Goal: Transaction & Acquisition: Obtain resource

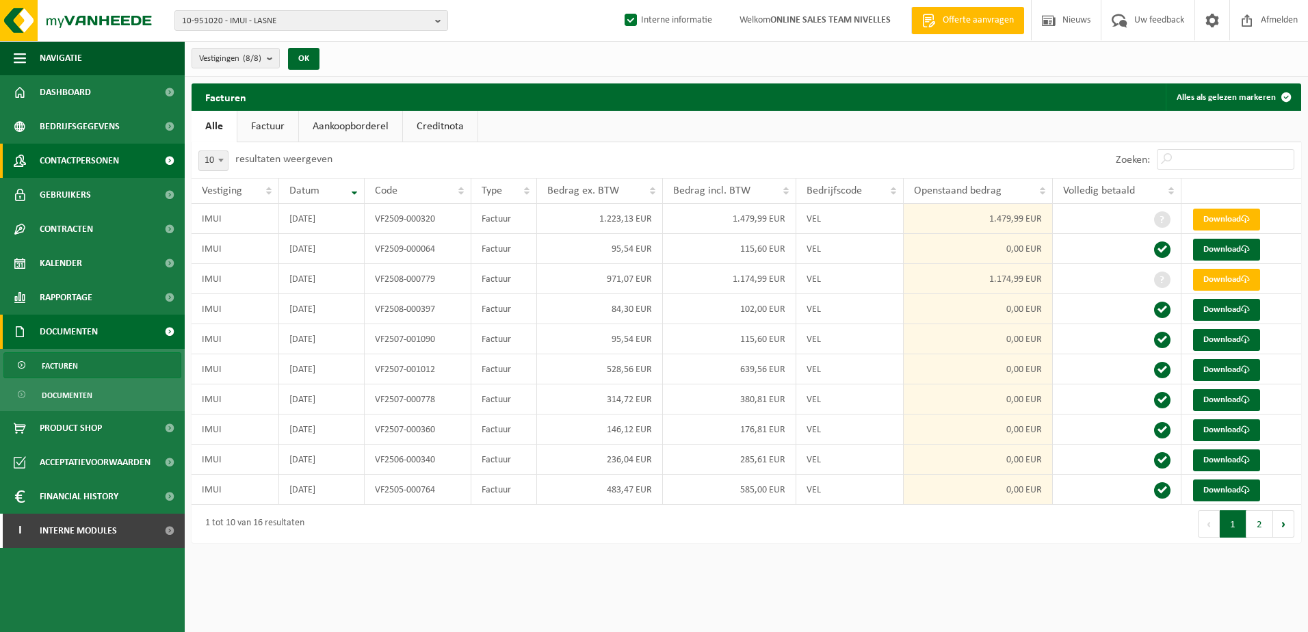
click at [56, 172] on span "Contactpersonen" at bounding box center [79, 161] width 79 height 34
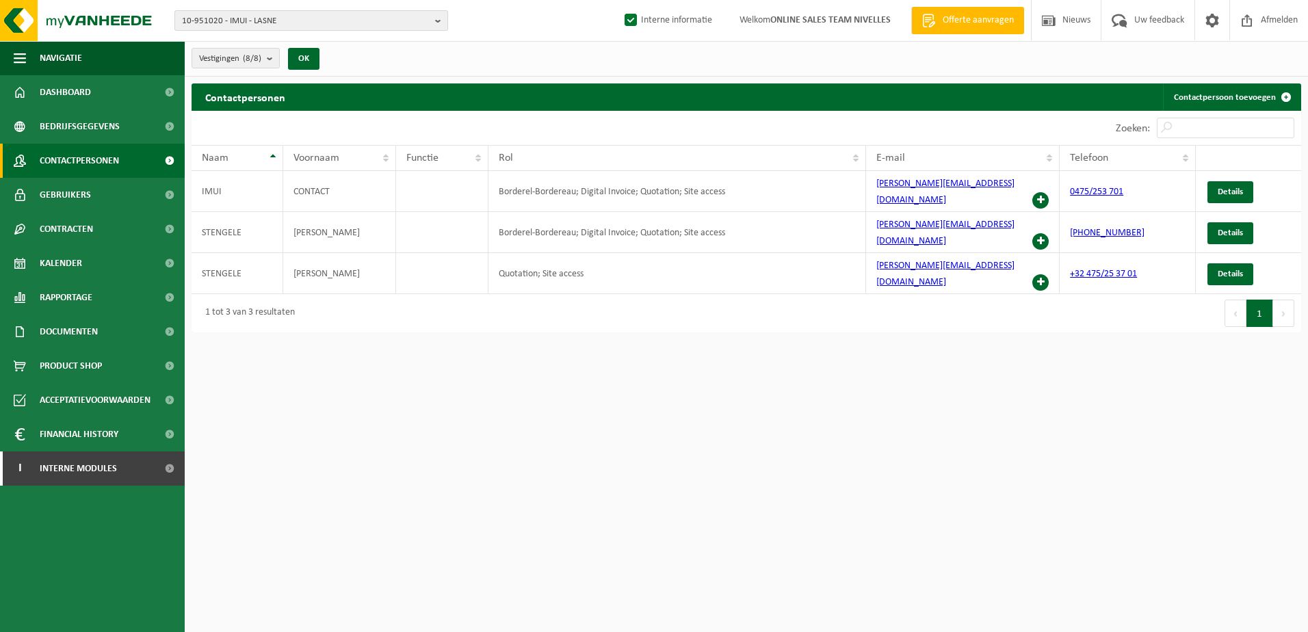
click at [435, 21] on b "button" at bounding box center [441, 20] width 12 height 19
type input "10-951011"
click at [341, 68] on li "10-951011 - IMA INVEST - [GEOGRAPHIC_DATA]" at bounding box center [311, 63] width 267 height 17
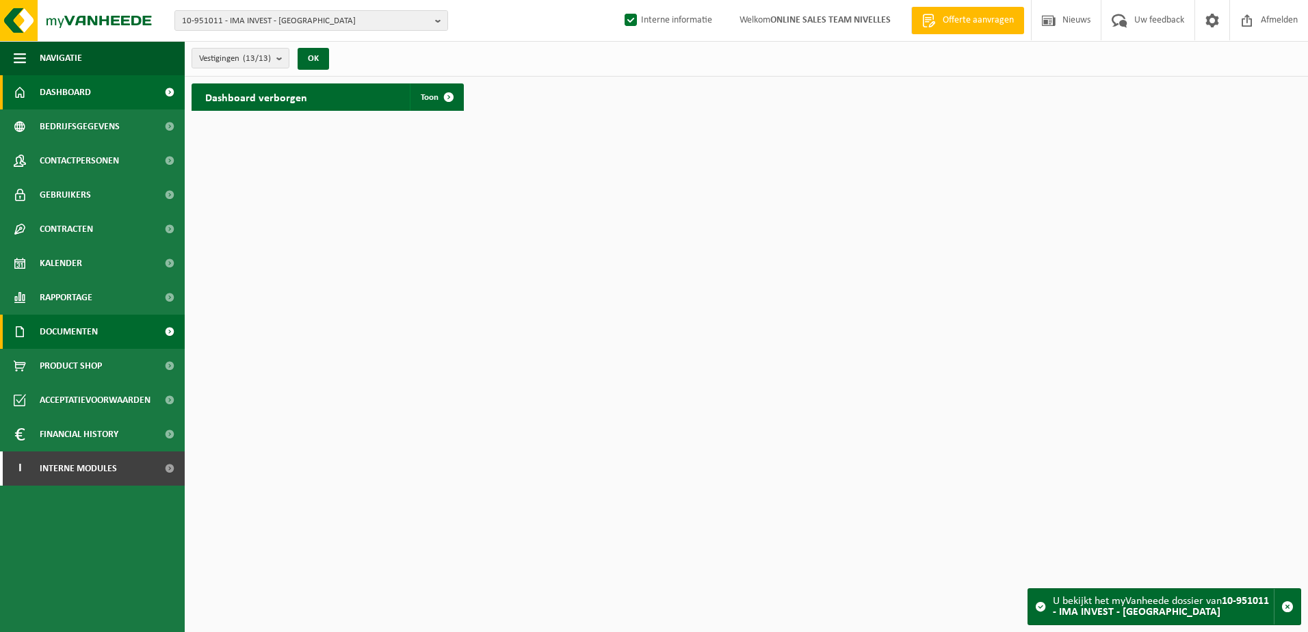
click at [133, 332] on link "Documenten" at bounding box center [92, 332] width 185 height 34
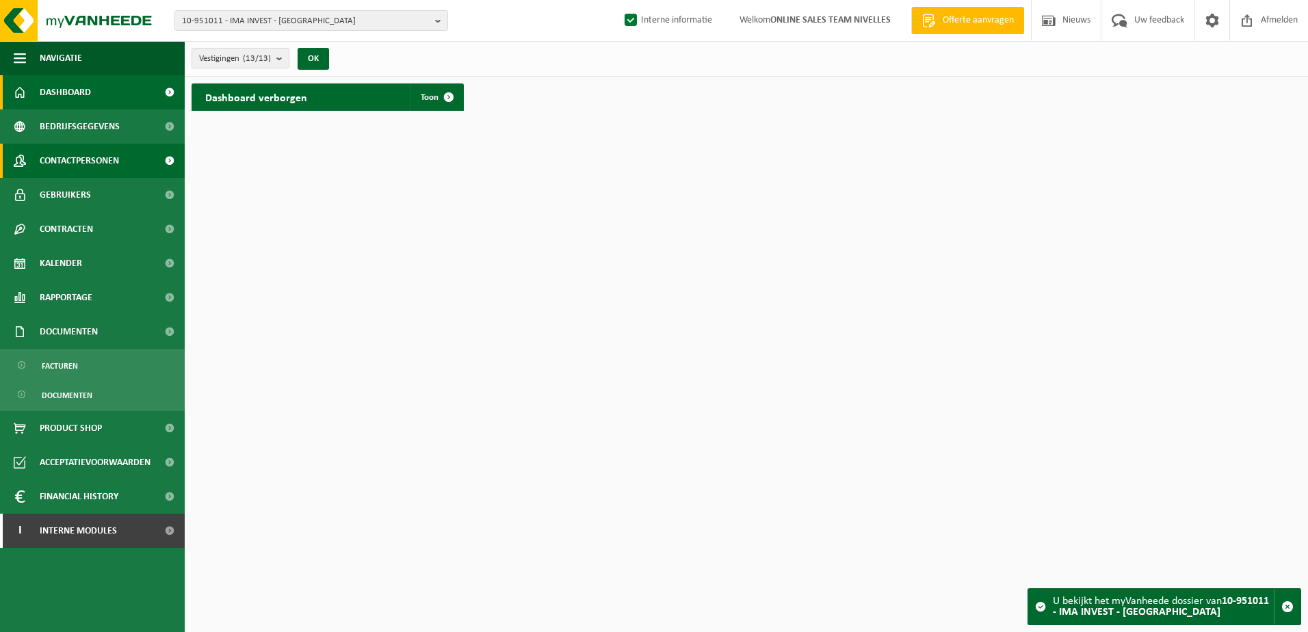
click at [114, 166] on span "Contactpersonen" at bounding box center [79, 161] width 79 height 34
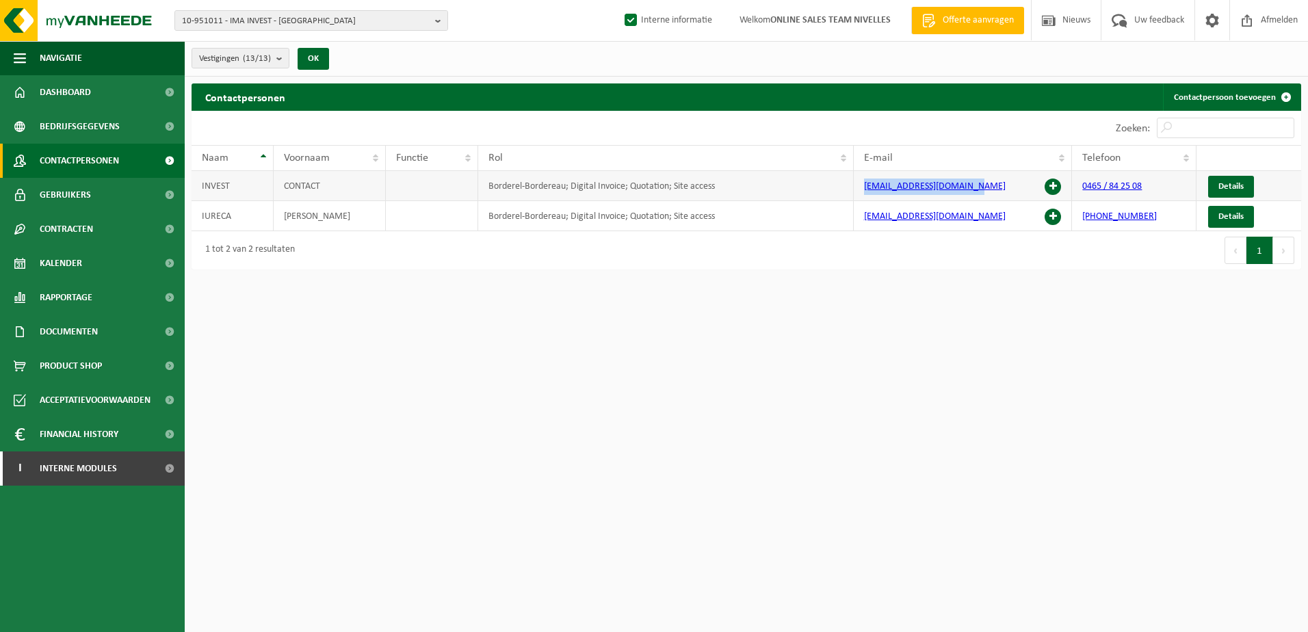
drag, startPoint x: 970, startPoint y: 185, endPoint x: 862, endPoint y: 178, distance: 108.3
click at [862, 178] on td "info.imainvest@gmail.com" at bounding box center [963, 186] width 219 height 30
copy link "info.imainvest@gmail.com"
drag, startPoint x: 101, startPoint y: 328, endPoint x: 106, endPoint y: 343, distance: 15.4
click at [102, 330] on link "Documenten" at bounding box center [92, 332] width 185 height 34
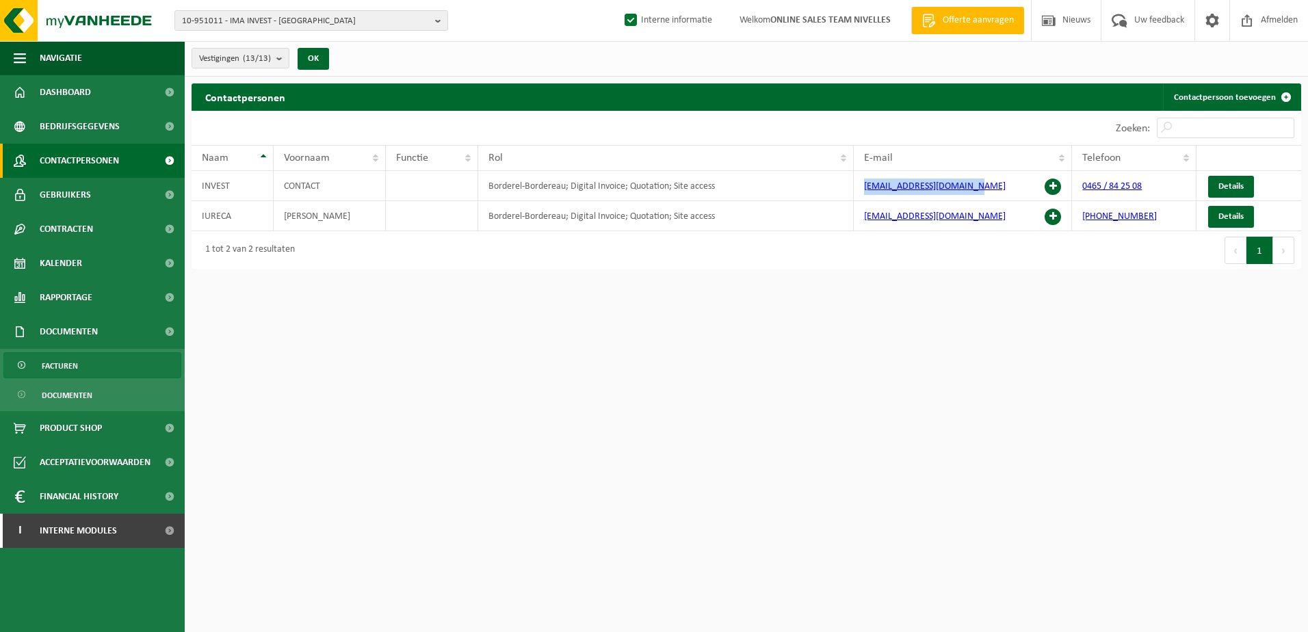
click at [108, 365] on link "Facturen" at bounding box center [92, 365] width 178 height 26
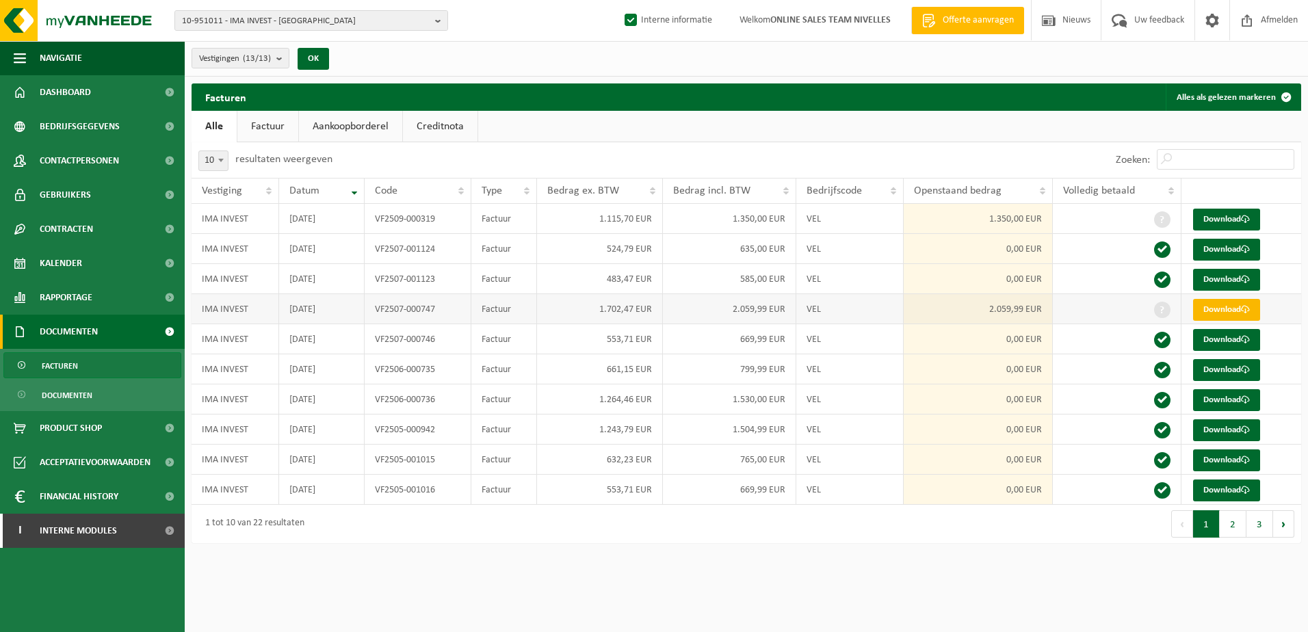
click at [1207, 314] on link "Download" at bounding box center [1226, 310] width 67 height 22
click at [1253, 223] on link "Download" at bounding box center [1226, 220] width 67 height 22
click at [168, 532] on span at bounding box center [169, 531] width 31 height 34
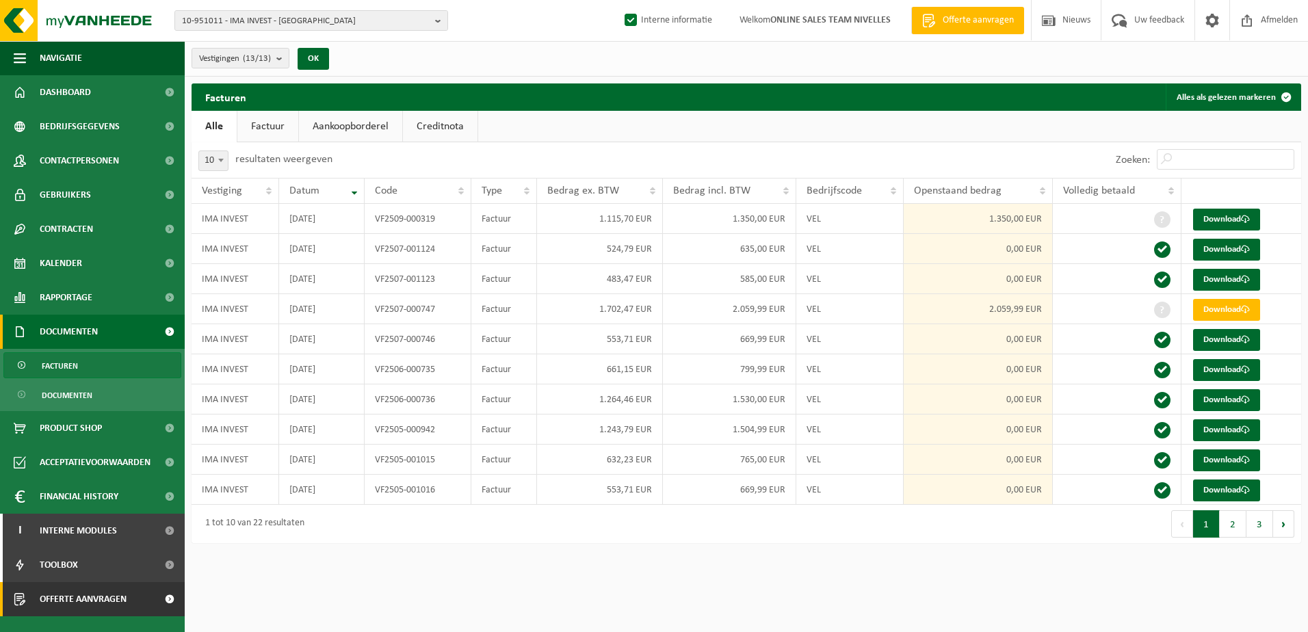
click at [161, 600] on span at bounding box center [169, 599] width 31 height 34
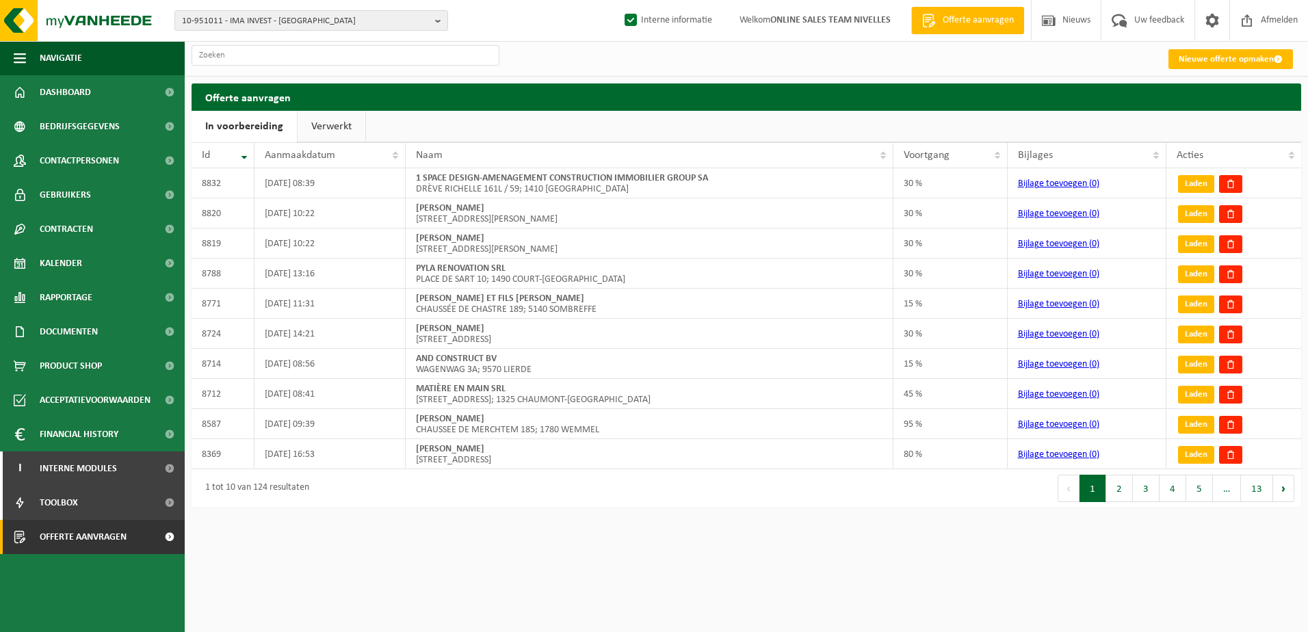
click at [345, 130] on link "Verwerkt" at bounding box center [332, 126] width 68 height 31
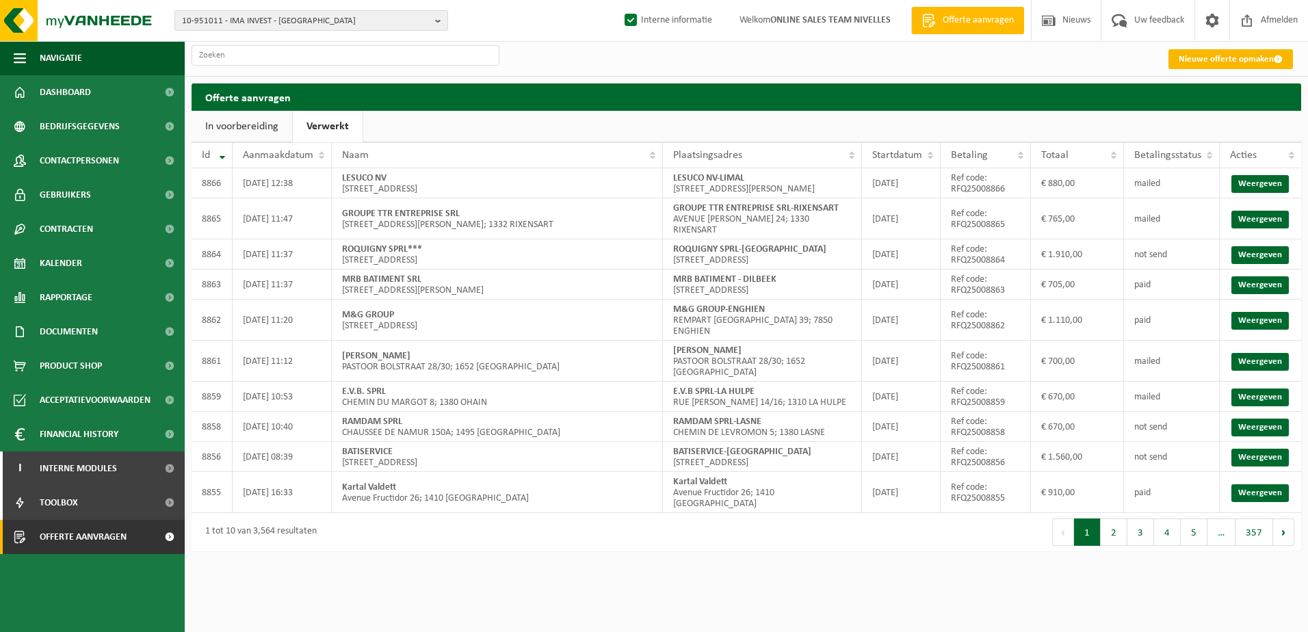
click at [1224, 55] on link "Nieuwe offerte opmaken" at bounding box center [1230, 59] width 124 height 20
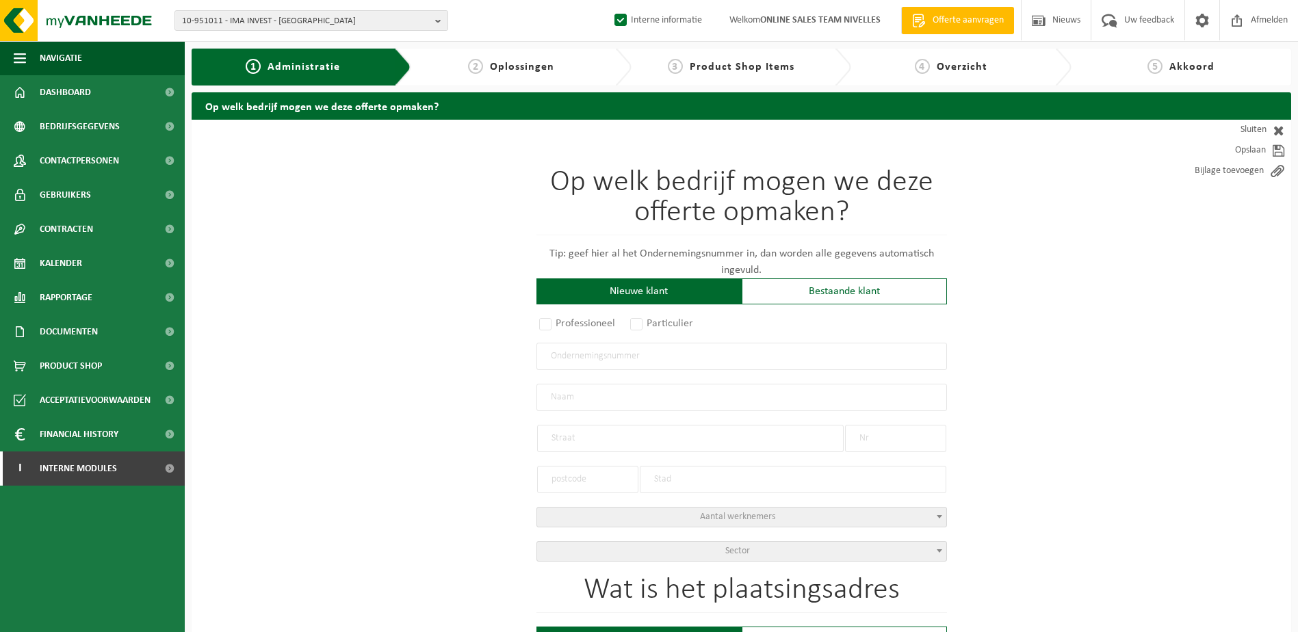
click at [549, 324] on label "Professioneel" at bounding box center [577, 323] width 83 height 19
click at [559, 324] on input "Professioneel" at bounding box center [563, 324] width 9 height 9
radio input "true"
click at [581, 358] on input "text" at bounding box center [741, 356] width 410 height 27
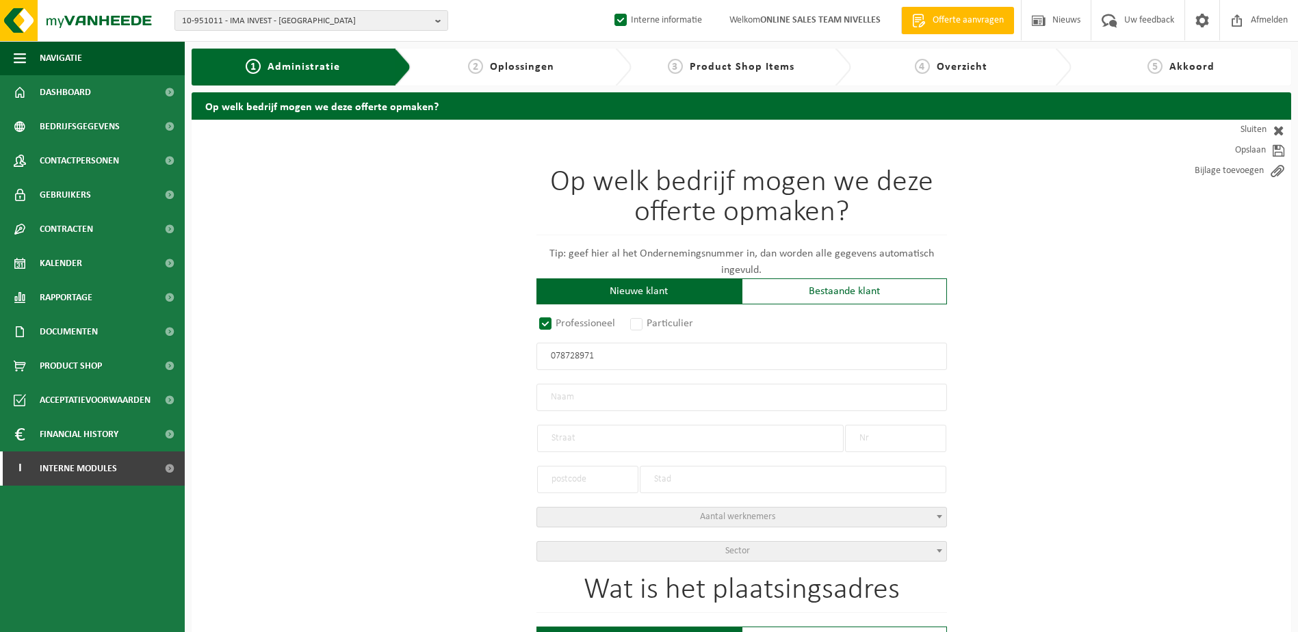
type input "0787289711"
radio input "true"
type input "0787289711"
type input "THE NATIONAL HOTEL BV"
type input "BD. BRAND WHITLOCK"
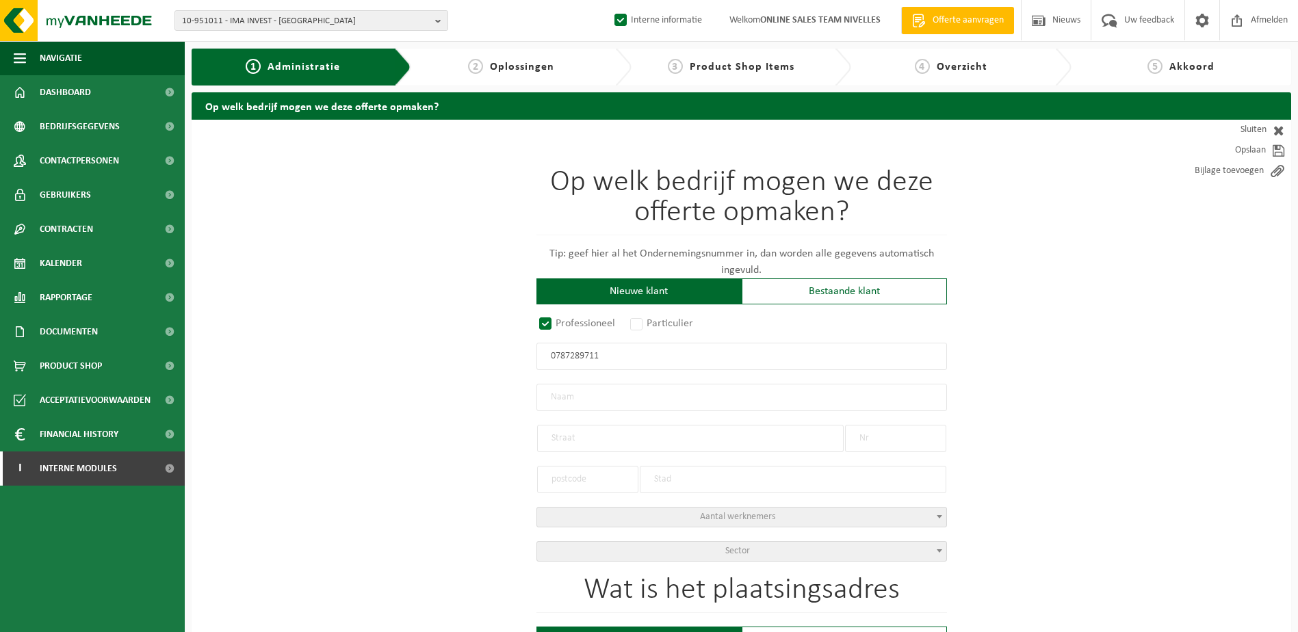
type input "54"
type input "1200"
type input "WOLUWE-SAINT-LAMBERT"
select select "D"
type input "THE NATIONAL HOTEL BV"
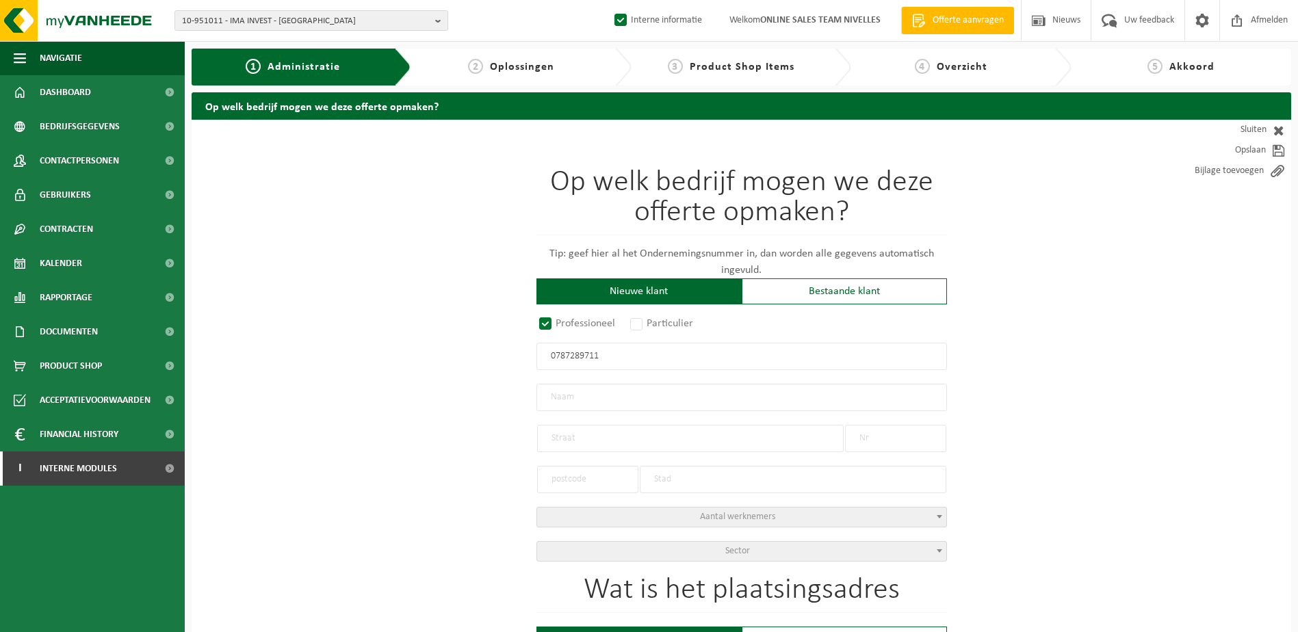
type input "BD. BRAND WHITLOCK"
type input "54"
type input "1200"
type input "WOLUWE-SAINT-LAMBERT"
type input "787289711"
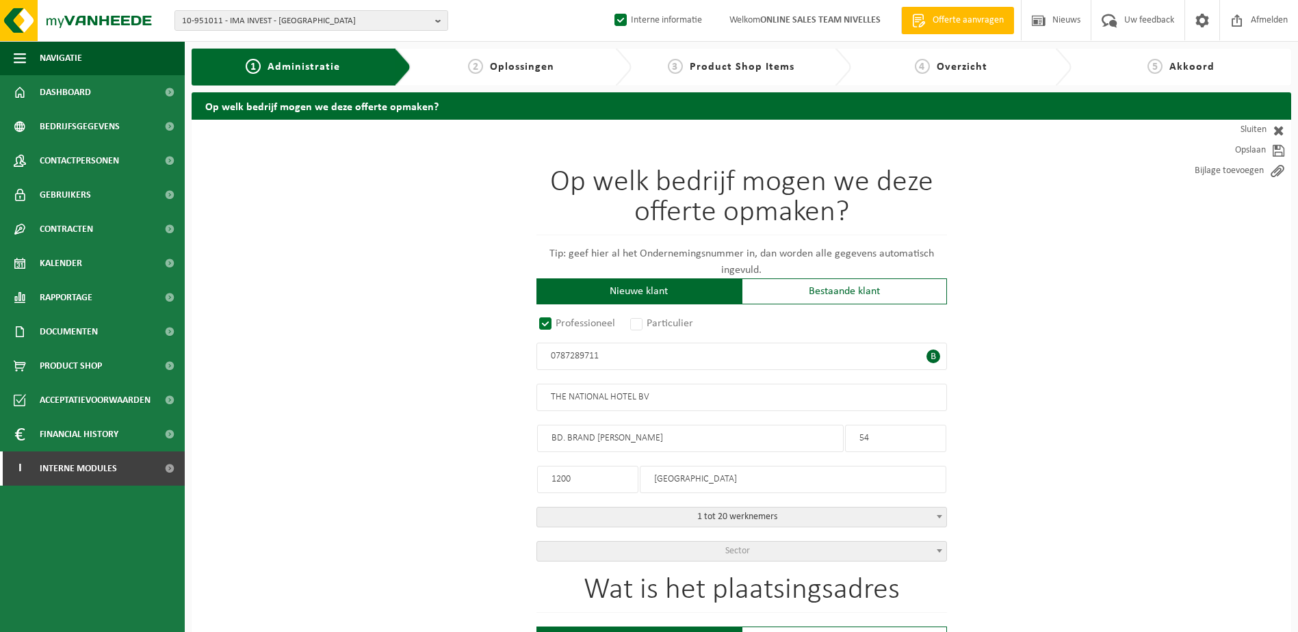
type input "0787289711"
click at [884, 430] on input "54" at bounding box center [895, 438] width 101 height 27
type input "5"
type input "42"
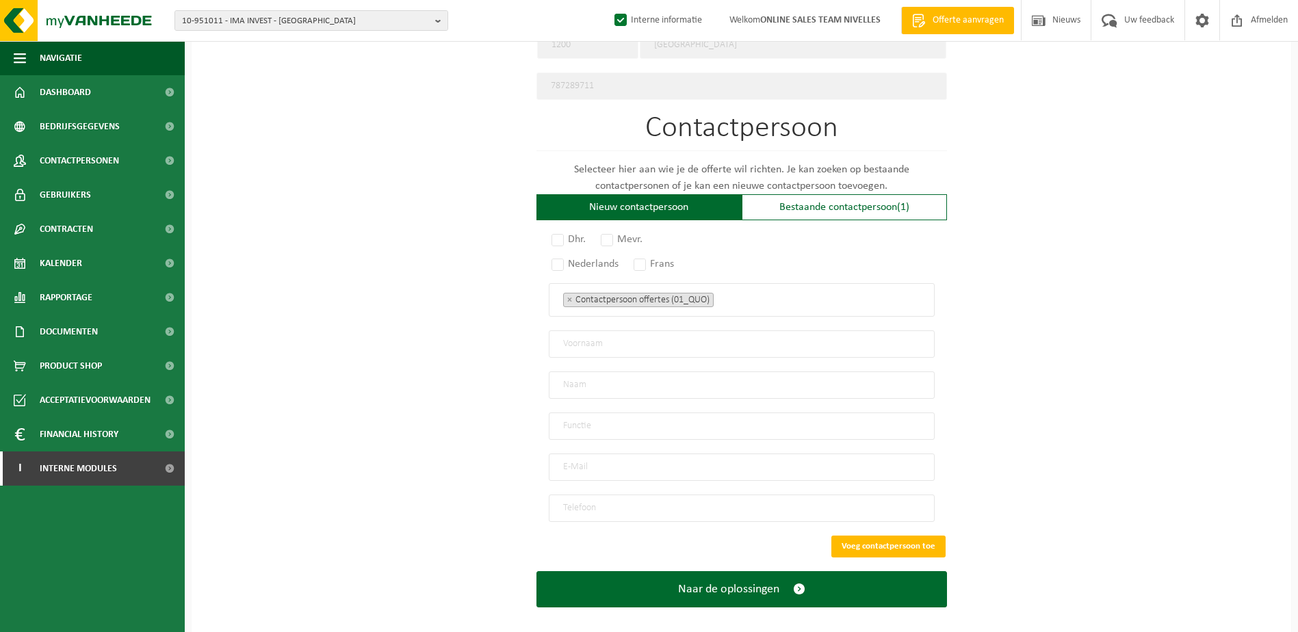
scroll to position [723, 0]
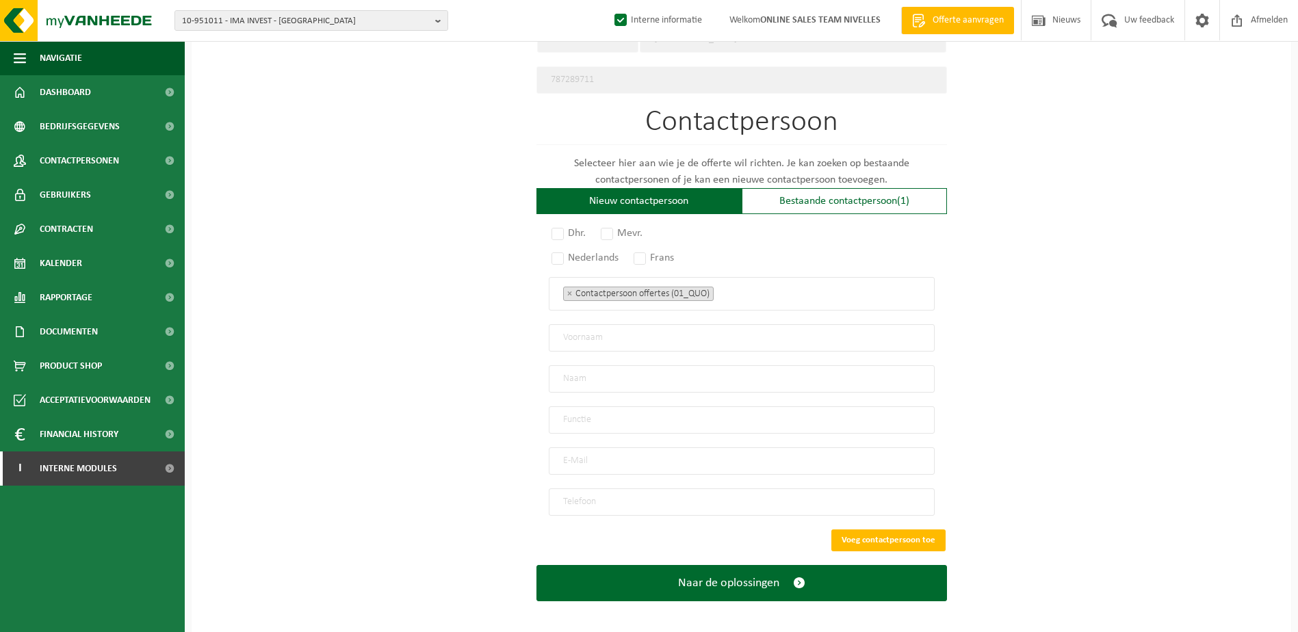
click at [610, 488] on input "tel" at bounding box center [742, 501] width 386 height 27
paste input "+32 (0)2 767 39 69"
type input "+32 2 767 39 69"
click at [555, 227] on label "Dhr." at bounding box center [569, 233] width 41 height 19
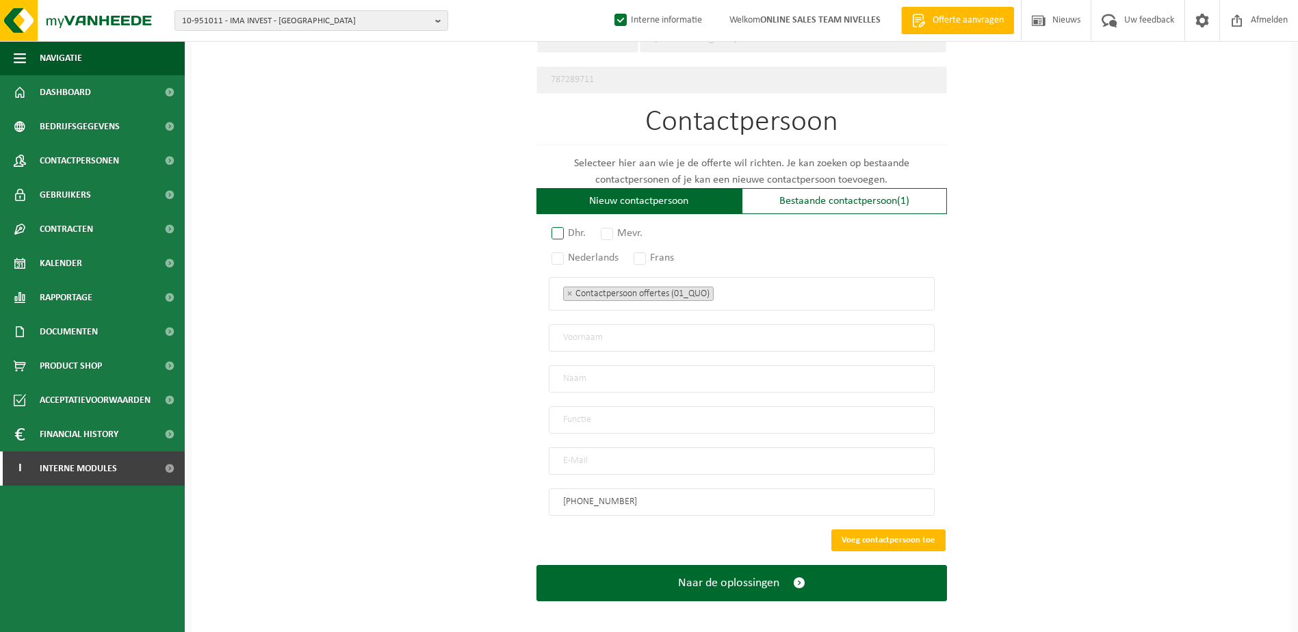
radio input "true"
click at [553, 248] on label "Nederlands" at bounding box center [586, 257] width 74 height 19
radio input "true"
click at [746, 287] on ul "× Contactpersoon offertes (01_QUO)" at bounding box center [741, 294] width 357 height 18
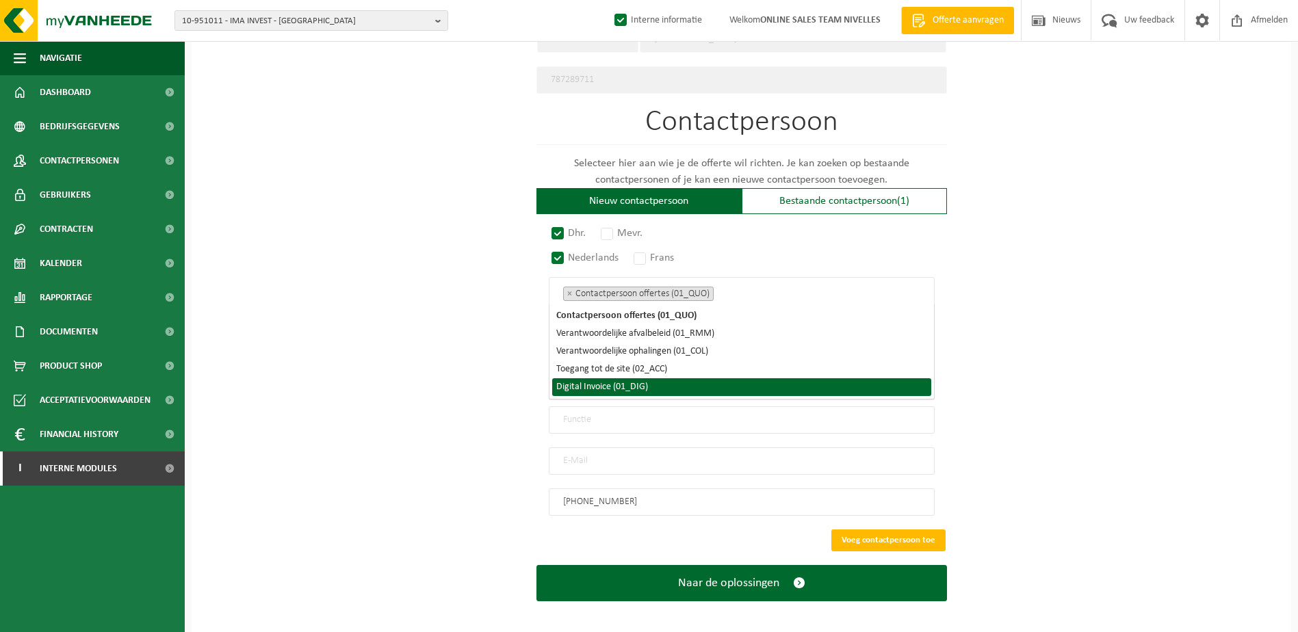
click at [712, 384] on li "Digital Invoice (01_DIG)" at bounding box center [741, 387] width 379 height 18
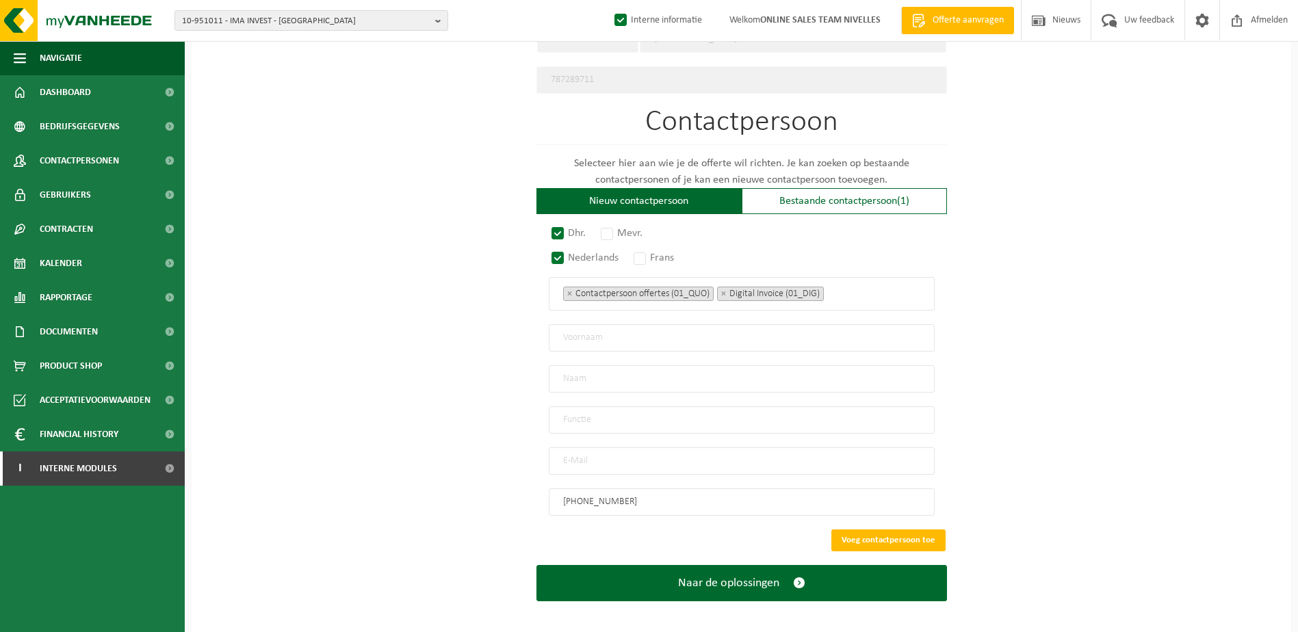
click at [1064, 306] on div "Op welk bedrijf mogen we deze offerte opmaken? Tip: geef hier al het Ondernemin…" at bounding box center [741, 16] width 1099 height 1239
click at [780, 339] on input "text" at bounding box center [742, 337] width 386 height 27
click at [661, 339] on input "text" at bounding box center [742, 337] width 386 height 27
paste input "Sarah"
type input "Sarah"
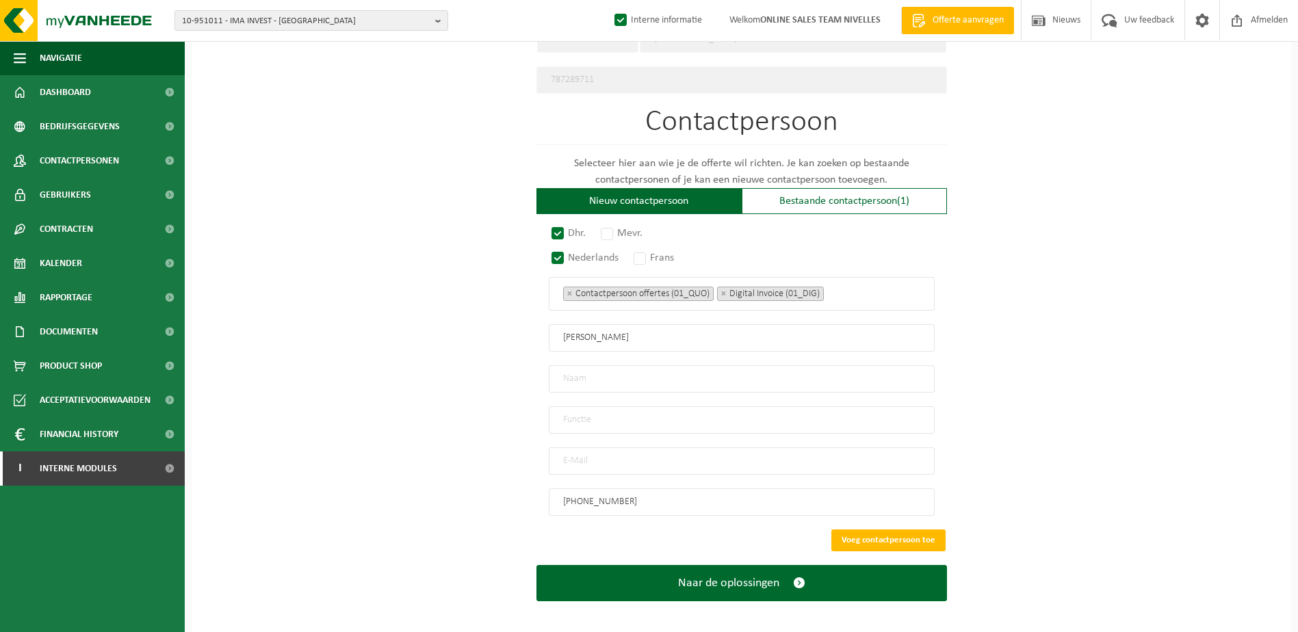
click at [655, 365] on input "text" at bounding box center [742, 378] width 386 height 27
click at [596, 372] on input "text" at bounding box center [742, 378] width 386 height 27
paste input "De Pourcq"
type input "De Pourcq"
click at [598, 417] on input "text" at bounding box center [742, 419] width 386 height 27
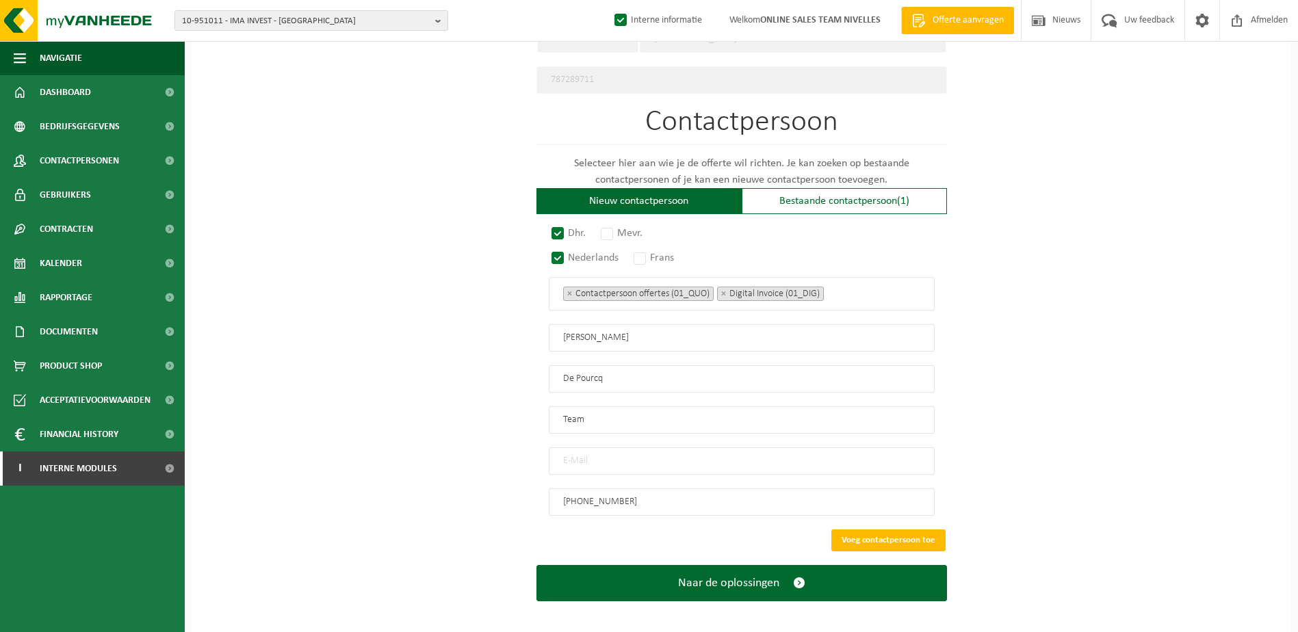
type input "Team"
click at [648, 447] on input "email" at bounding box center [742, 460] width 386 height 27
click at [624, 447] on input "email" at bounding box center [742, 460] width 386 height 27
paste input "invoicing@urbion.com"
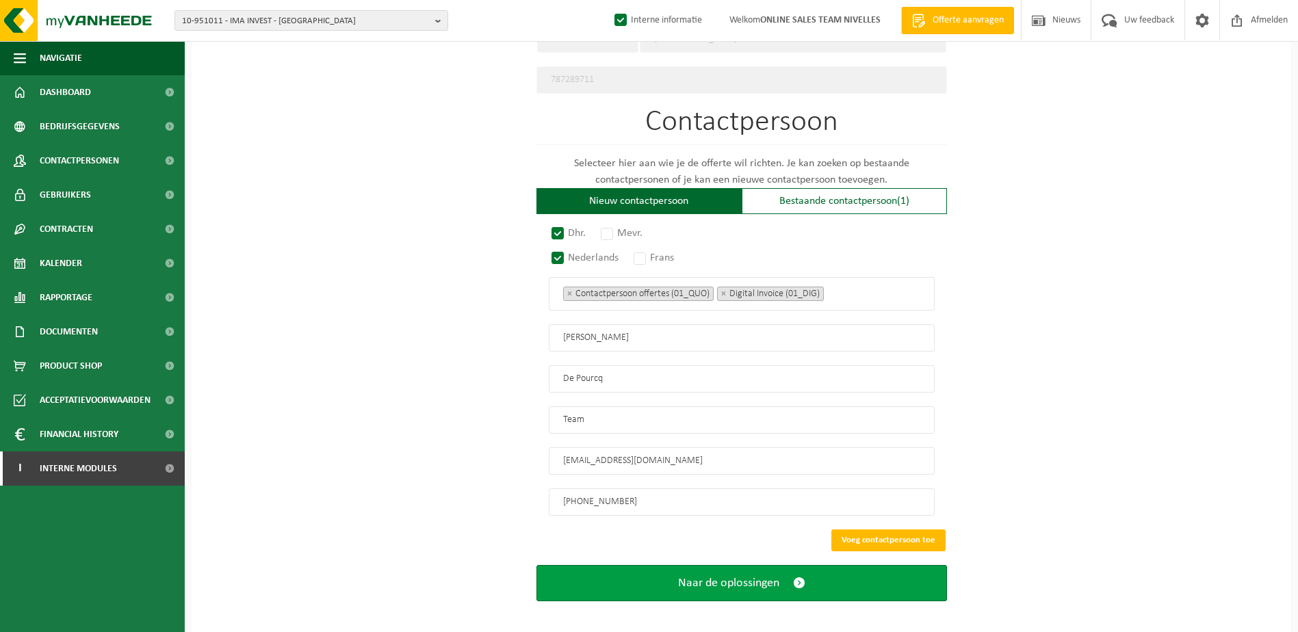
type input "invoicing@urbion.com"
click at [738, 581] on button "Naar de oplossingen" at bounding box center [741, 583] width 410 height 36
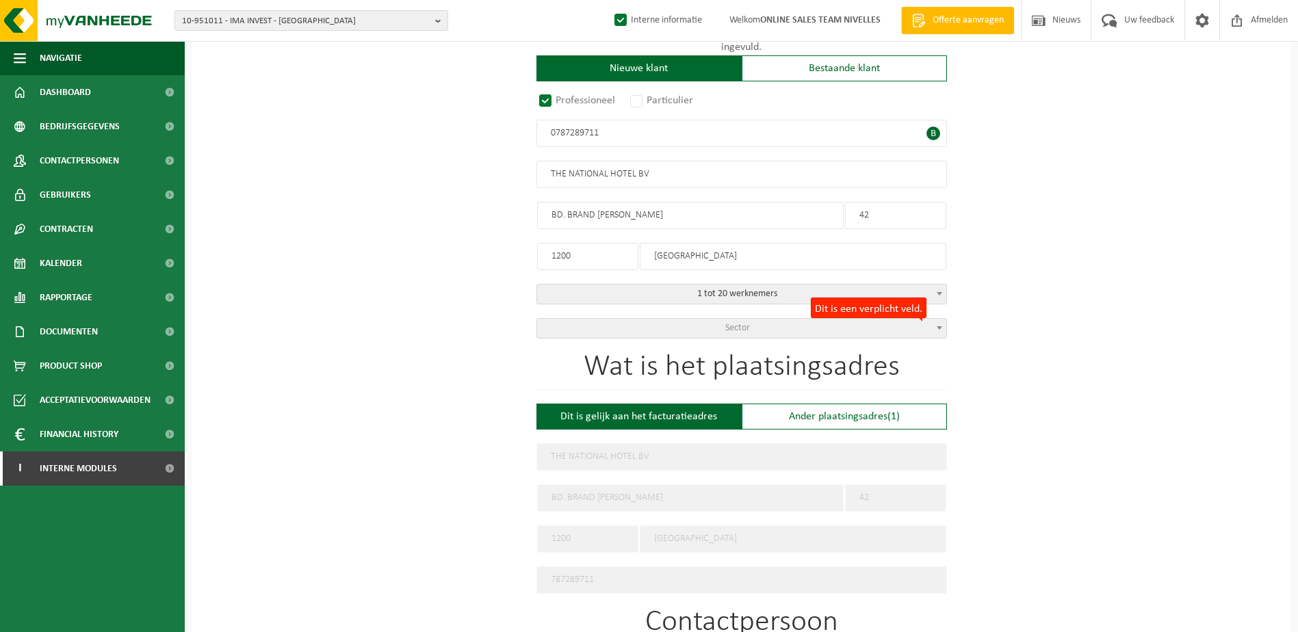
click at [720, 325] on span "Sector" at bounding box center [741, 328] width 409 height 19
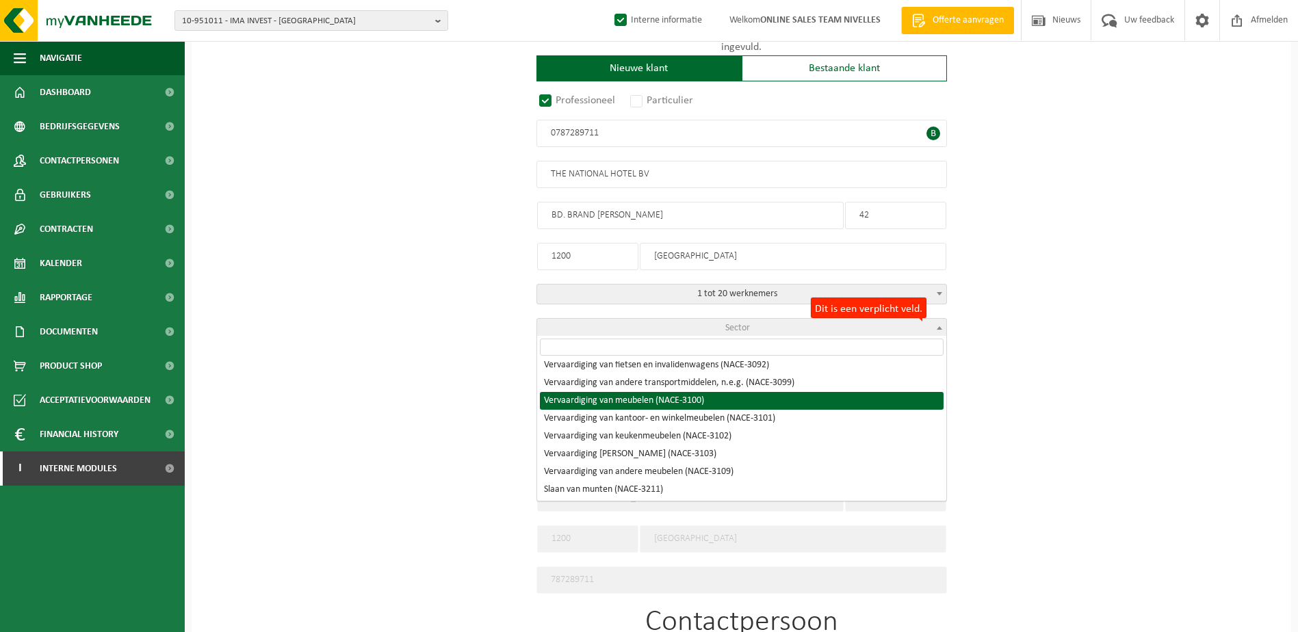
scroll to position [4925, 0]
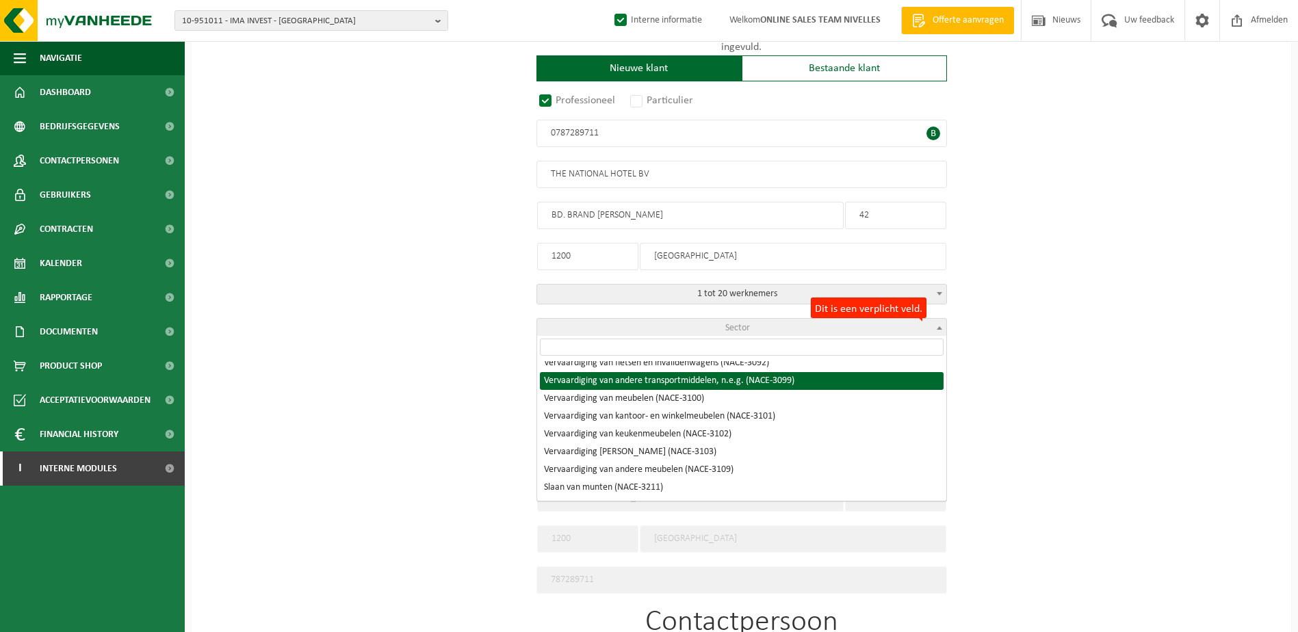
click at [666, 348] on input "search" at bounding box center [742, 347] width 404 height 17
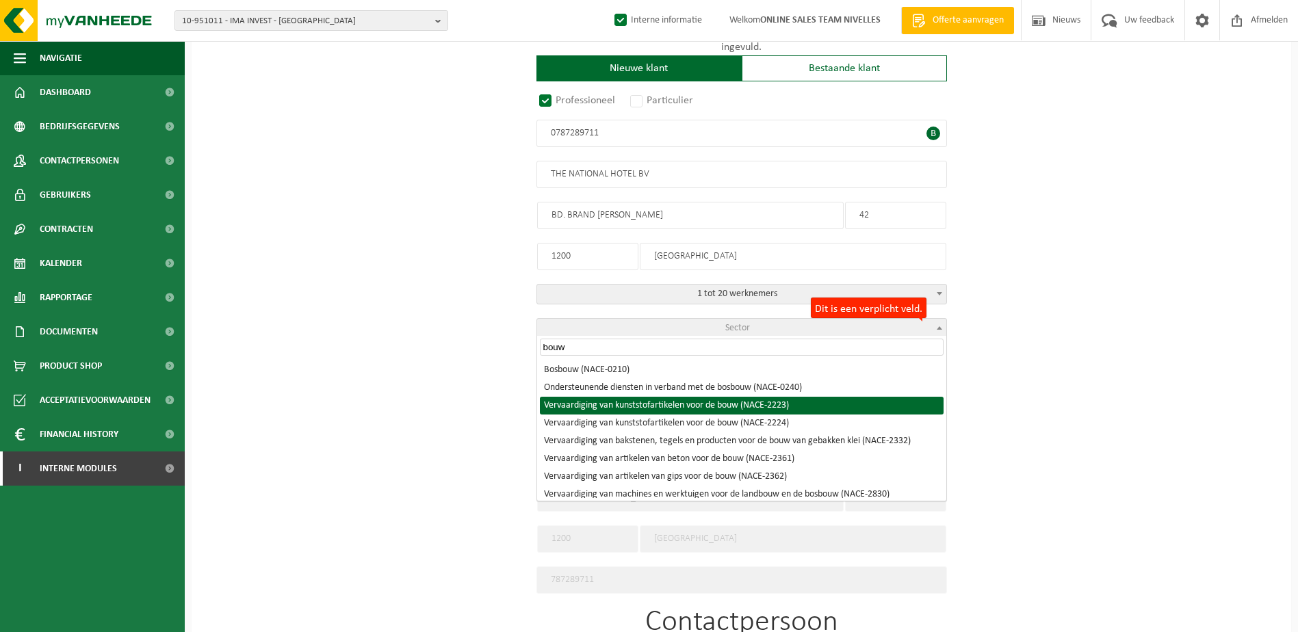
type input "bouw"
select select "NACE_2223"
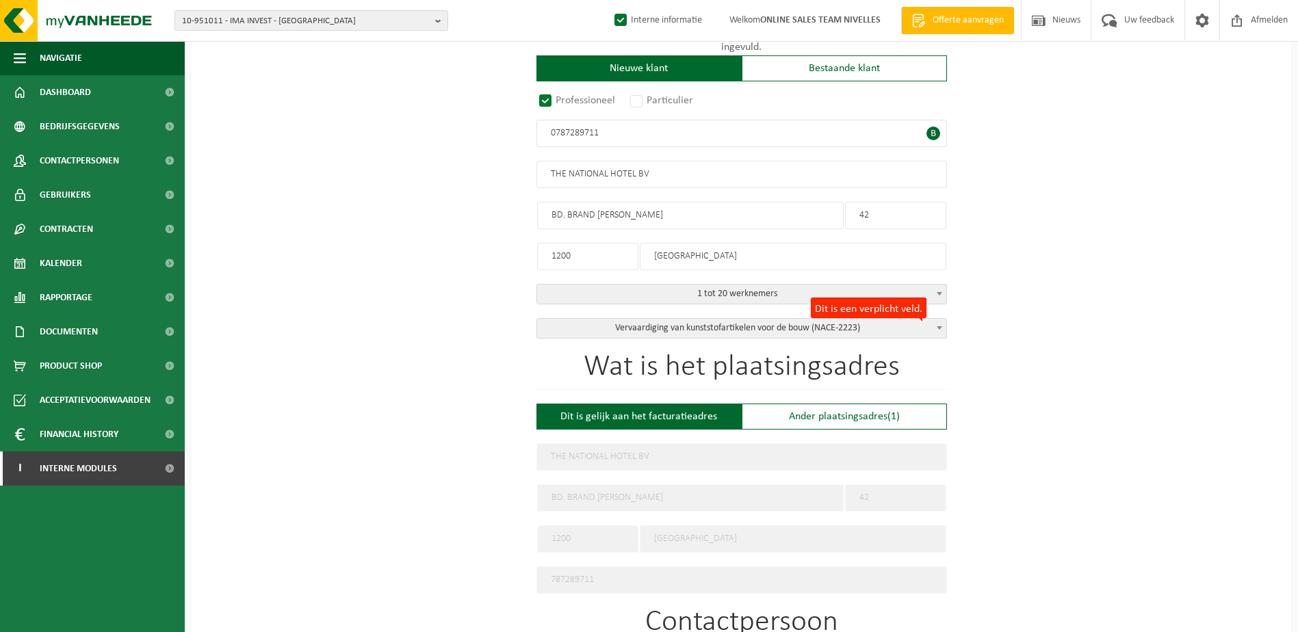
drag, startPoint x: 1185, startPoint y: 395, endPoint x: 1142, endPoint y: 423, distance: 52.0
click at [1181, 398] on div "Op welk bedrijf mogen we deze offerte opmaken? Tip: geef hier al het Ondernemin…" at bounding box center [741, 516] width 1099 height 1239
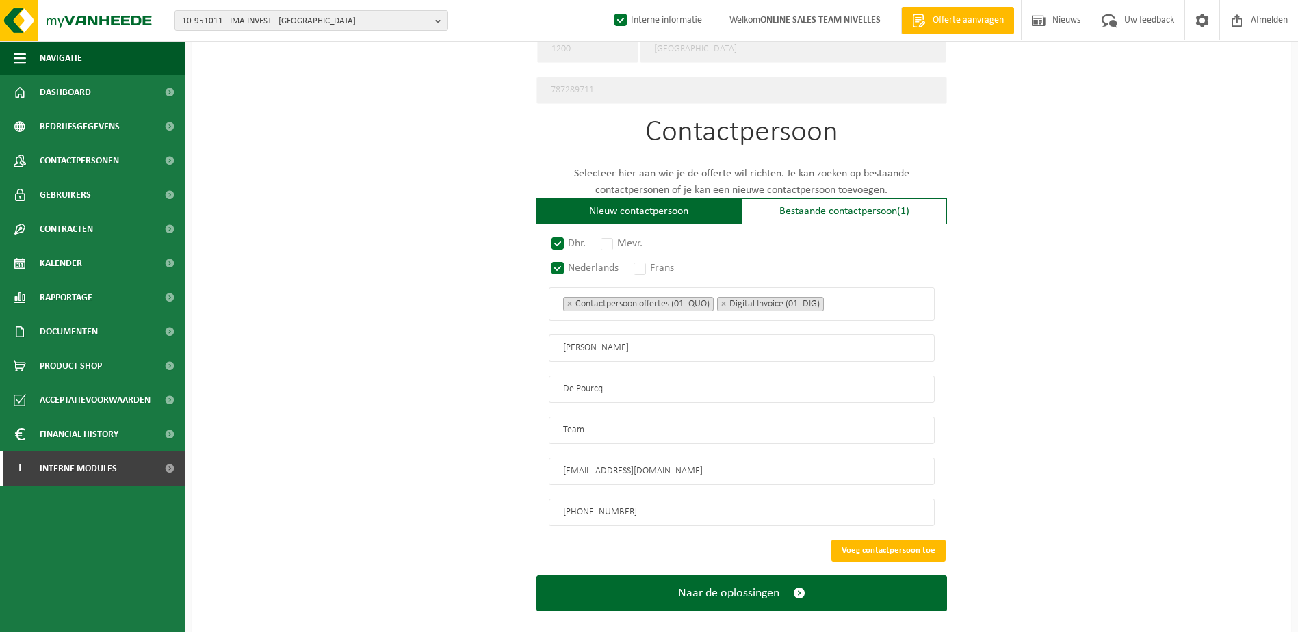
scroll to position [723, 0]
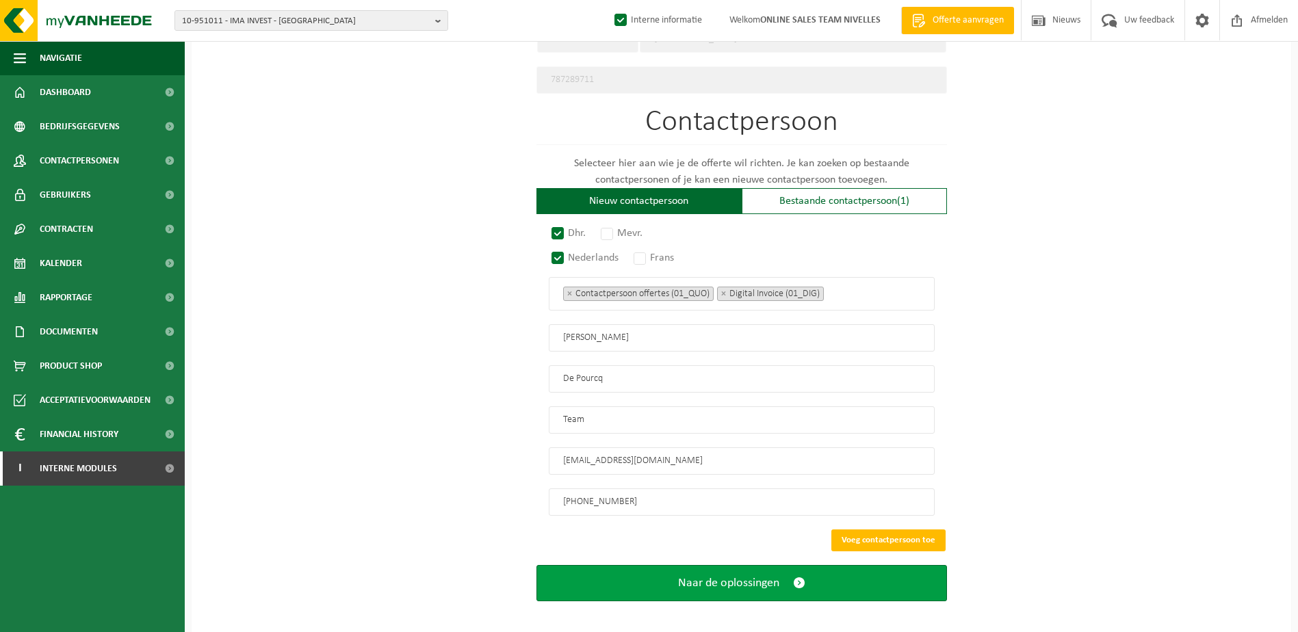
click at [786, 578] on button "Naar de oplossingen" at bounding box center [741, 583] width 410 height 36
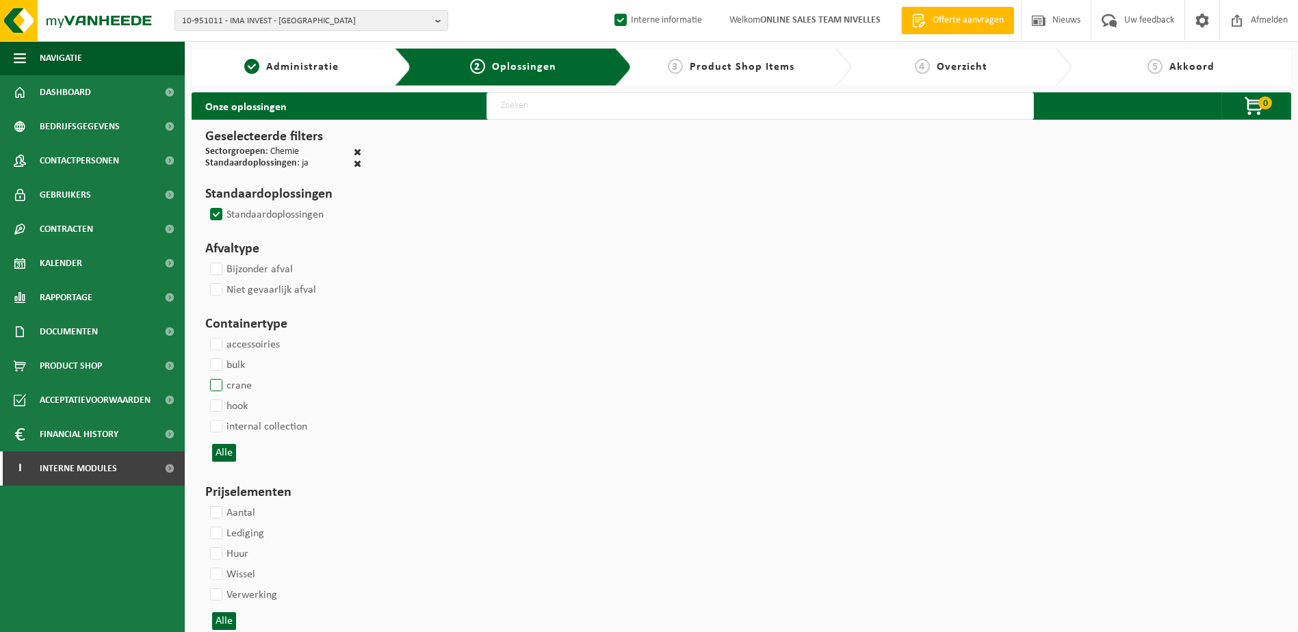
click at [218, 386] on label "crane" at bounding box center [229, 386] width 44 height 21
click at [205, 376] on input "crane" at bounding box center [205, 375] width 1 height 1
checkbox input "true"
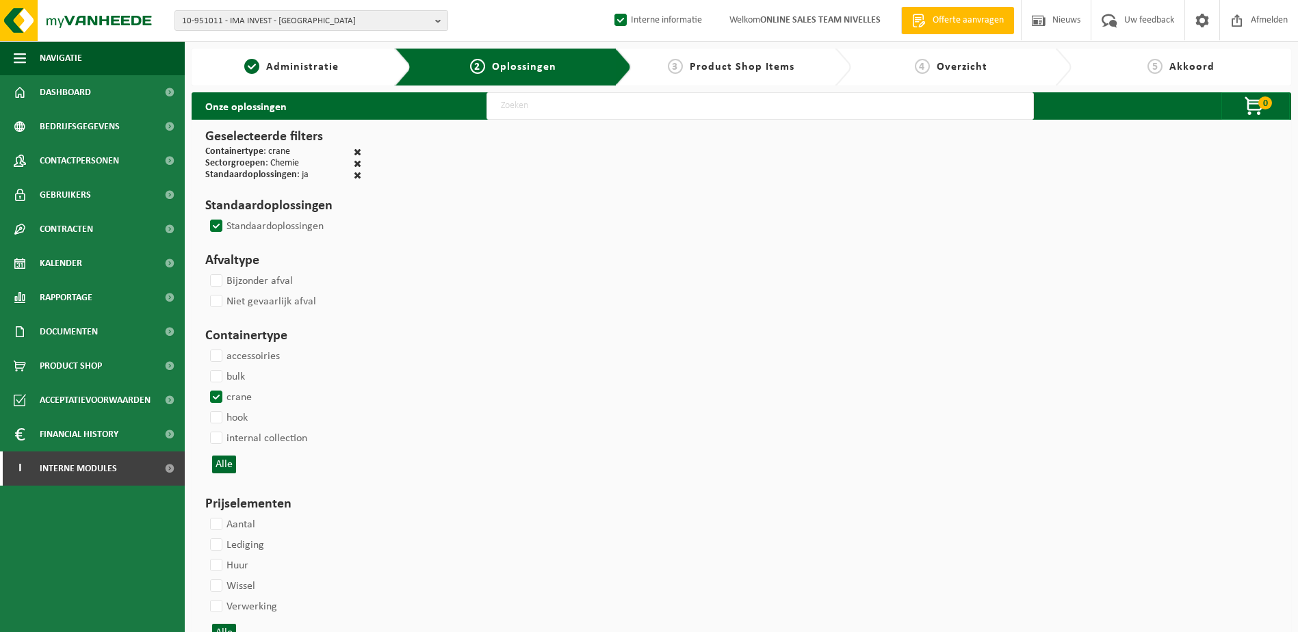
select select
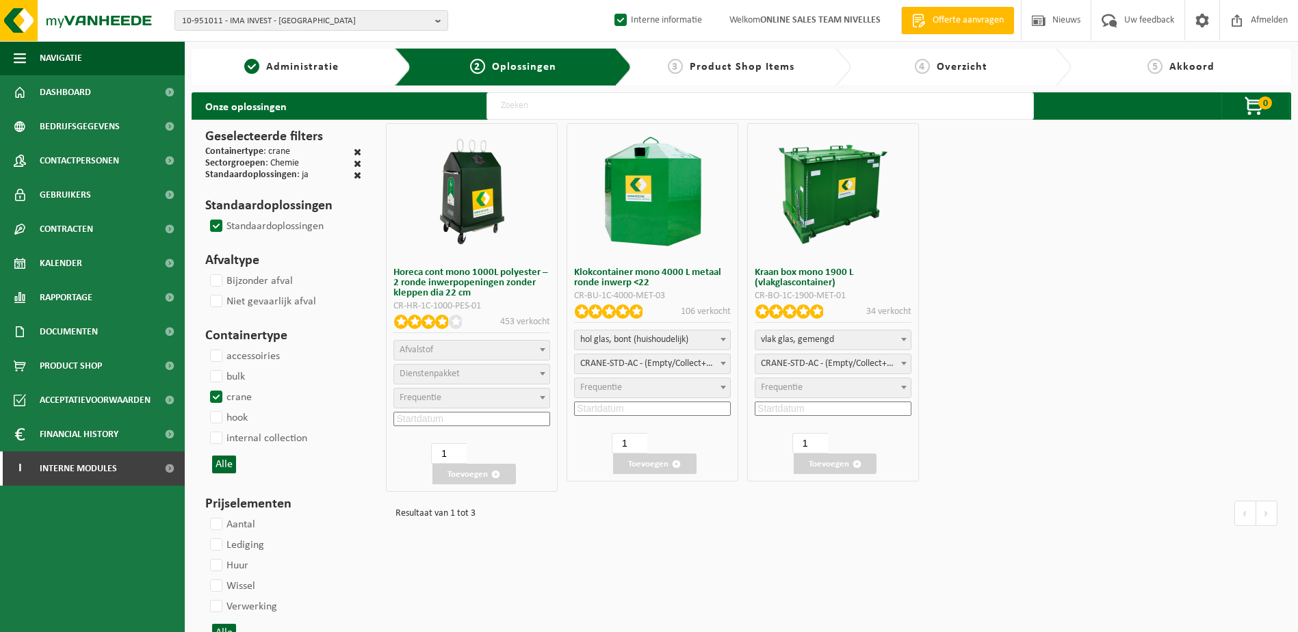
select select
click at [211, 421] on label "hook" at bounding box center [227, 418] width 40 height 21
click at [205, 408] on input "hook" at bounding box center [205, 407] width 1 height 1
checkbox input "true"
click at [211, 393] on label "crane" at bounding box center [229, 397] width 44 height 21
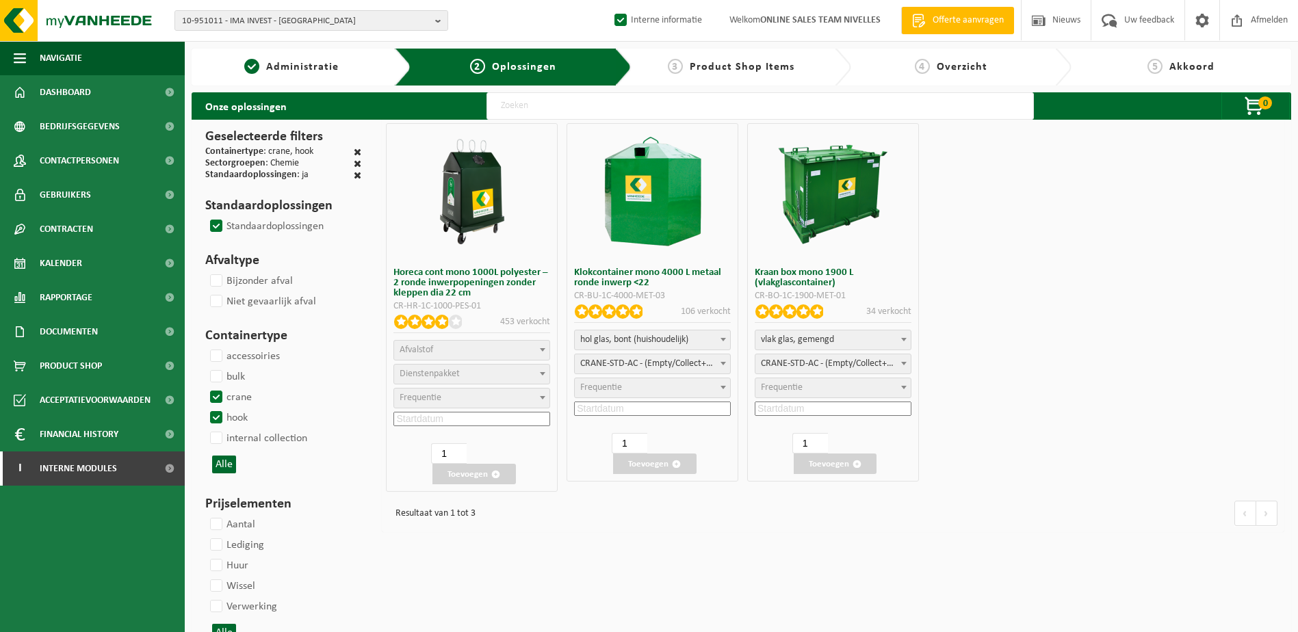
click at [205, 387] on input "crane" at bounding box center [205, 386] width 1 height 1
checkbox input "false"
select select
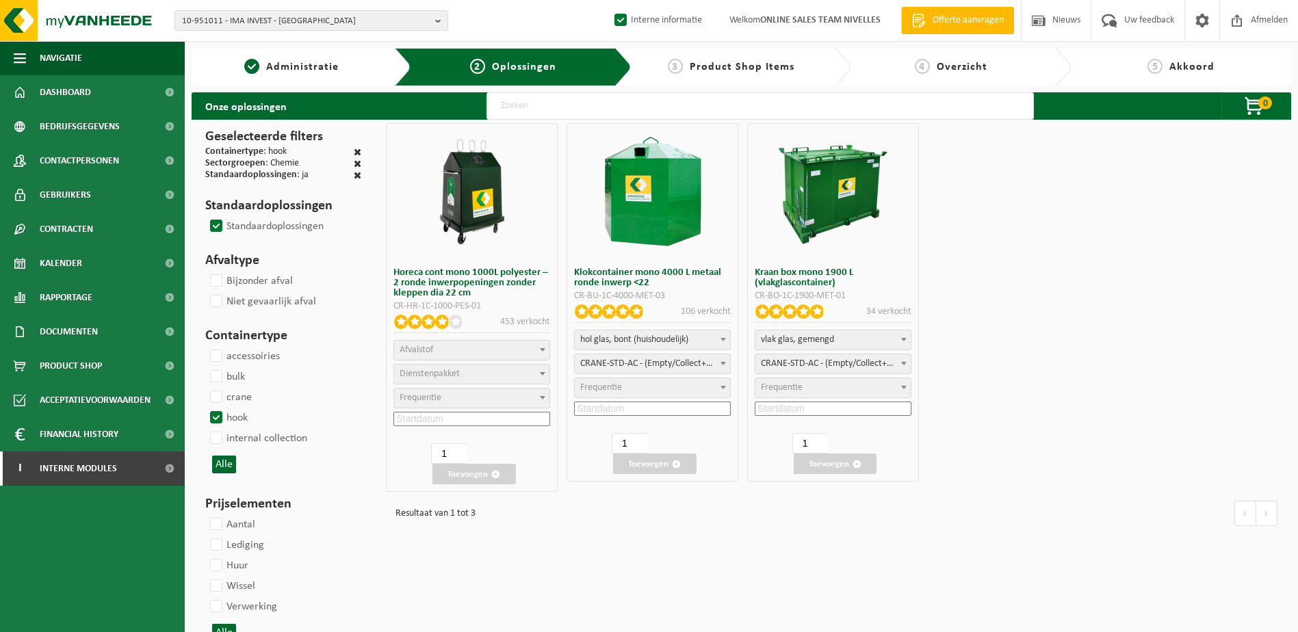
select select
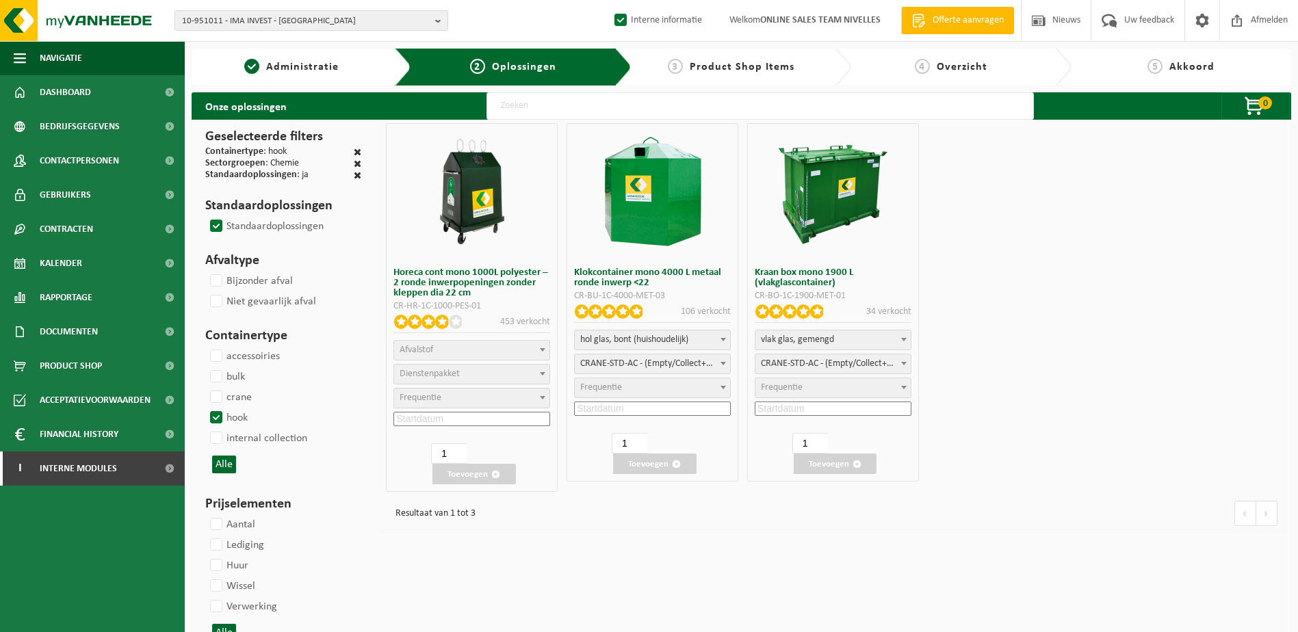
select select
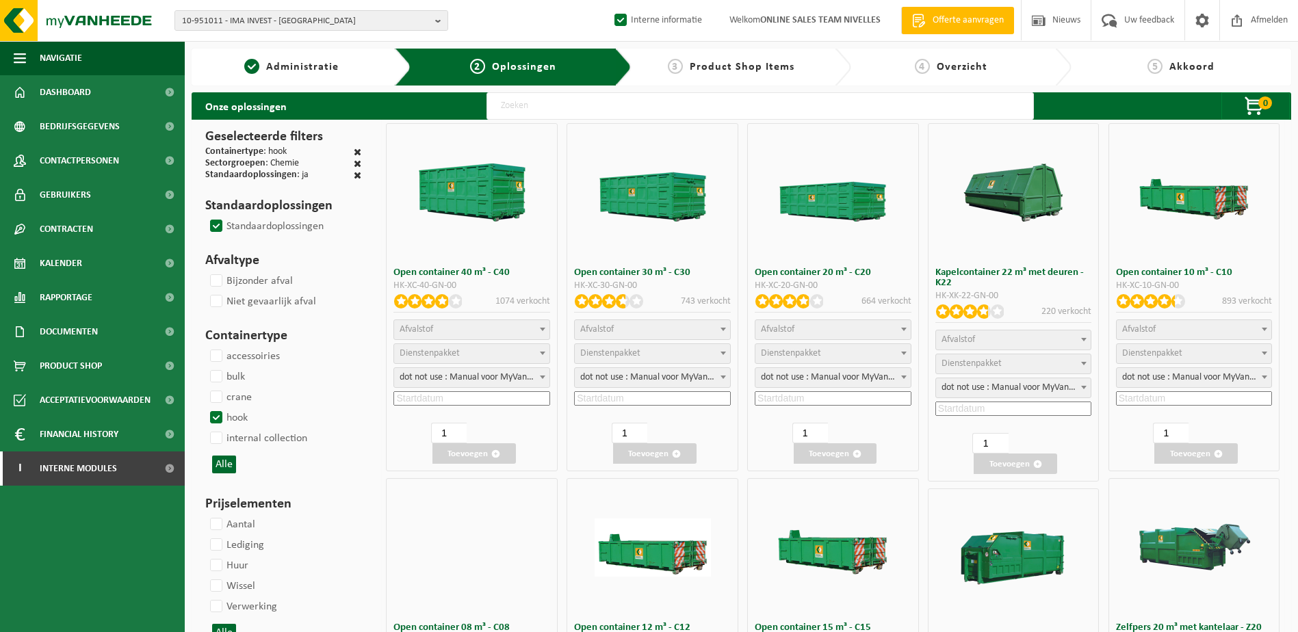
select select
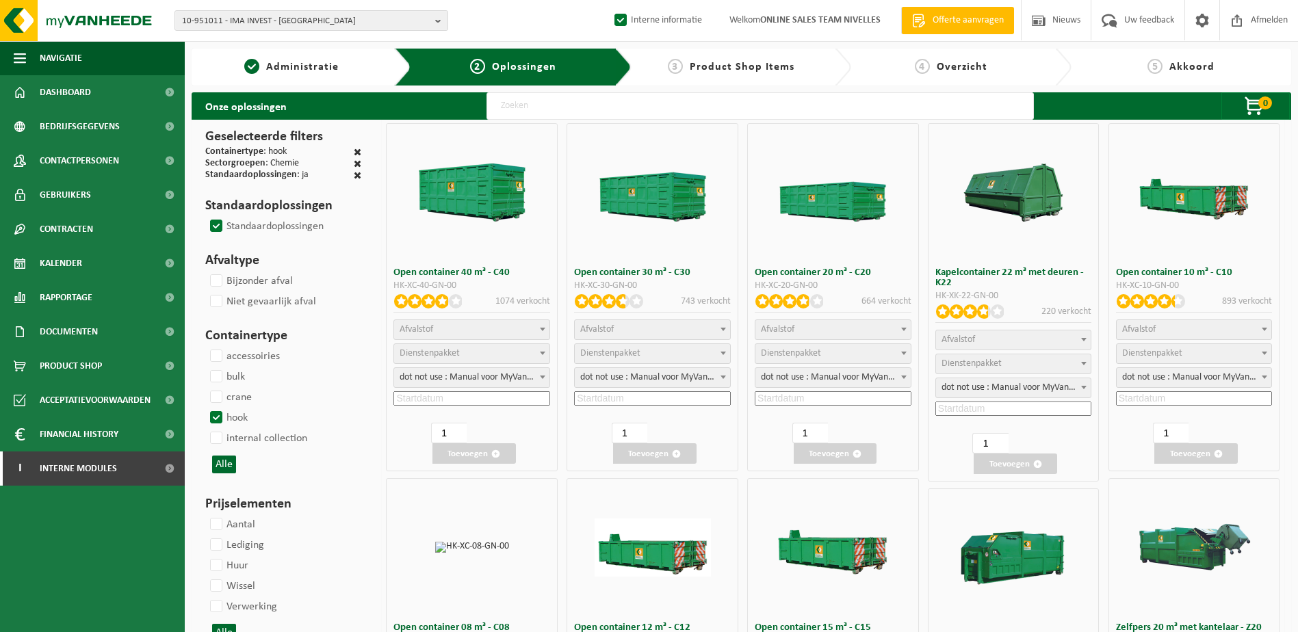
select select
select select "197"
select select
select select "8"
select select
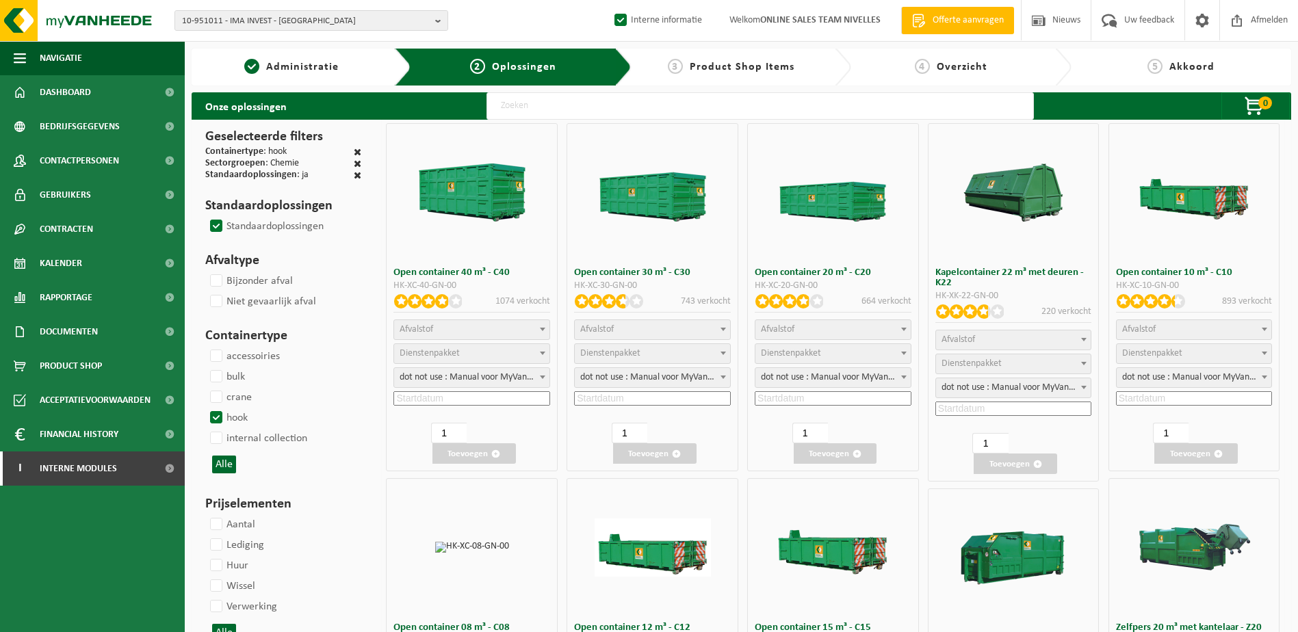
select select "7"
select select
select select "7"
select select
select select "25"
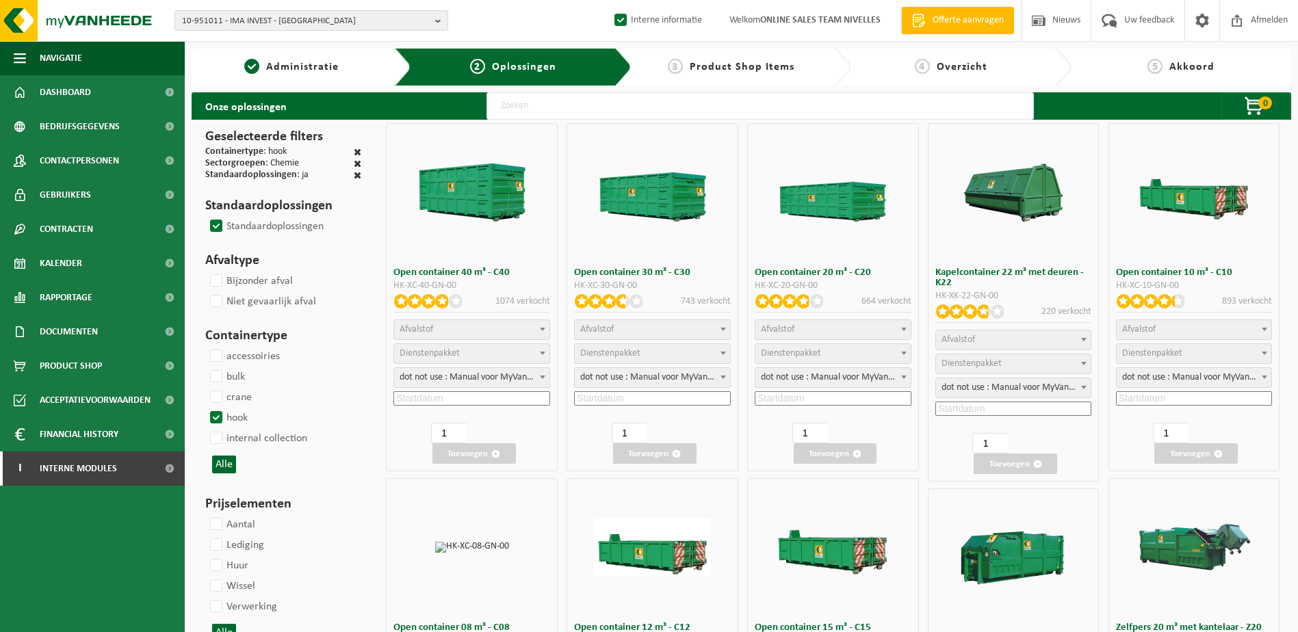
select select "25"
click at [1239, 327] on span "Afvalstof" at bounding box center [1193, 329] width 155 height 19
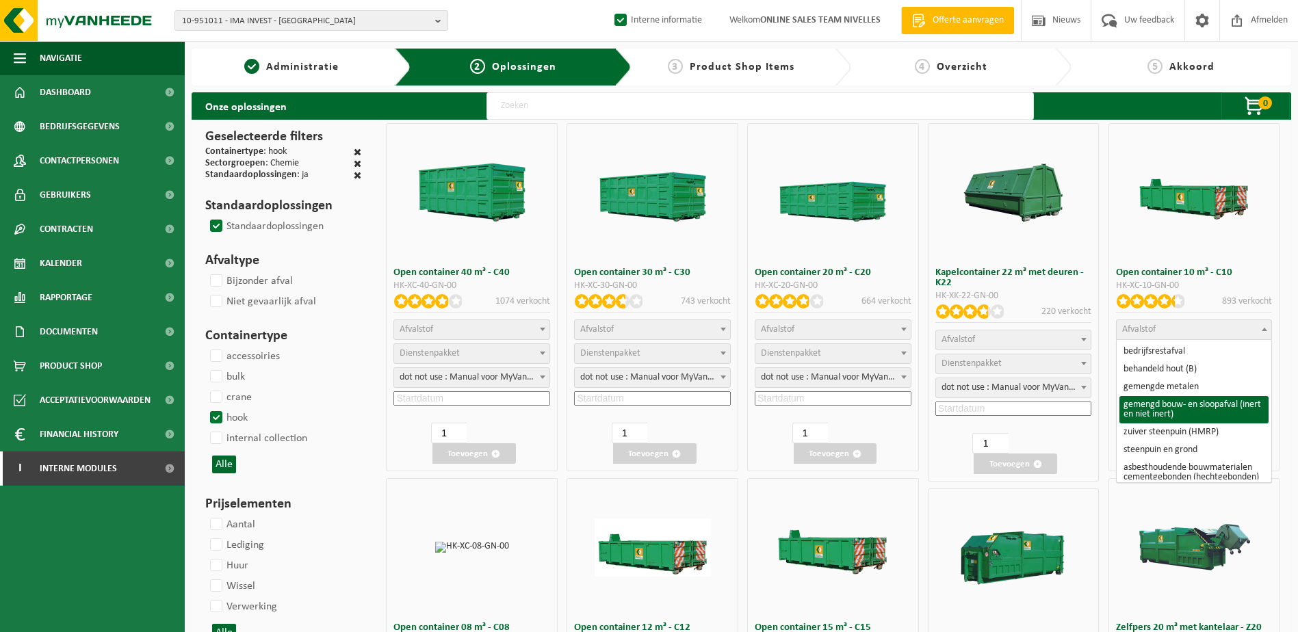
select select "31"
select select
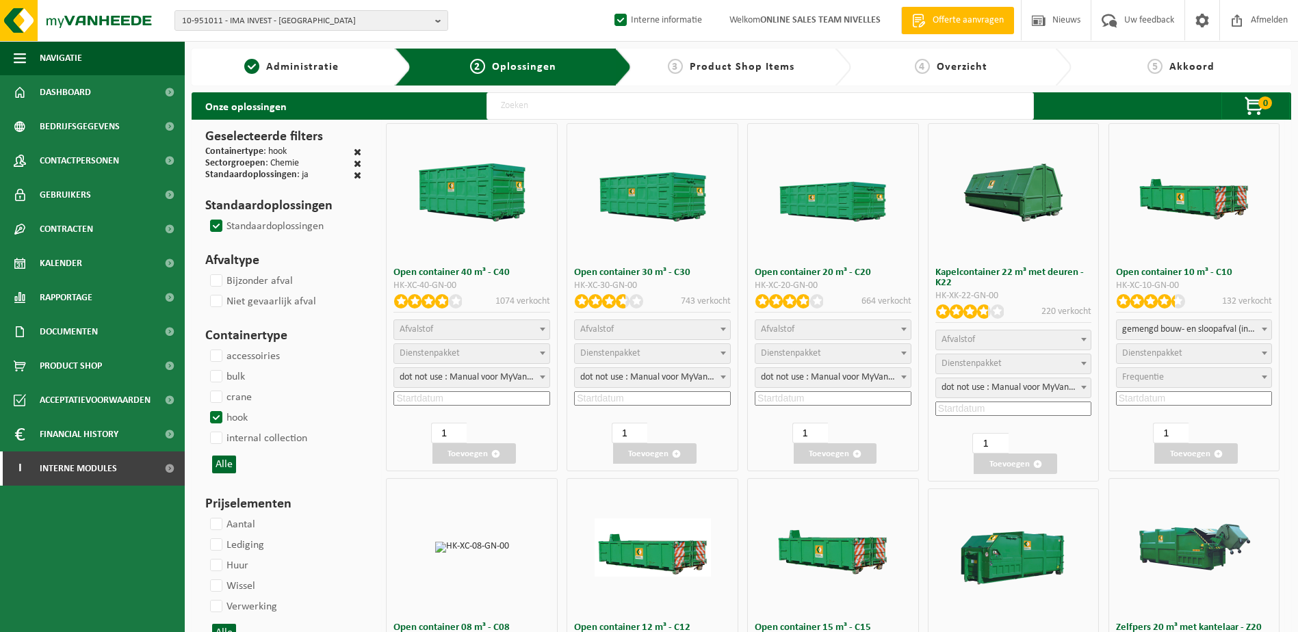
select select
click at [1268, 358] on span at bounding box center [1264, 353] width 14 height 18
select select "197"
select select "25"
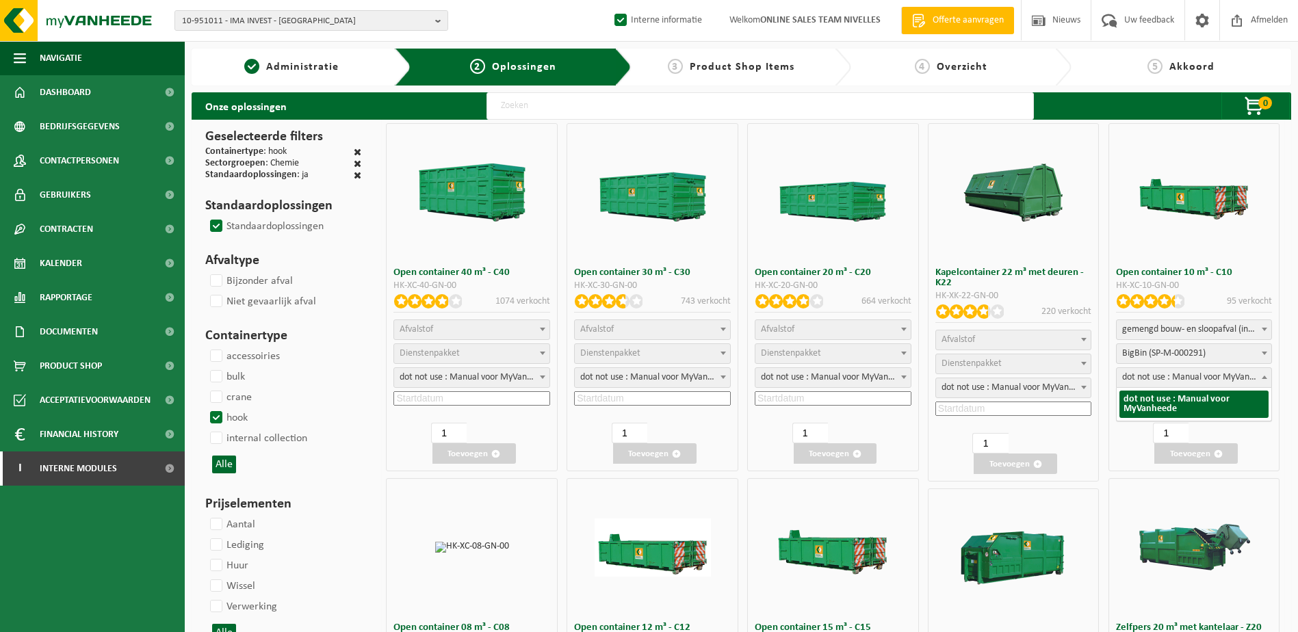
click at [1261, 377] on span at bounding box center [1264, 377] width 14 height 18
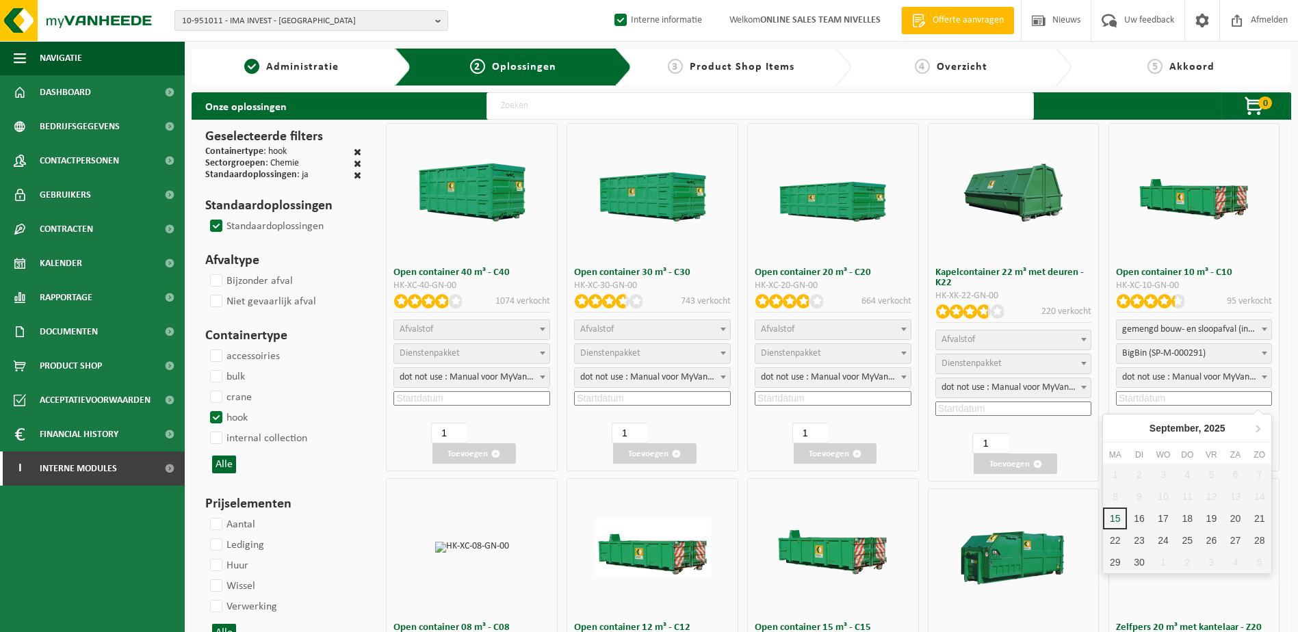
click at [1198, 399] on input at bounding box center [1194, 398] width 157 height 14
click at [1139, 521] on div "16" at bounding box center [1139, 519] width 24 height 22
type input "2025-09-16"
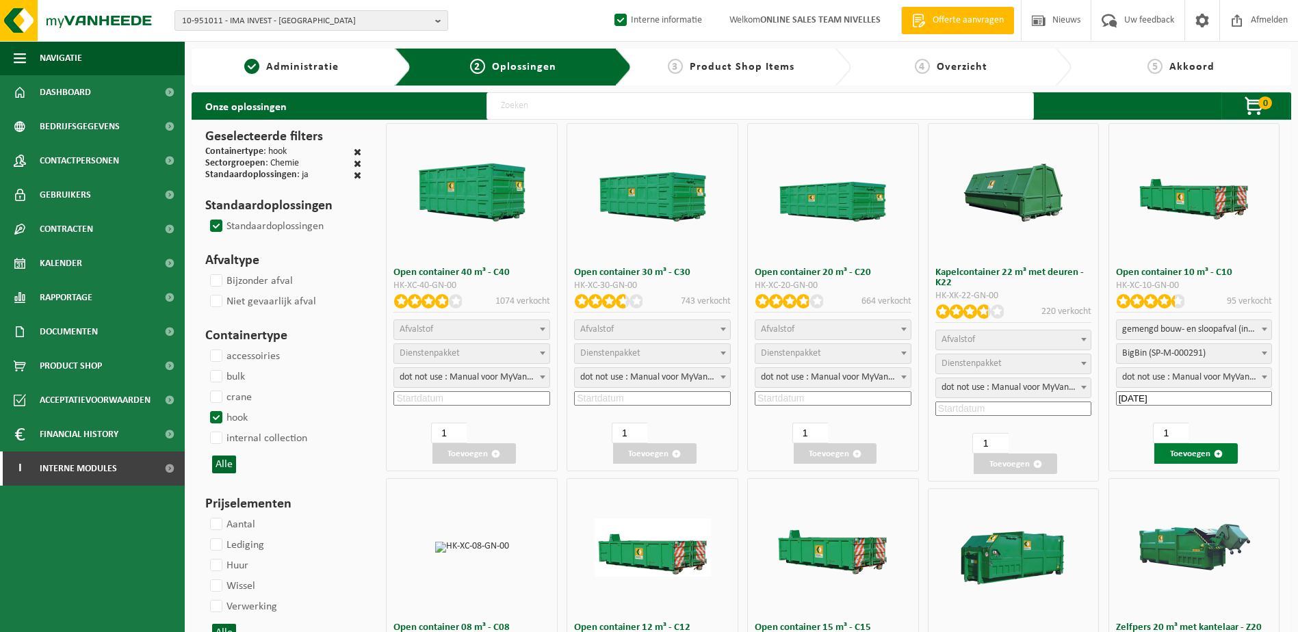
click at [1201, 448] on button "Toevoegen" at bounding box center [1195, 453] width 83 height 21
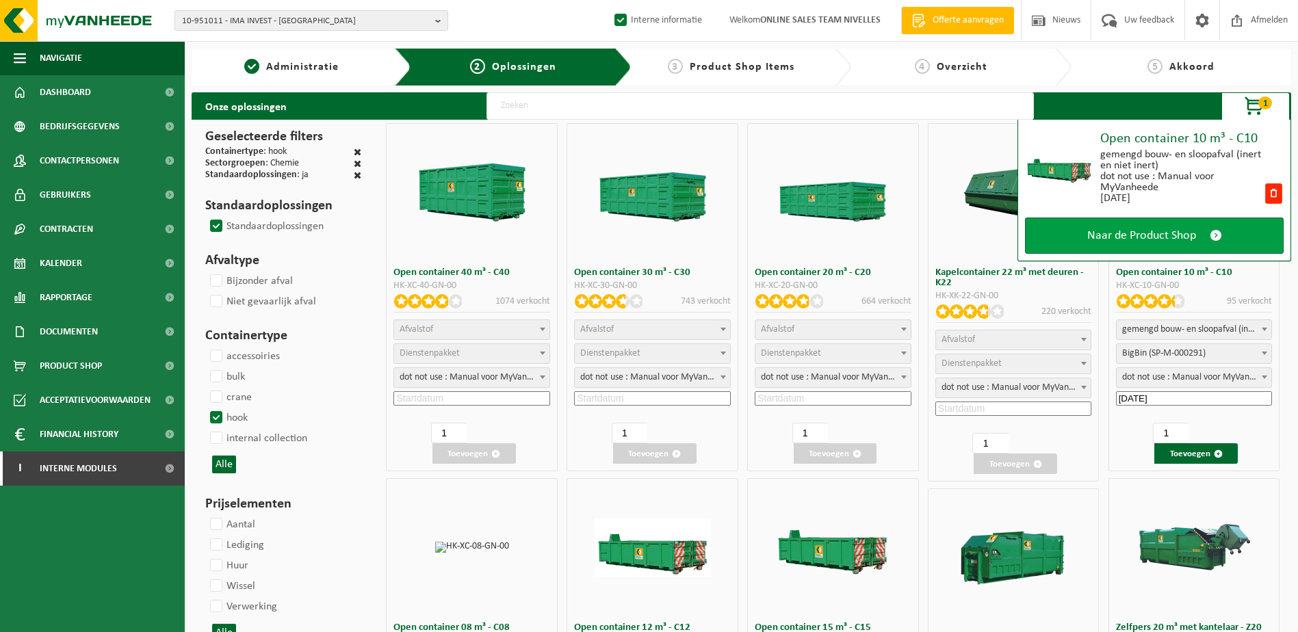
click at [1180, 238] on span "Naar de Product Shop" at bounding box center [1141, 235] width 109 height 14
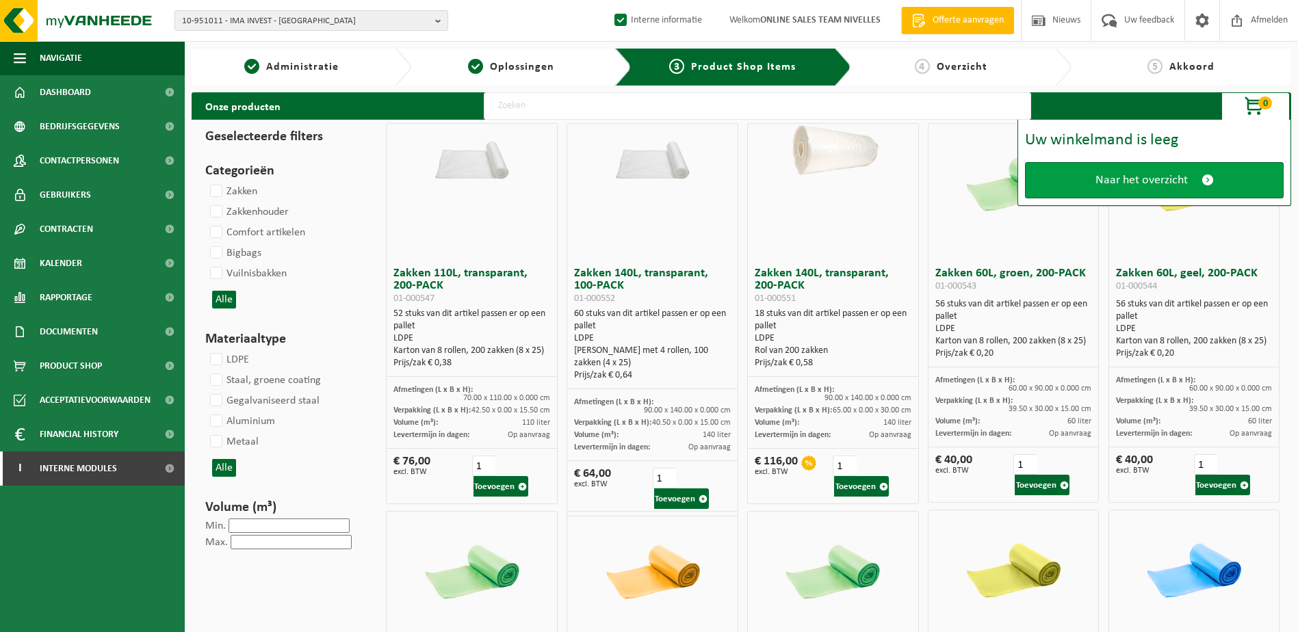
click at [1169, 180] on span "Naar het overzicht" at bounding box center [1141, 180] width 92 height 14
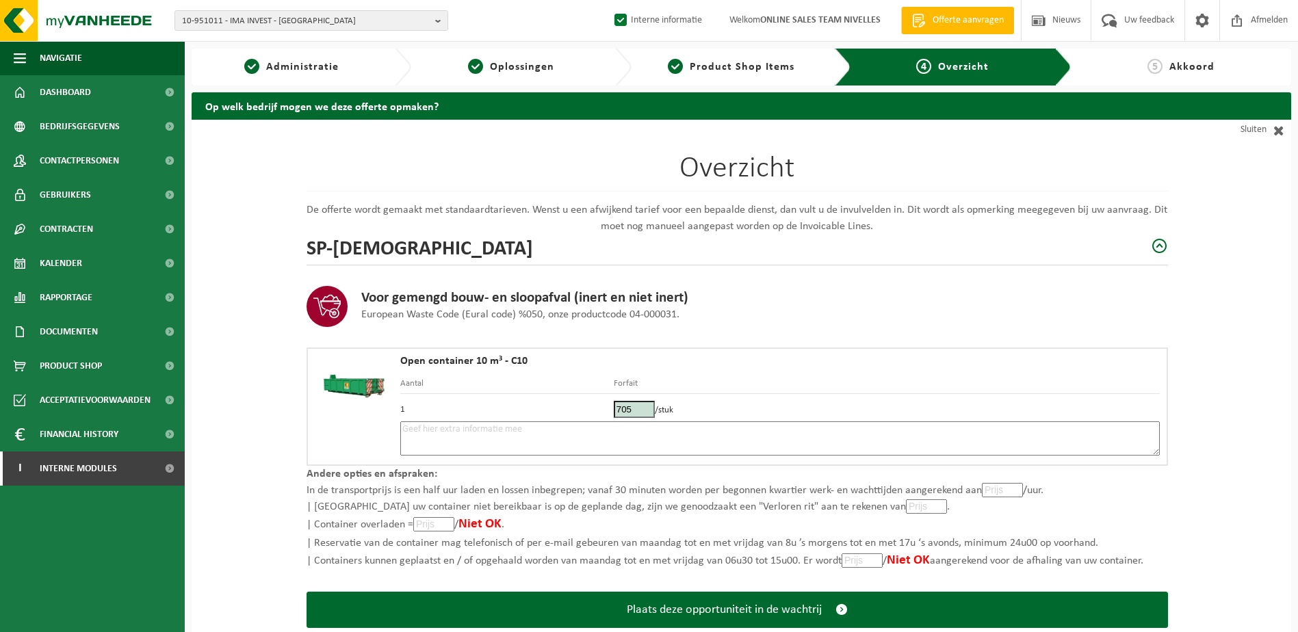
drag, startPoint x: 635, startPoint y: 410, endPoint x: 586, endPoint y: 404, distance: 49.7
click at [586, 404] on tr "1 705 /stuk" at bounding box center [779, 407] width 759 height 27
click at [672, 443] on textarea at bounding box center [779, 438] width 759 height 34
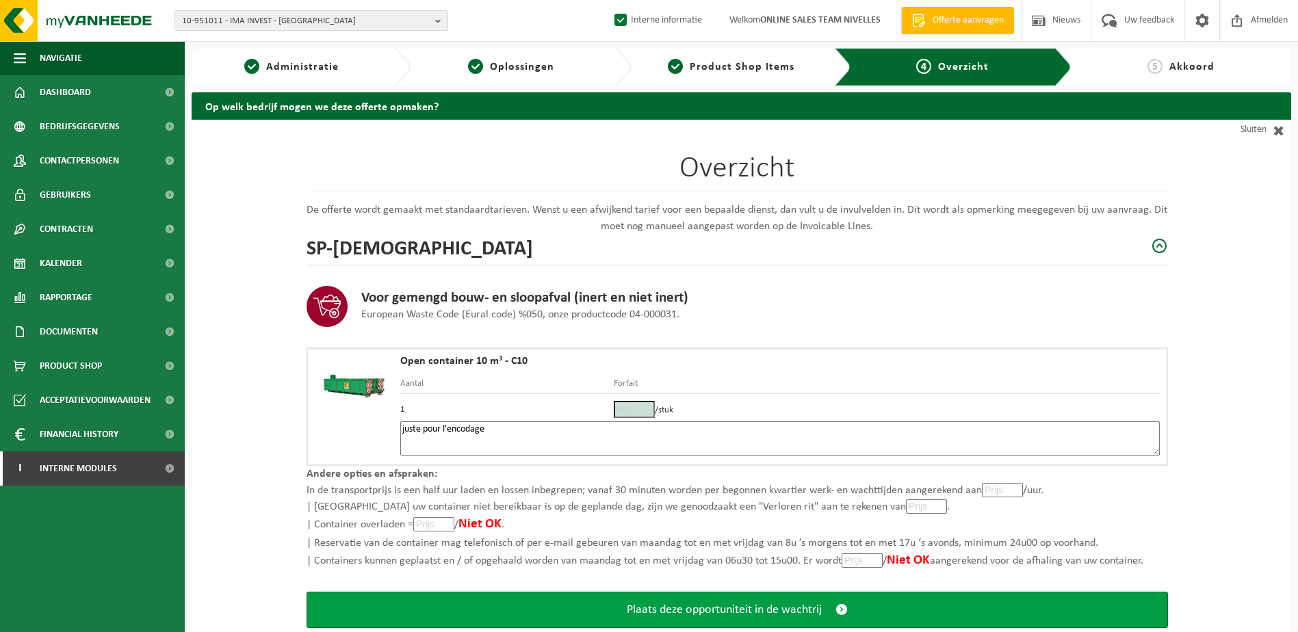
type textarea "juste pour l'encodage"
click at [750, 616] on span "Plaats deze opportuniteit in de wachtrij" at bounding box center [724, 610] width 195 height 14
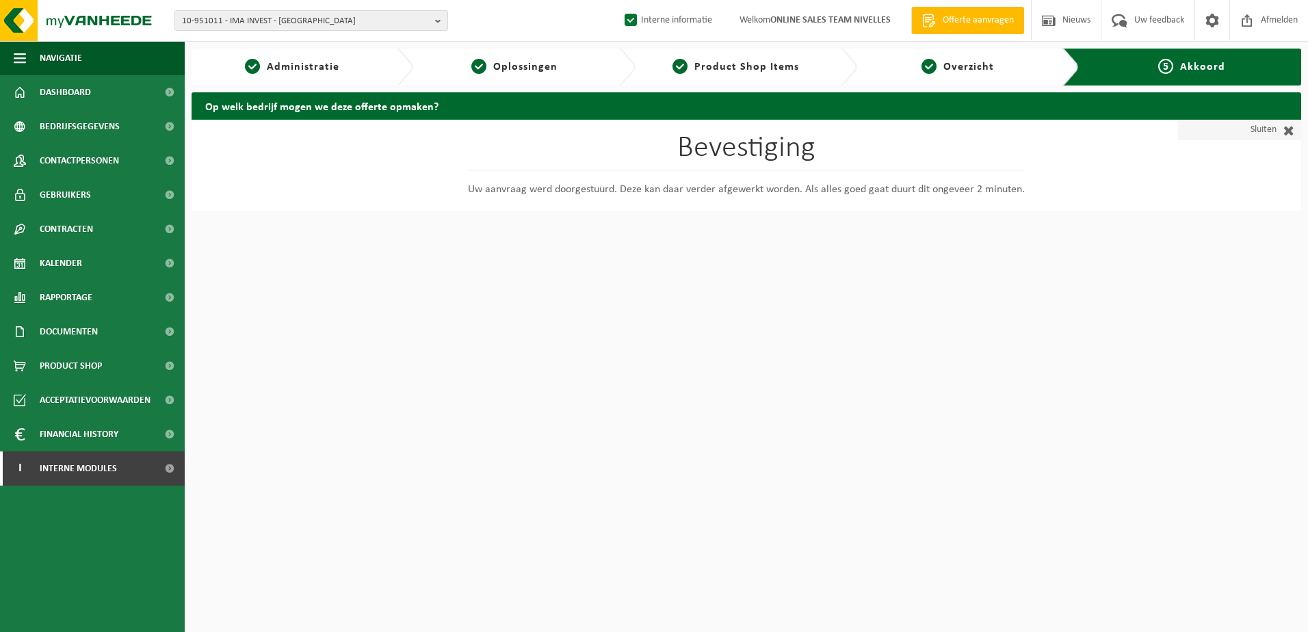
click at [1291, 131] on span at bounding box center [1285, 130] width 18 height 14
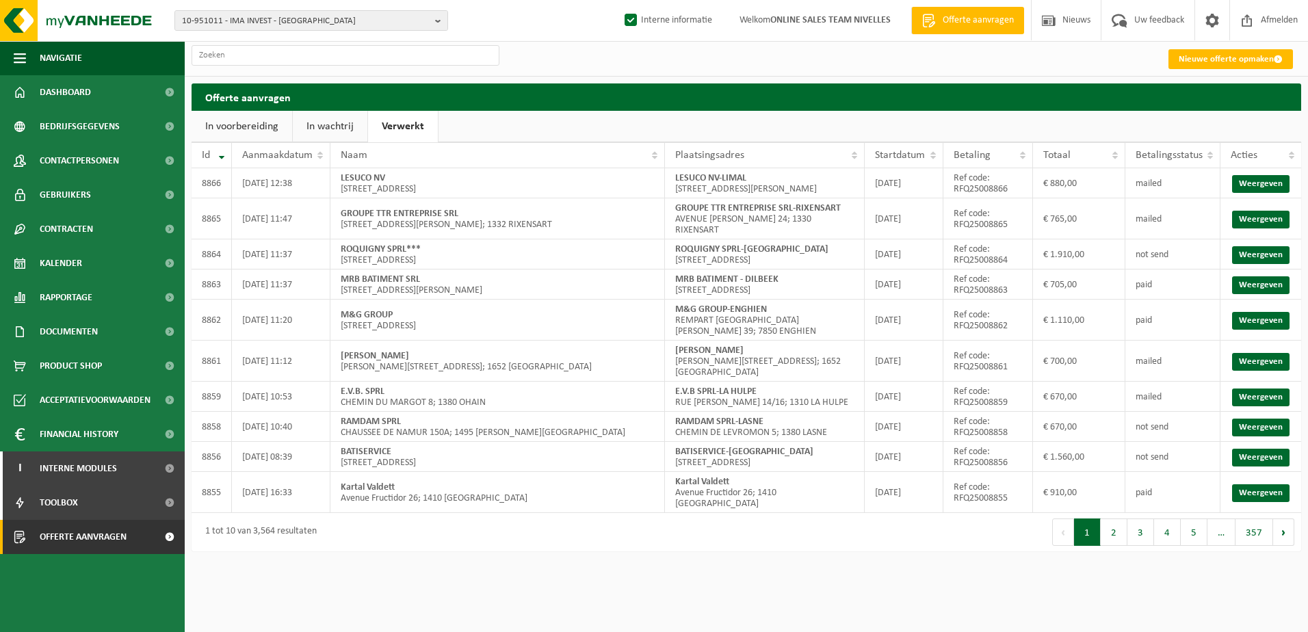
click at [356, 132] on link "In wachtrij" at bounding box center [330, 126] width 75 height 31
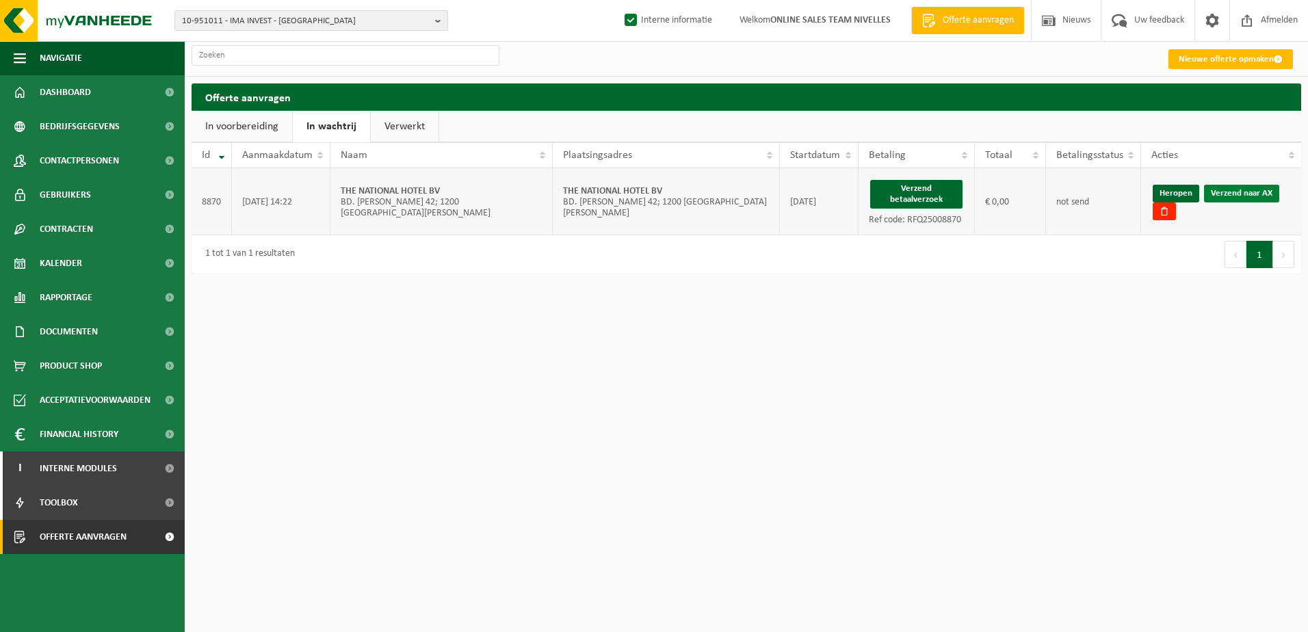
click at [1267, 191] on link "Verzend naar AX" at bounding box center [1241, 194] width 75 height 18
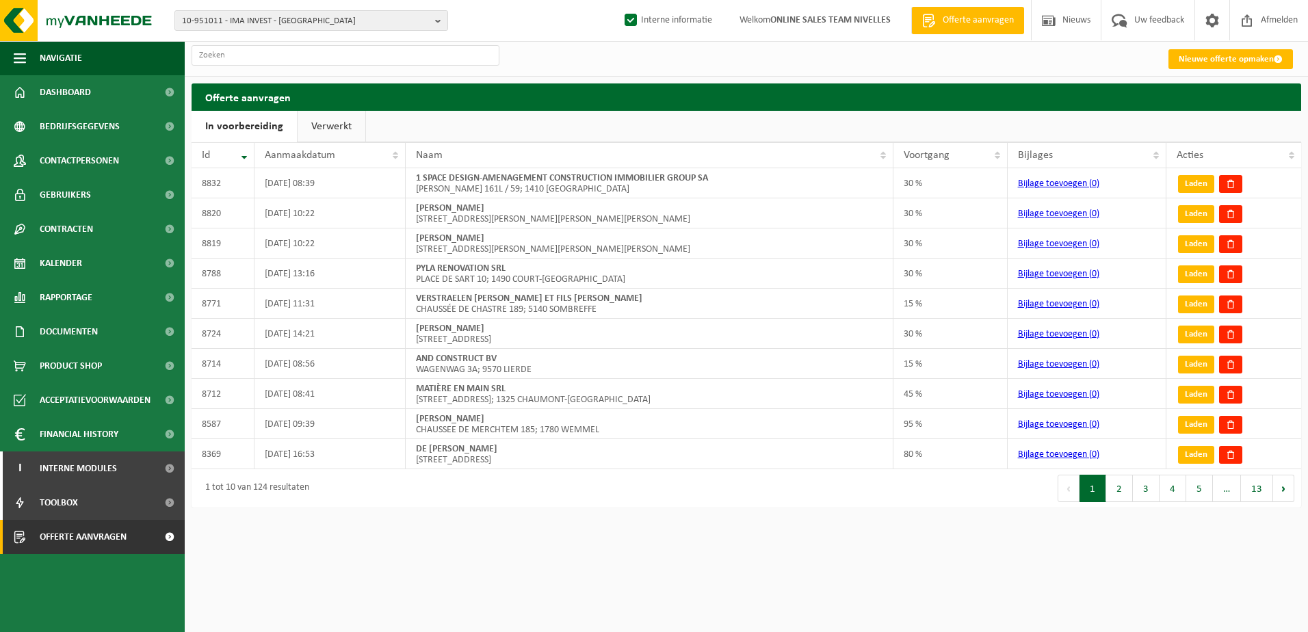
click at [313, 128] on link "Verwerkt" at bounding box center [332, 126] width 68 height 31
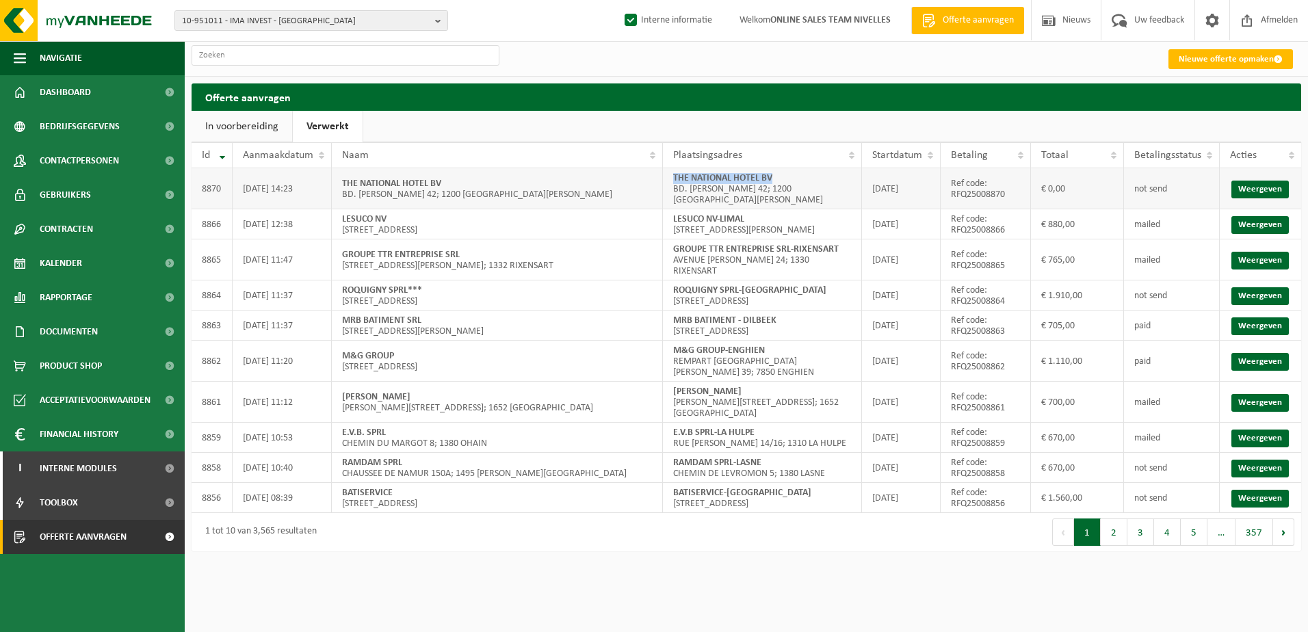
drag, startPoint x: 776, startPoint y: 174, endPoint x: 672, endPoint y: 176, distance: 104.0
click at [672, 176] on td "THE NATIONAL HOTEL BV BD. BRAND WHITLOCK 42; 1200 WOLUWE-SAINT-LAMBERT" at bounding box center [762, 188] width 198 height 41
copy strong "THE NATIONAL HOTEL BV"
click at [777, 172] on td "THE NATIONAL HOTEL BV BD. BRAND WHITLOCK 42; 1200 WOLUWE-SAINT-LAMBERT" at bounding box center [762, 188] width 198 height 41
drag, startPoint x: 778, startPoint y: 177, endPoint x: 674, endPoint y: 176, distance: 104.7
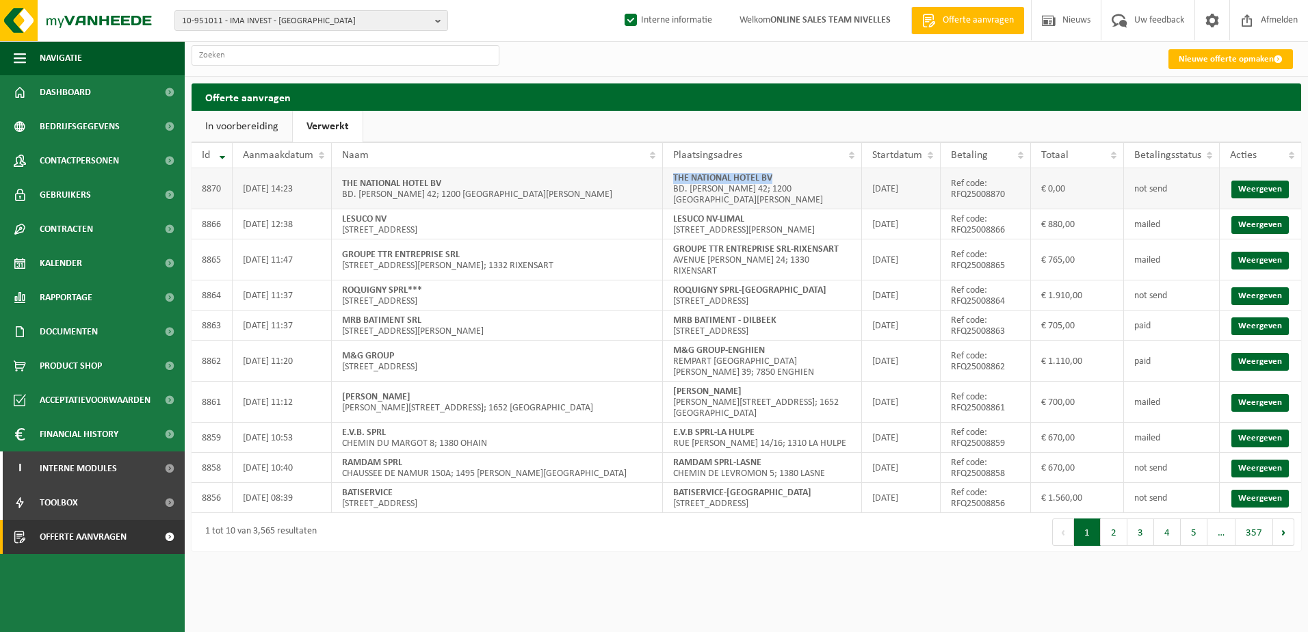
click at [674, 176] on td "THE NATIONAL HOTEL BV BD. BRAND WHITLOCK 42; 1200 WOLUWE-SAINT-LAMBERT" at bounding box center [762, 188] width 198 height 41
copy strong "THE NATIONAL HOTEL BV"
click at [436, 16] on b "button" at bounding box center [441, 20] width 12 height 19
drag, startPoint x: 283, startPoint y: 40, endPoint x: 206, endPoint y: 37, distance: 76.7
click at [167, 37] on div "10-951011 - IMA INVEST - ANDERLECHT THE NATIONAL BV 10-951011 - IMA INVEST - AN…" at bounding box center [654, 21] width 1308 height 42
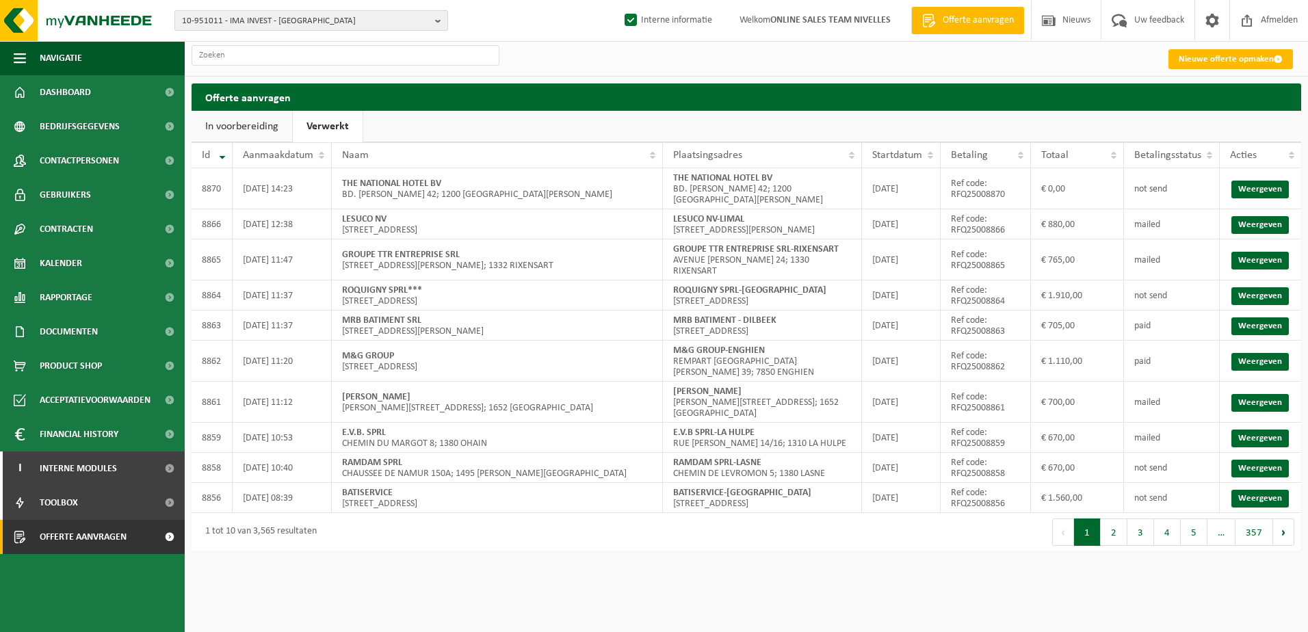
click at [438, 26] on b "button" at bounding box center [441, 20] width 12 height 19
drag, startPoint x: 280, startPoint y: 36, endPoint x: 131, endPoint y: 36, distance: 149.8
click at [131, 36] on div "10-951011 - IMA INVEST - ANDERLECHT THE NATIONAL 10-951011 - IMA INVEST - ANDER…" at bounding box center [654, 21] width 1308 height 42
click at [441, 15] on b "button" at bounding box center [441, 20] width 12 height 19
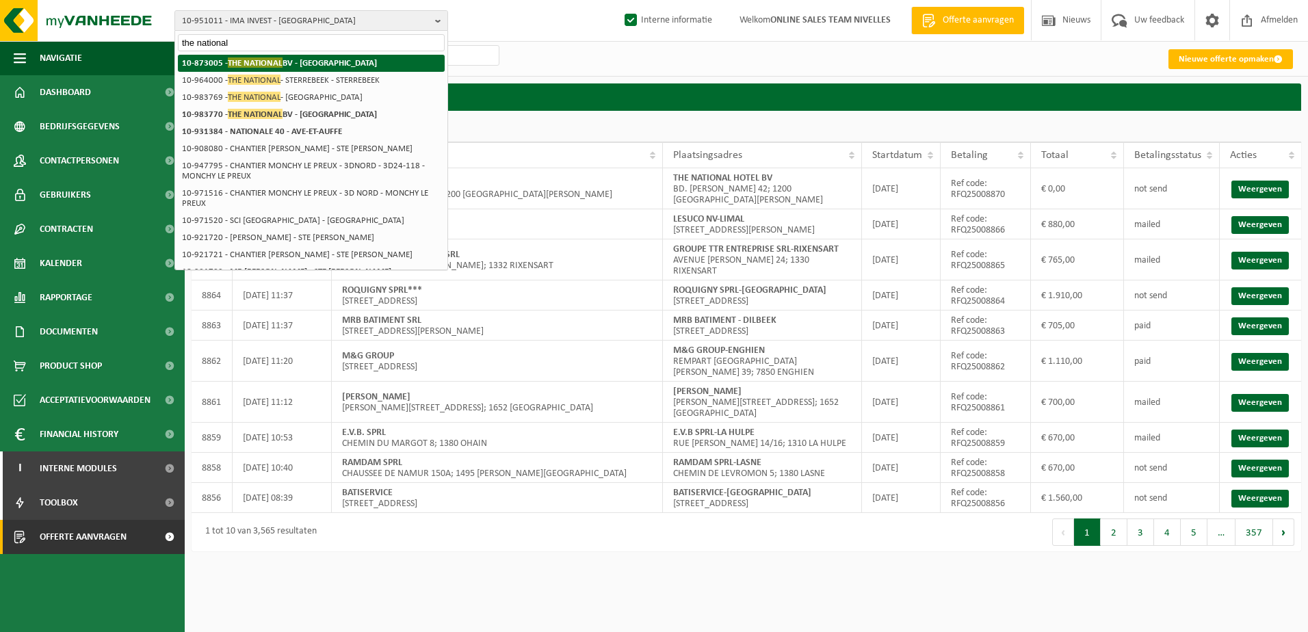
type input "the national"
click at [410, 66] on li "10-873005 - THE NATIONAL BV - SINT-LAMBRECHTS-WOLUWE" at bounding box center [311, 63] width 267 height 17
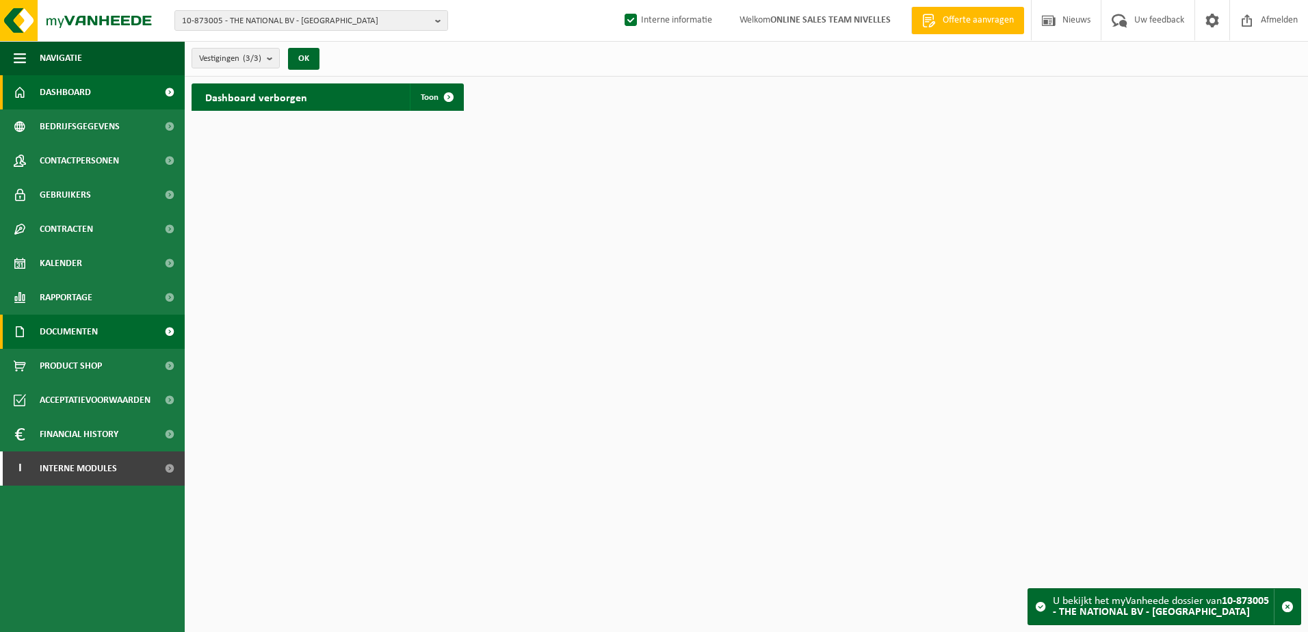
click at [100, 327] on link "Documenten" at bounding box center [92, 332] width 185 height 34
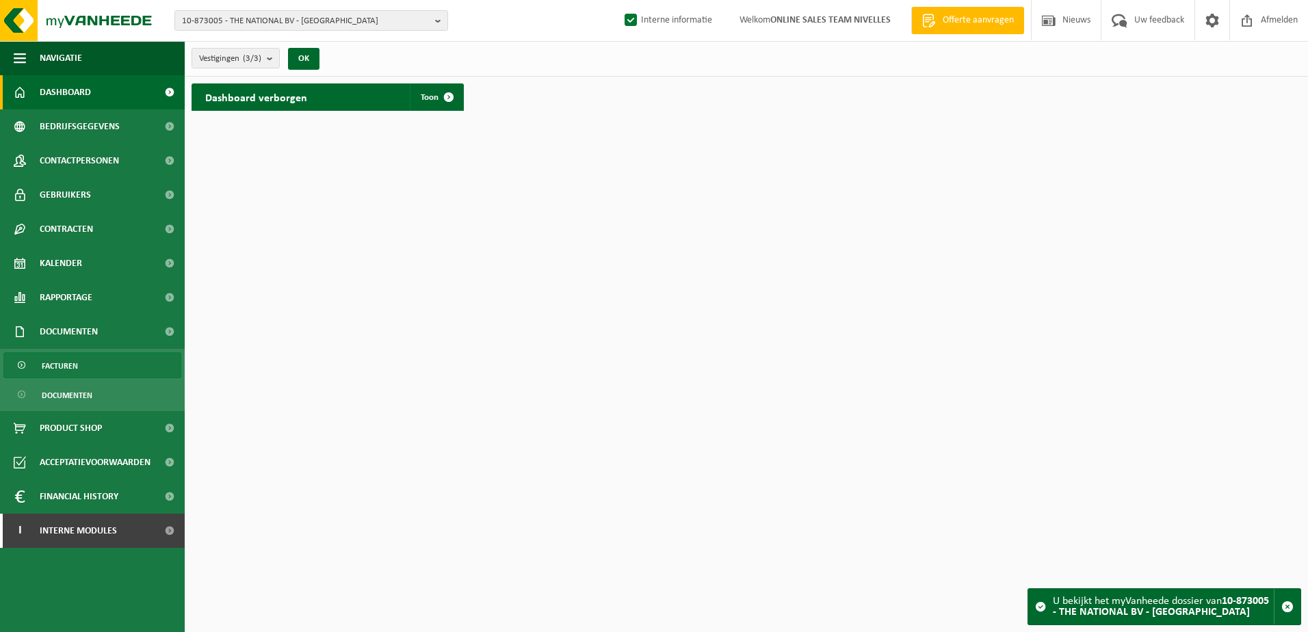
click at [100, 364] on link "Facturen" at bounding box center [92, 365] width 178 height 26
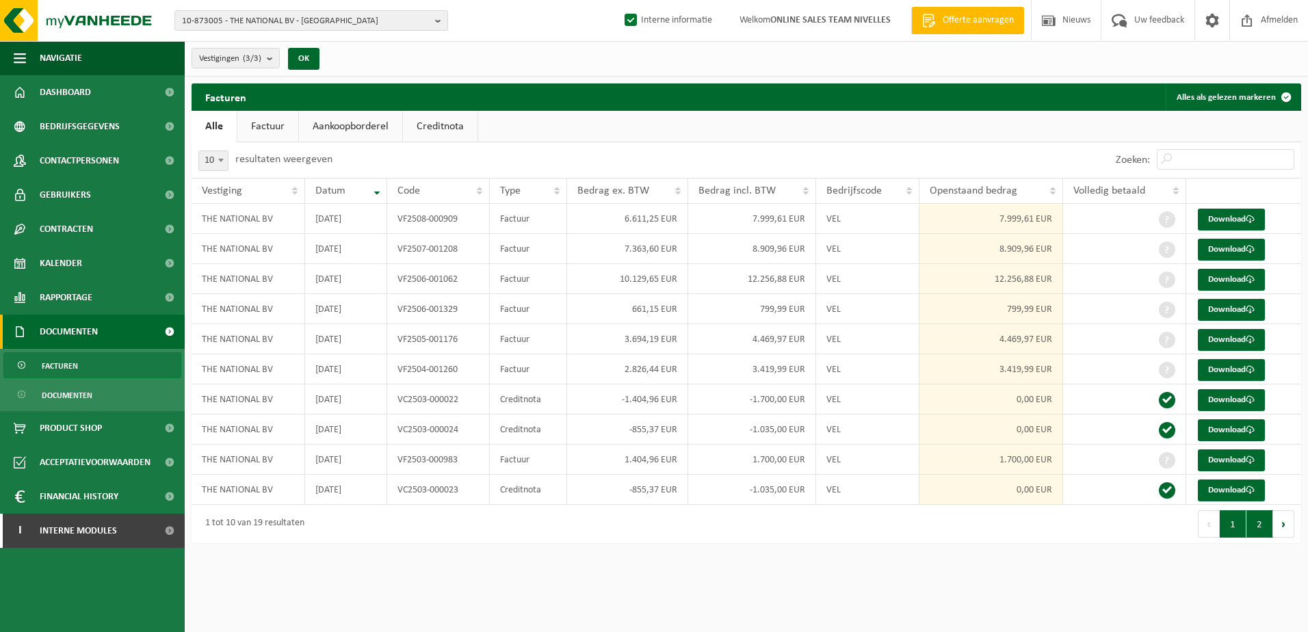
click at [1262, 526] on button "2" at bounding box center [1259, 523] width 27 height 27
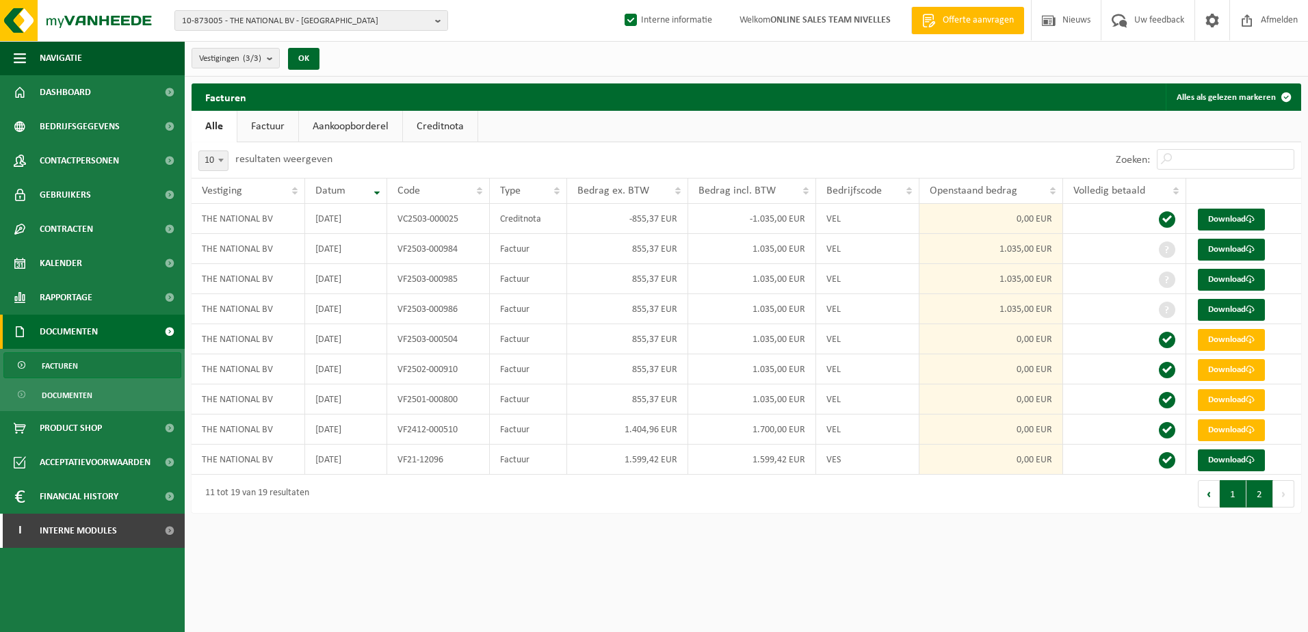
click at [1233, 493] on button "1" at bounding box center [1233, 493] width 27 height 27
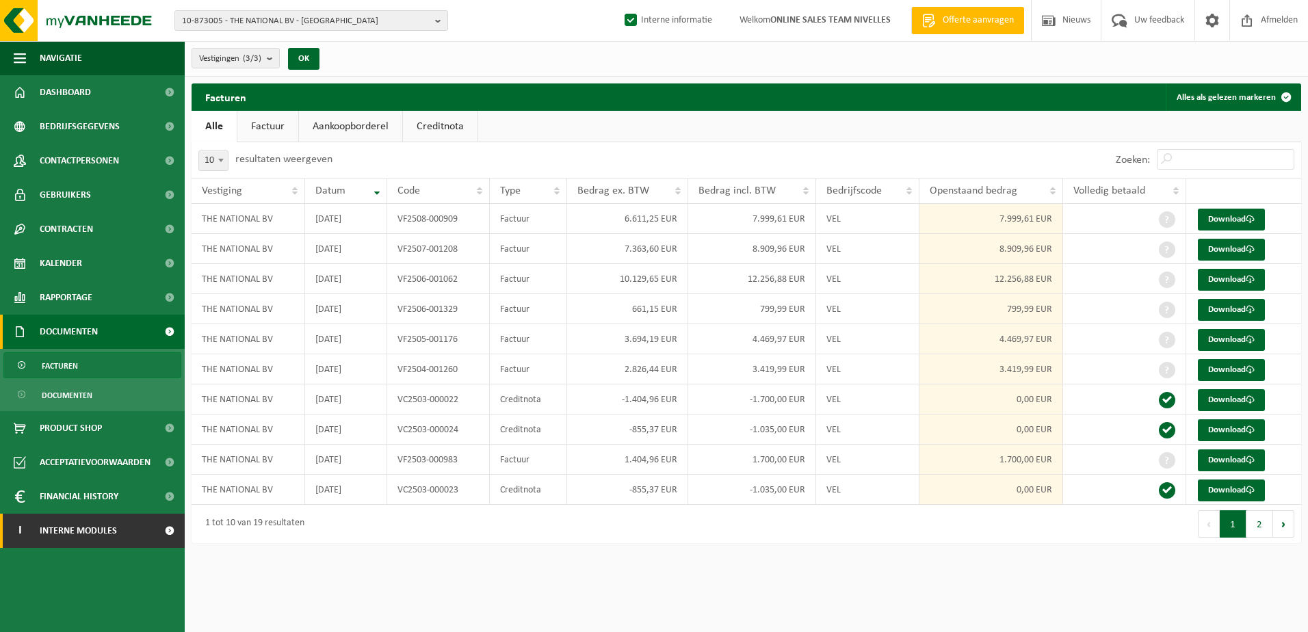
click at [169, 539] on span at bounding box center [169, 531] width 31 height 34
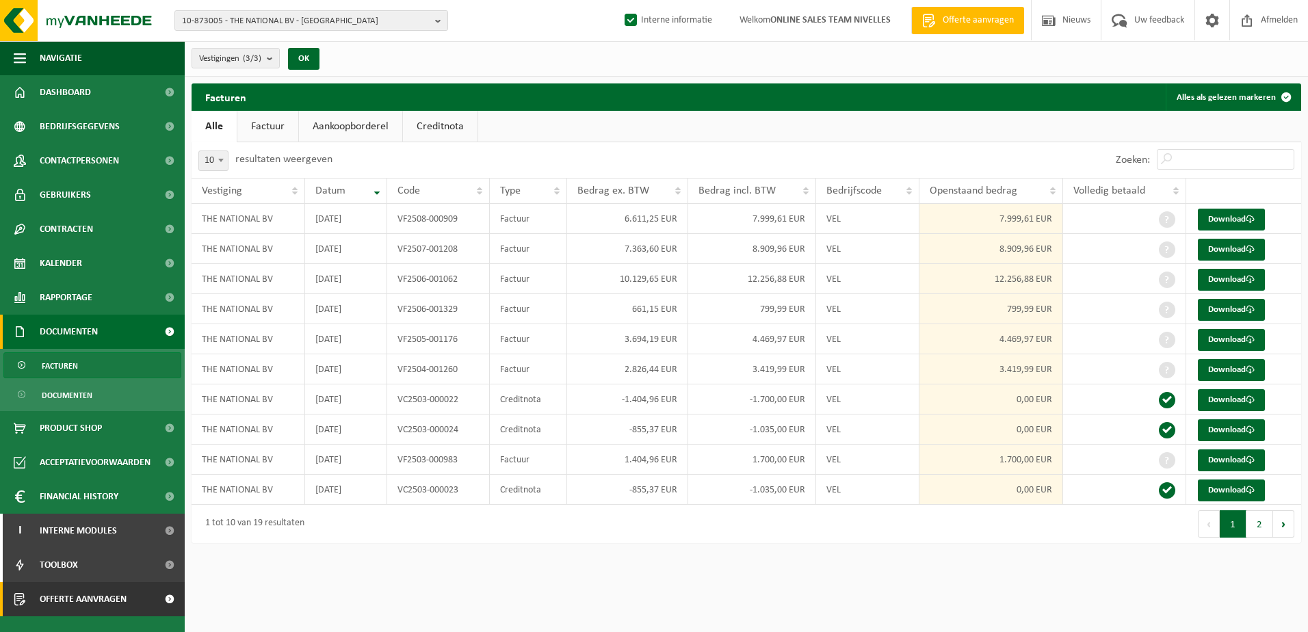
click at [172, 594] on span at bounding box center [169, 599] width 31 height 34
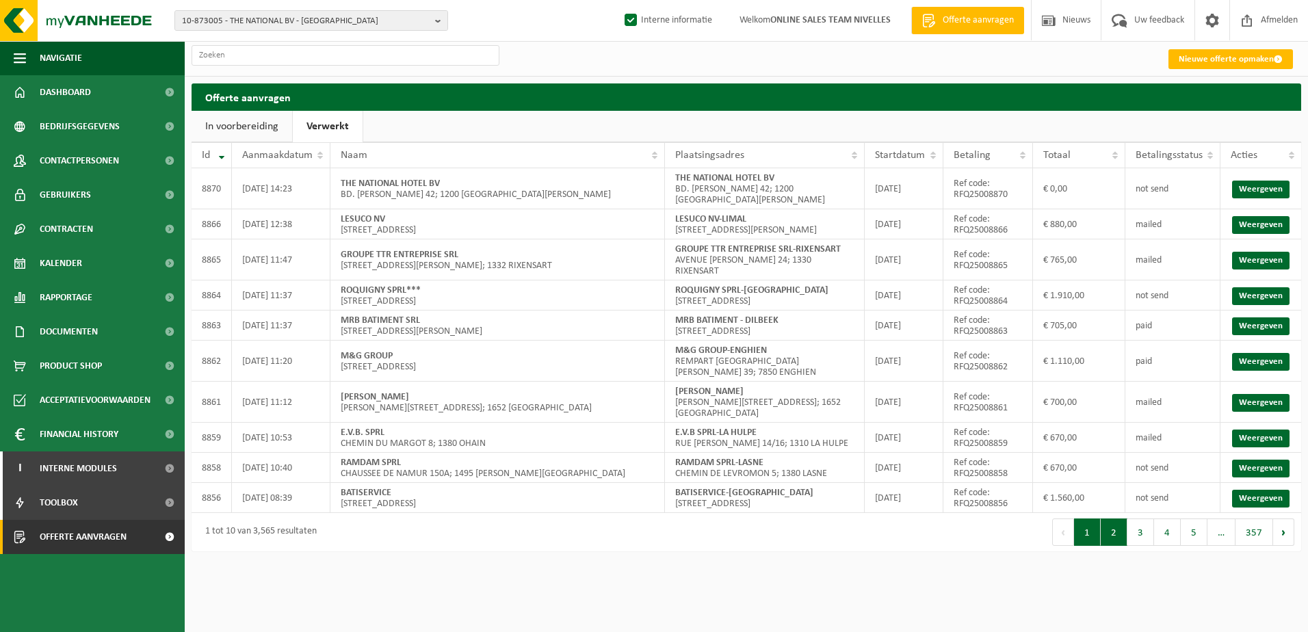
click at [1119, 542] on button "2" at bounding box center [1114, 532] width 27 height 27
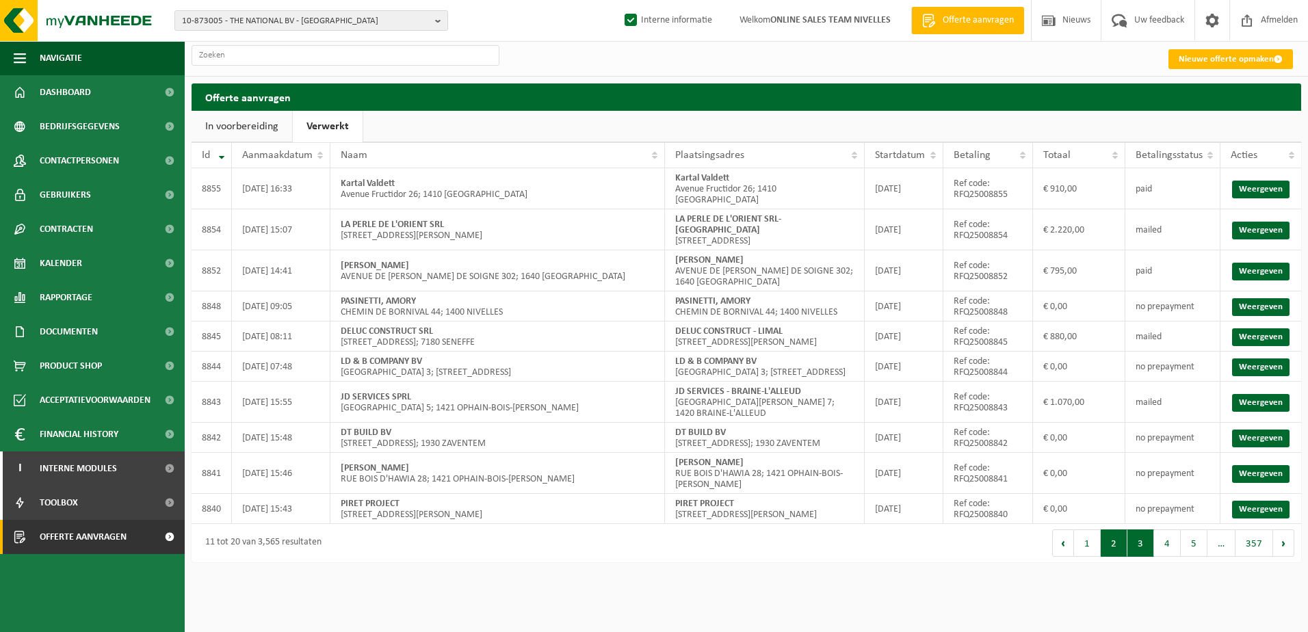
click at [1142, 548] on button "3" at bounding box center [1140, 542] width 27 height 27
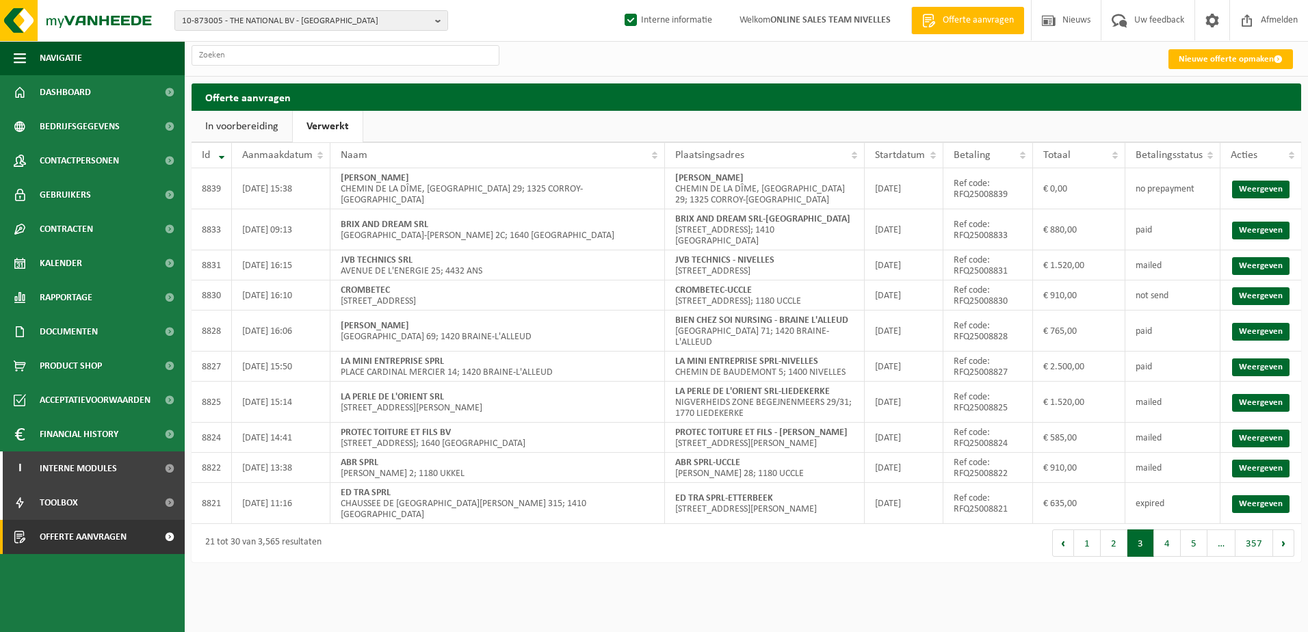
click at [525, 592] on html "10-873005 - THE NATIONAL BV - SINT-LAMBRECHTS-WOLUWE 10-873005 - THE NATIONAL B…" at bounding box center [654, 316] width 1308 height 632
click at [1117, 540] on button "2" at bounding box center [1114, 542] width 27 height 27
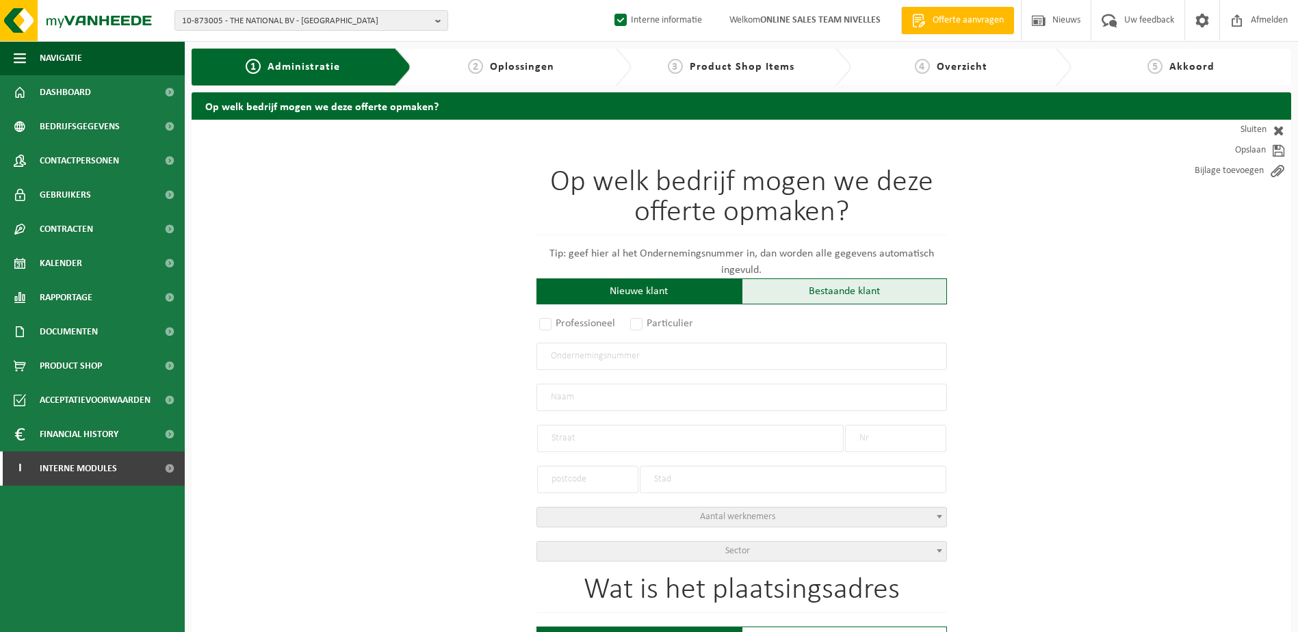
click at [852, 294] on div "Bestaande klant" at bounding box center [844, 291] width 205 height 26
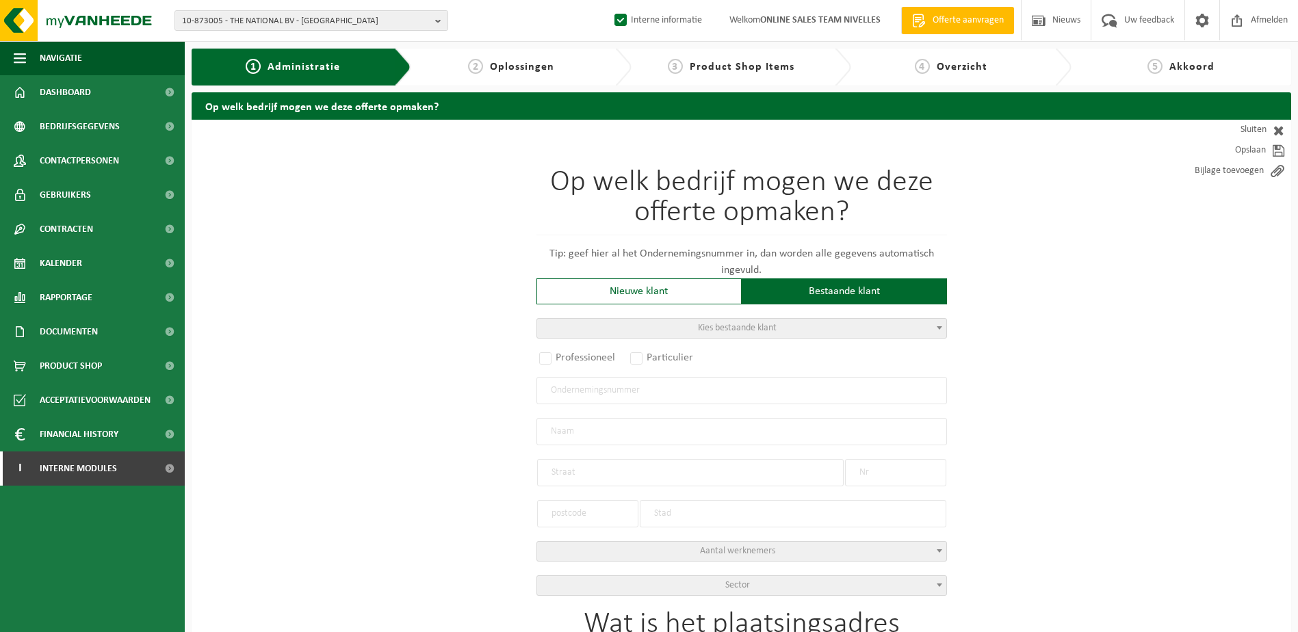
click at [750, 328] on span "Kies bestaande klant" at bounding box center [737, 328] width 79 height 10
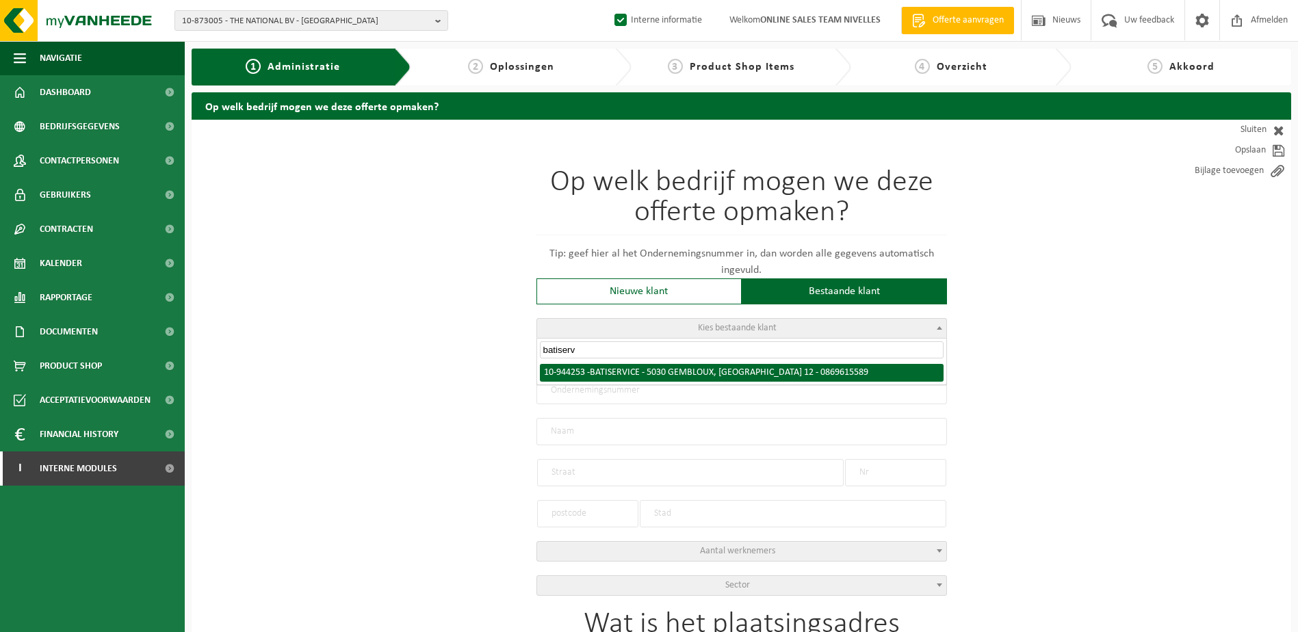
type input "batiserv"
select select "140737"
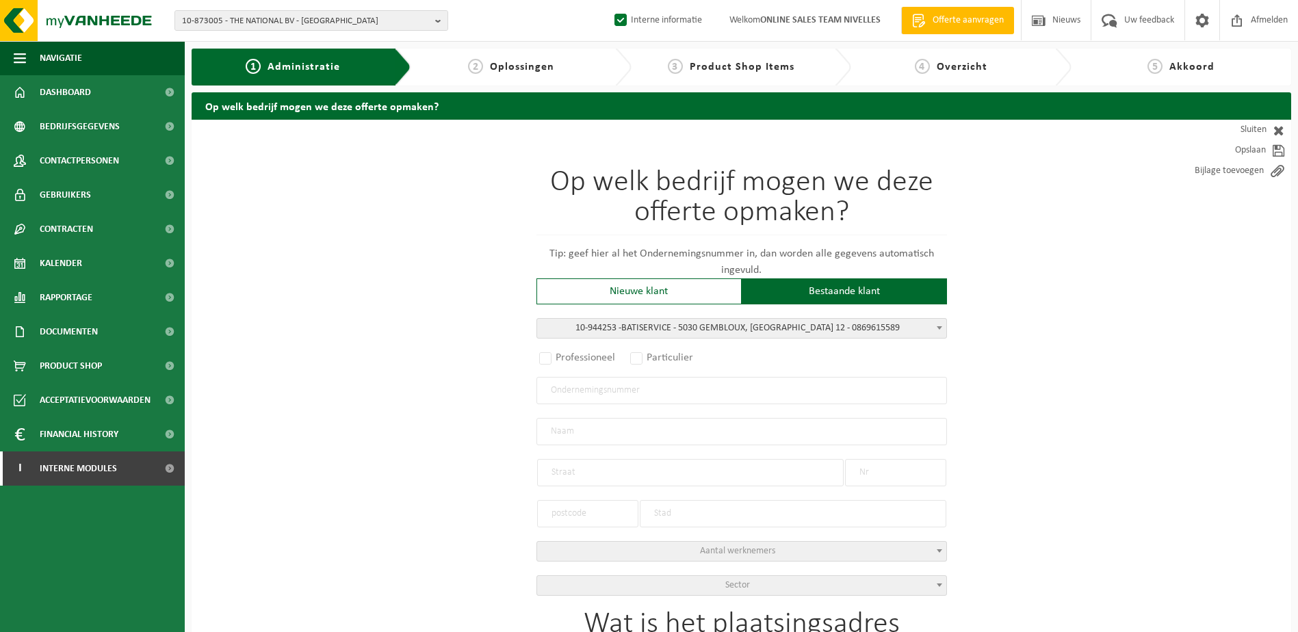
radio input "true"
type input "0869.615.589"
type input "BATISERVICE"
type input "RUE DES POIRIERS"
type input "12"
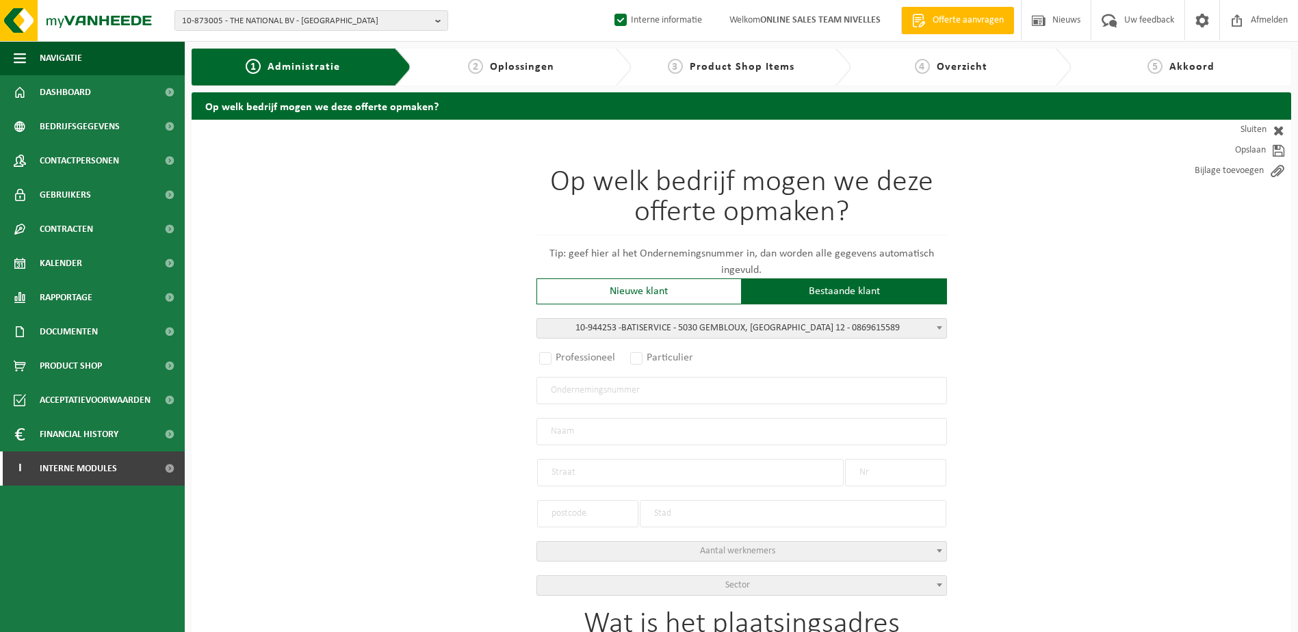
type input "5030"
type input "GEMBLOUX"
select select "11"
type input "BATISERVICE"
type input "RUE DES POIRIERS"
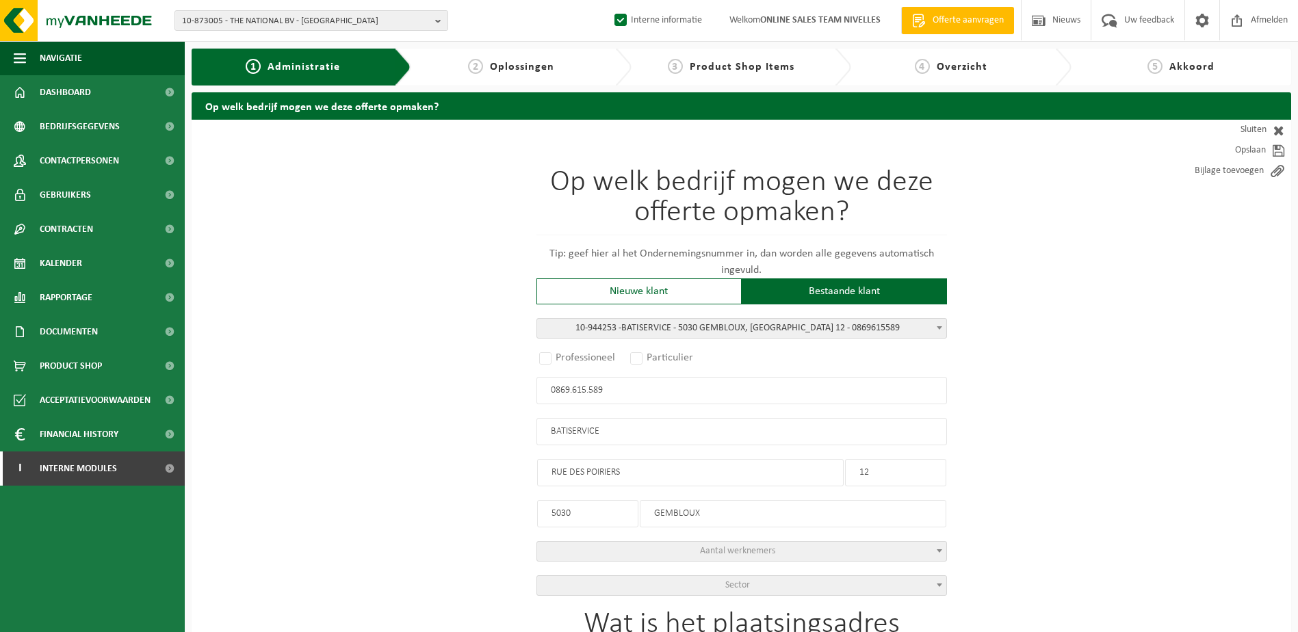
type input "12"
type input "5030"
type input "GEMBLOUX"
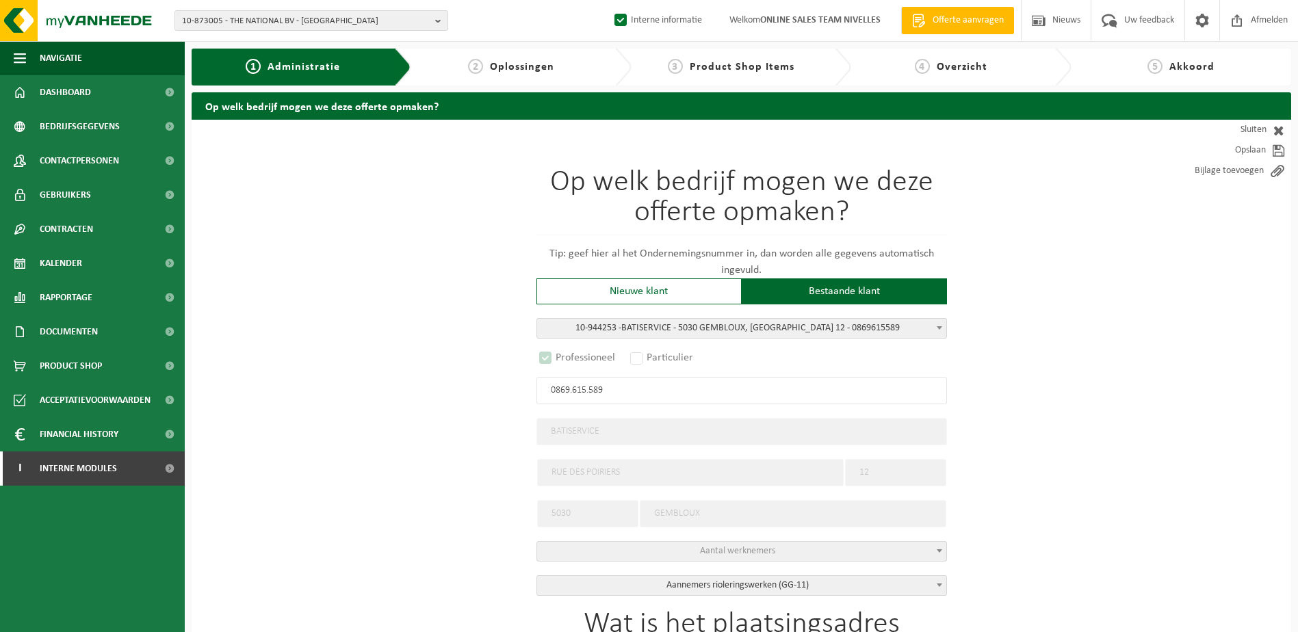
select select "D"
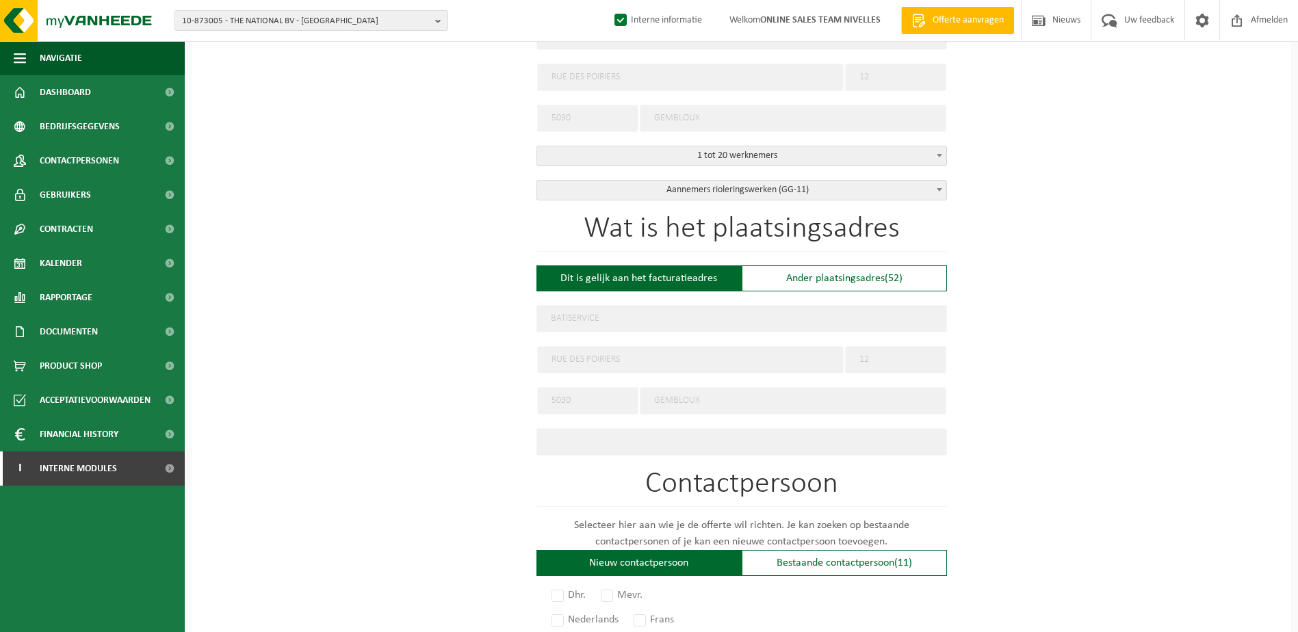
scroll to position [479, 0]
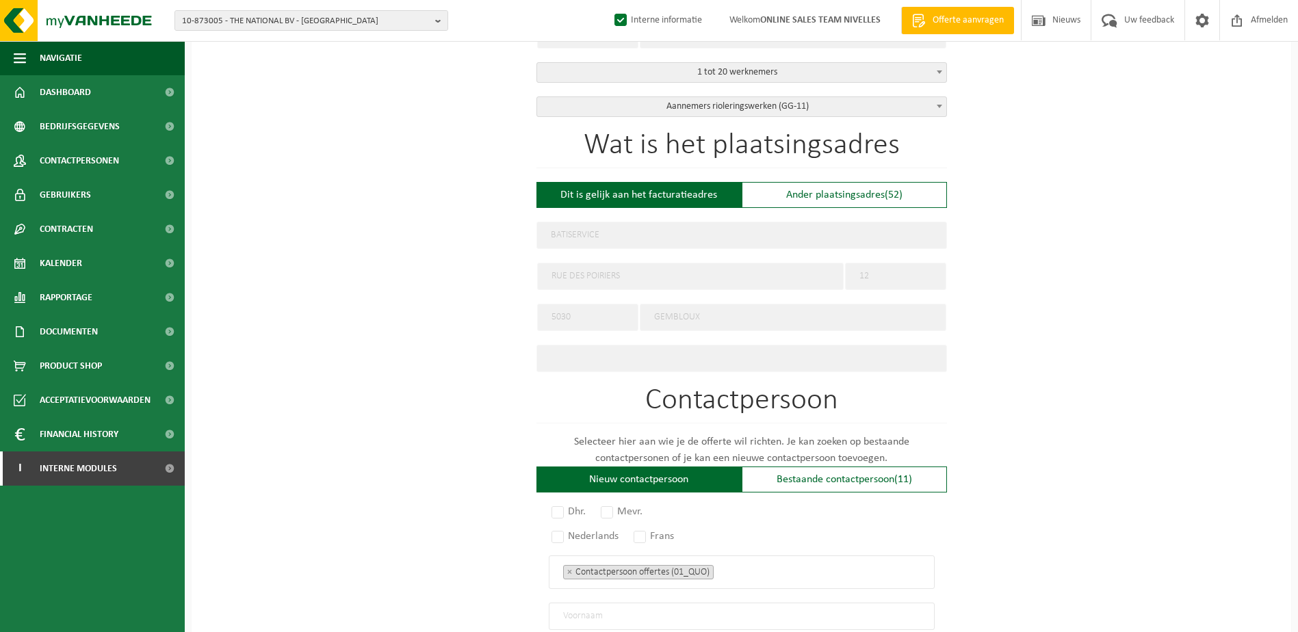
drag, startPoint x: 805, startPoint y: 199, endPoint x: 932, endPoint y: 218, distance: 128.6
click at [805, 198] on div "Ander plaatsingsadres (52)" at bounding box center [844, 195] width 205 height 26
type input "Werf -"
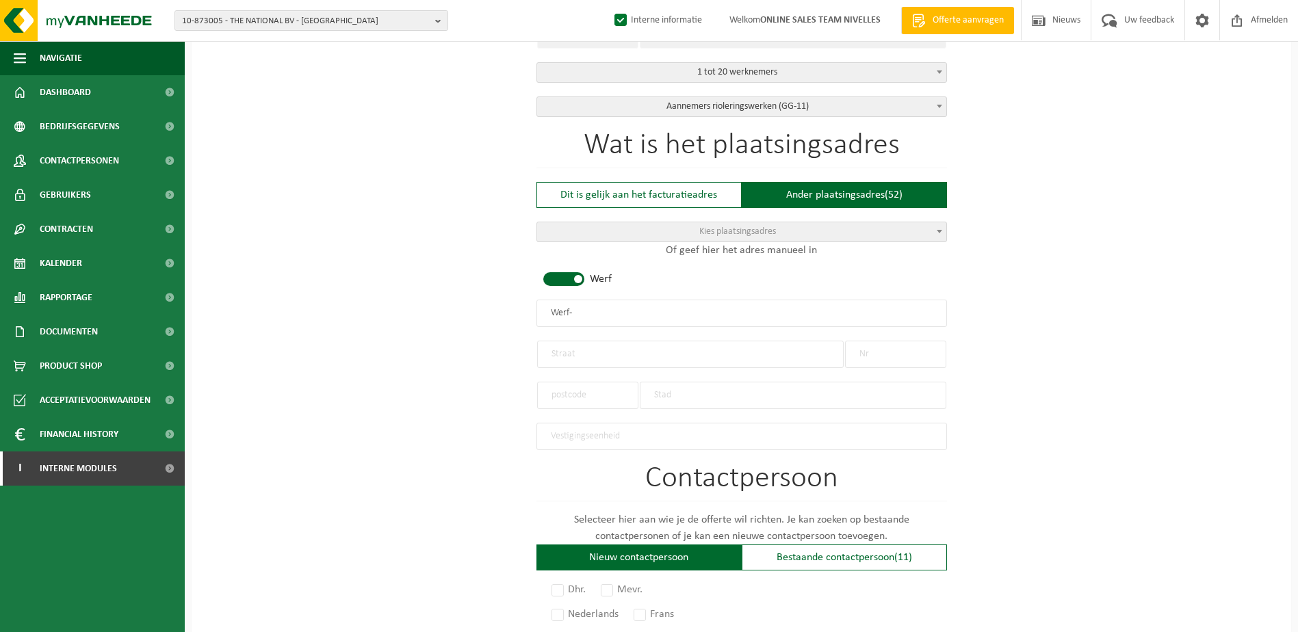
click at [576, 273] on span at bounding box center [563, 279] width 41 height 14
click at [572, 306] on input "text" at bounding box center [741, 313] width 410 height 27
type input "BATISERVICE-[GEOGRAPHIC_DATA]"
click at [683, 349] on input "text" at bounding box center [690, 354] width 306 height 27
type input "RUE CAMBIER DUPRET"
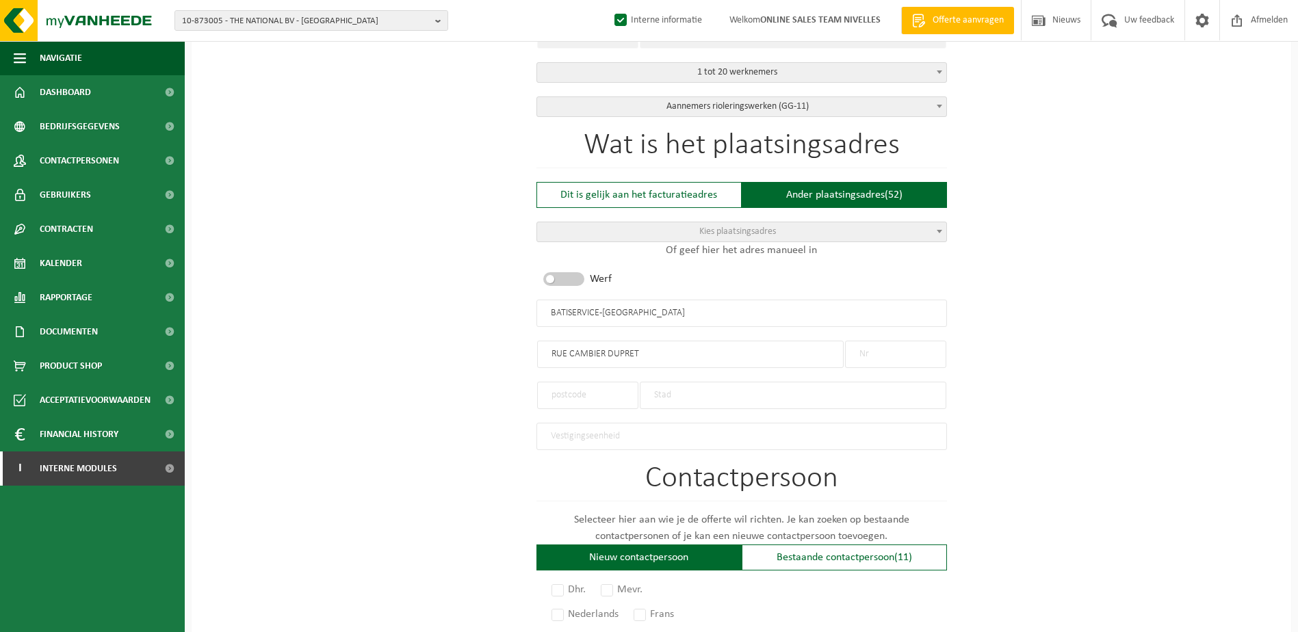
click at [913, 357] on input "text" at bounding box center [895, 354] width 101 height 27
type input "61"
click at [594, 384] on input "text" at bounding box center [587, 395] width 101 height 27
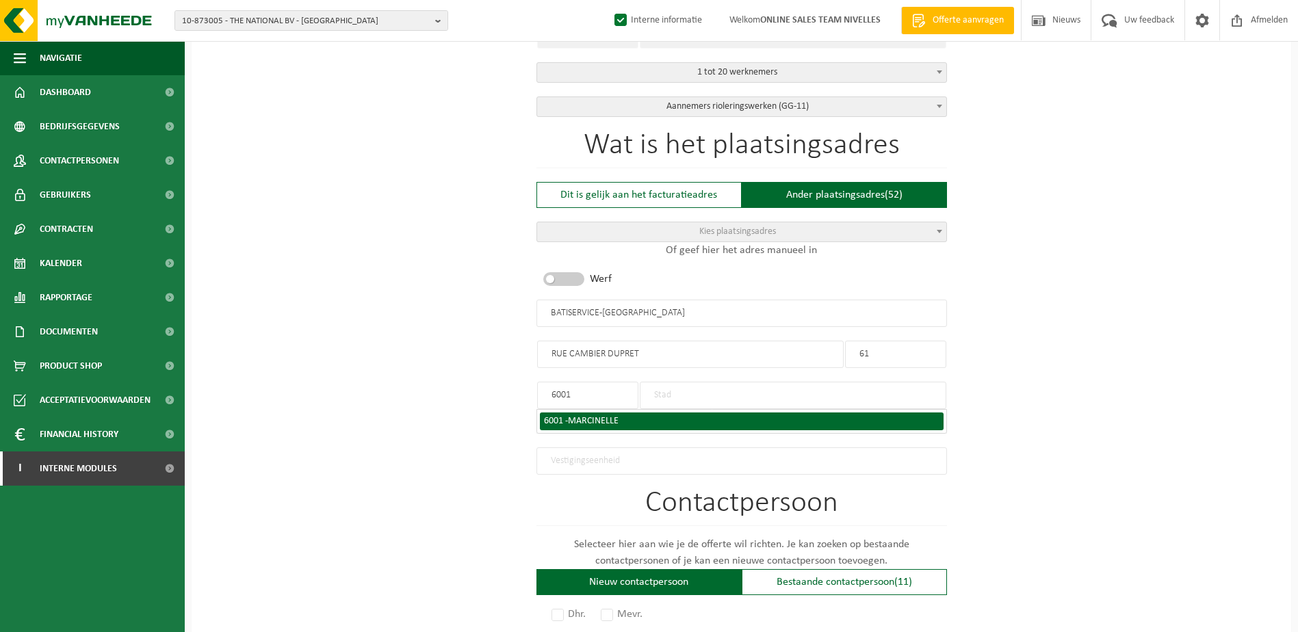
type input "6001"
click at [617, 417] on span "MARCINELLE" at bounding box center [593, 421] width 51 height 10
type input "MARCINELLE"
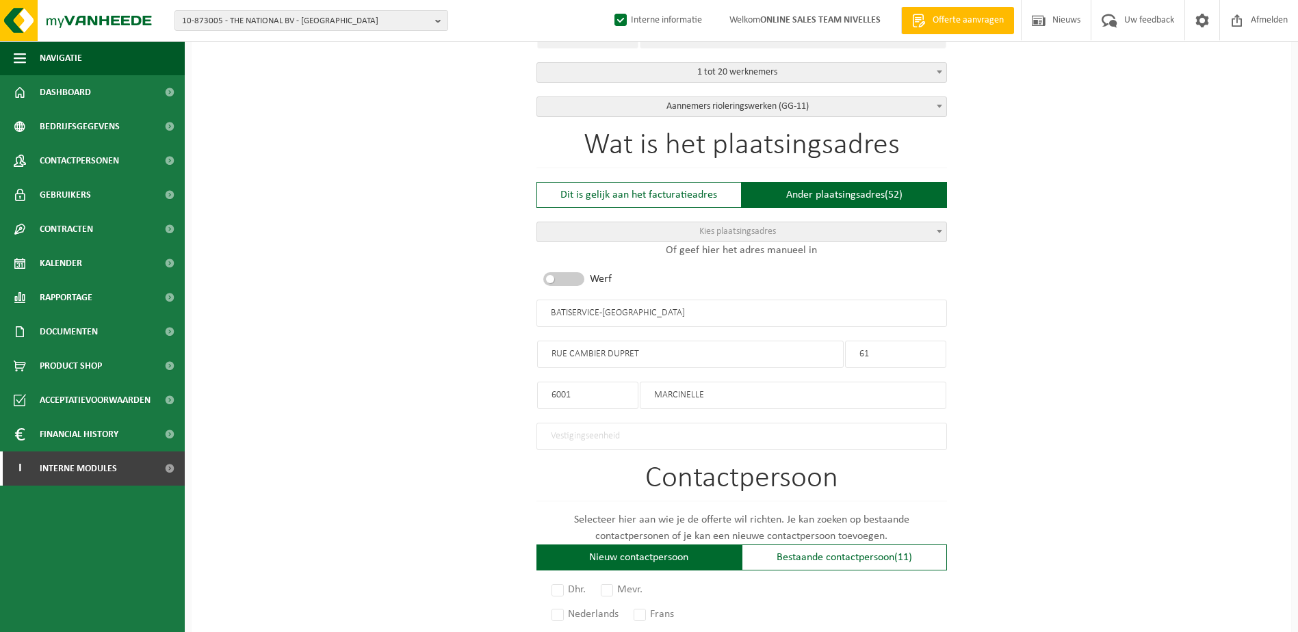
click at [1138, 361] on div "Op welk bedrijf mogen we deze offerte opmaken? Tip: geef hier al het Ondernemin…" at bounding box center [741, 316] width 1099 height 1351
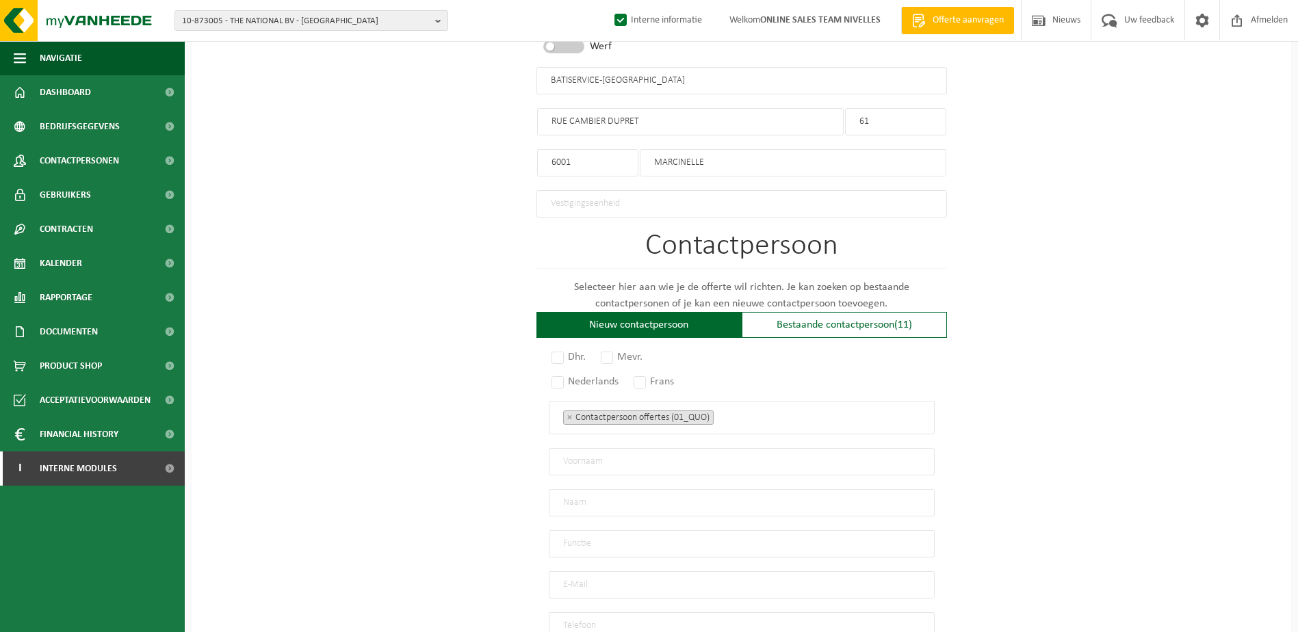
scroll to position [752, 0]
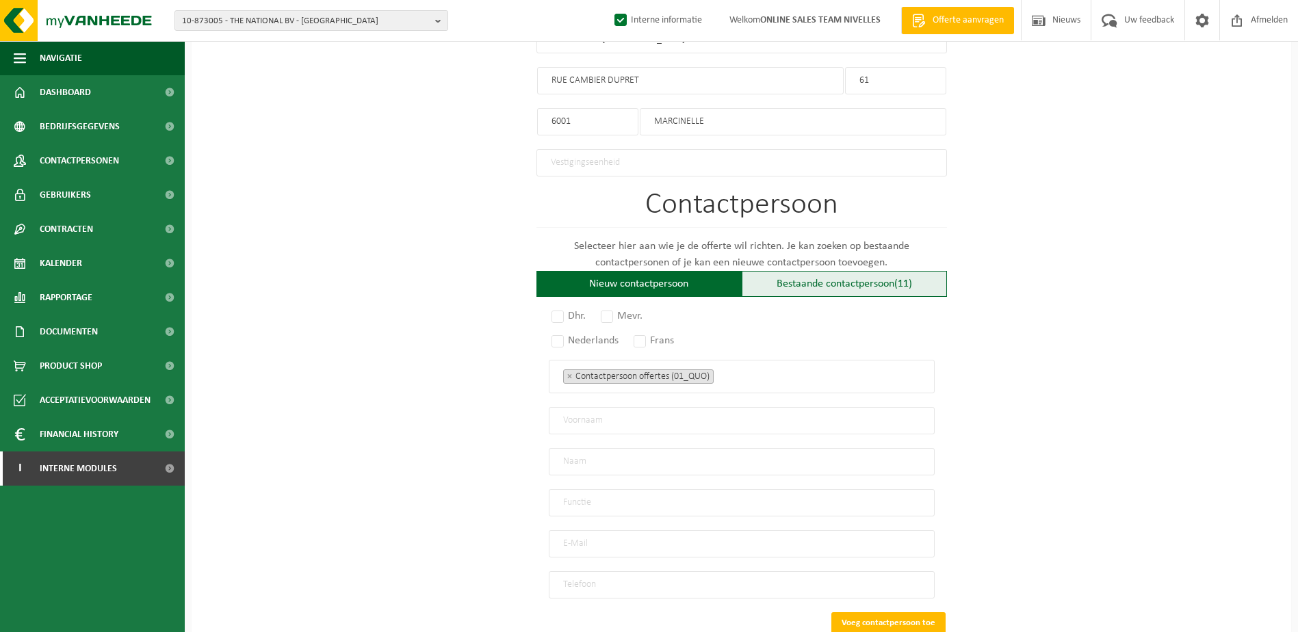
click at [870, 273] on div "Bestaande contactpersoon (11)" at bounding box center [844, 284] width 205 height 26
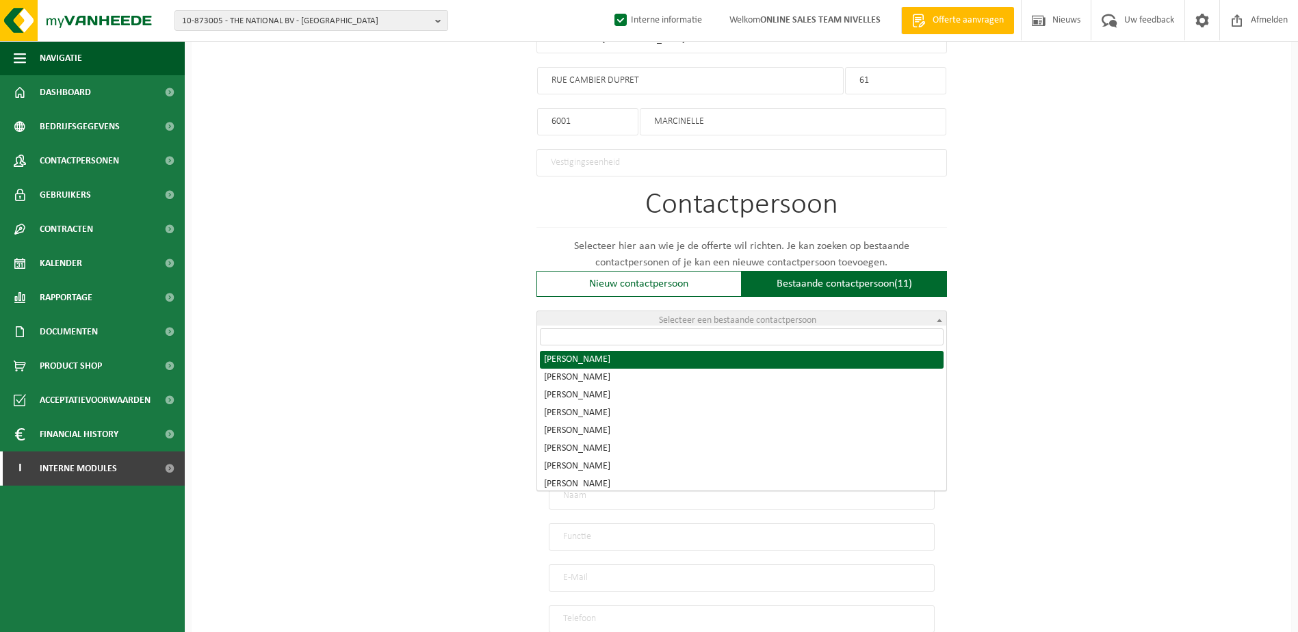
click at [871, 319] on span "Selecteer een bestaande contactpersoon" at bounding box center [741, 320] width 409 height 19
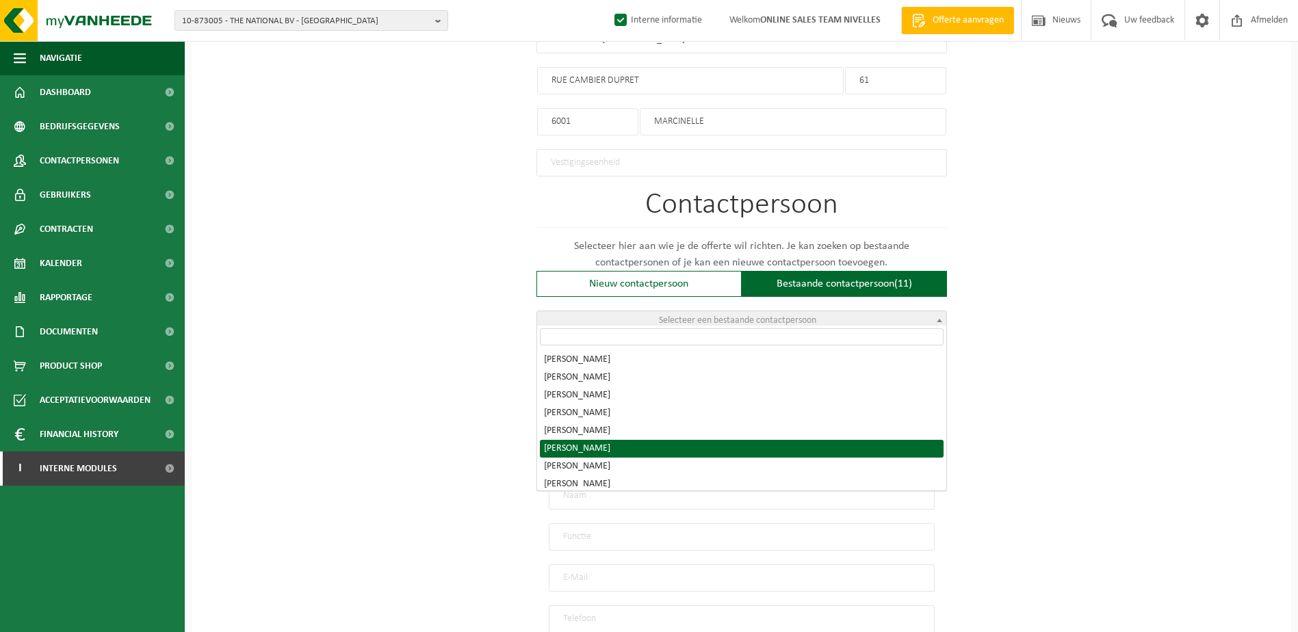
radio input "true"
select select "{"code":"10-971913","firstname":"SORIN","surname":"DALAN","gender":"Unknown","p…"
type input "SORIN"
type input "DALAN"
type input "info@batiservice.be"
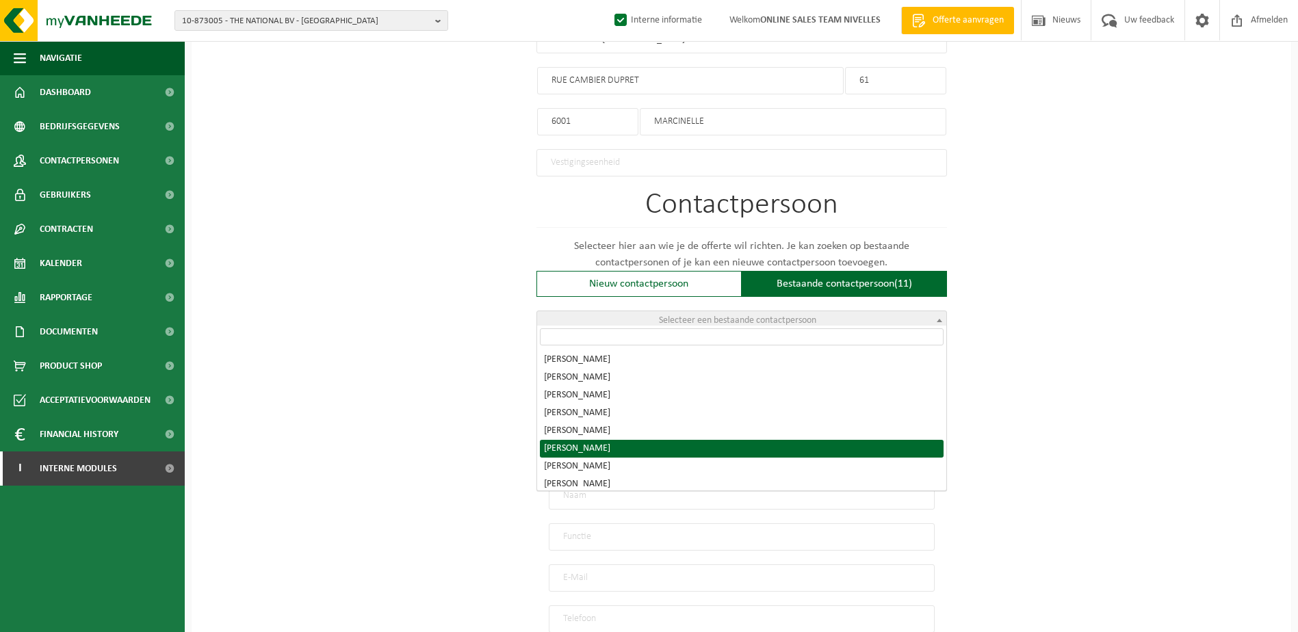
type input "+32 473/927022"
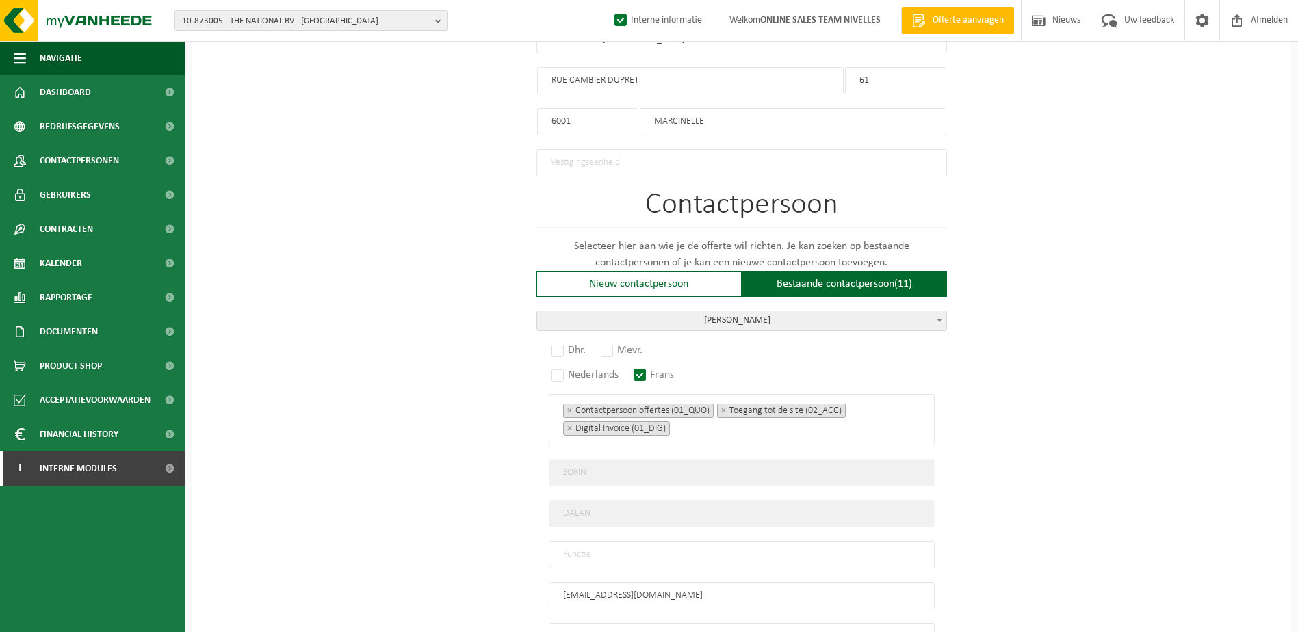
click at [1014, 376] on div "Op welk bedrijf mogen we deze offerte opmaken? Tip: geef hier al het Ondernemin…" at bounding box center [741, 68] width 1099 height 1403
click at [559, 343] on label "Dhr." at bounding box center [569, 350] width 41 height 19
radio input "true"
click at [1109, 431] on div "Op welk bedrijf mogen we deze offerte opmaken? Tip: geef hier al het Ondernemin…" at bounding box center [741, 68] width 1099 height 1403
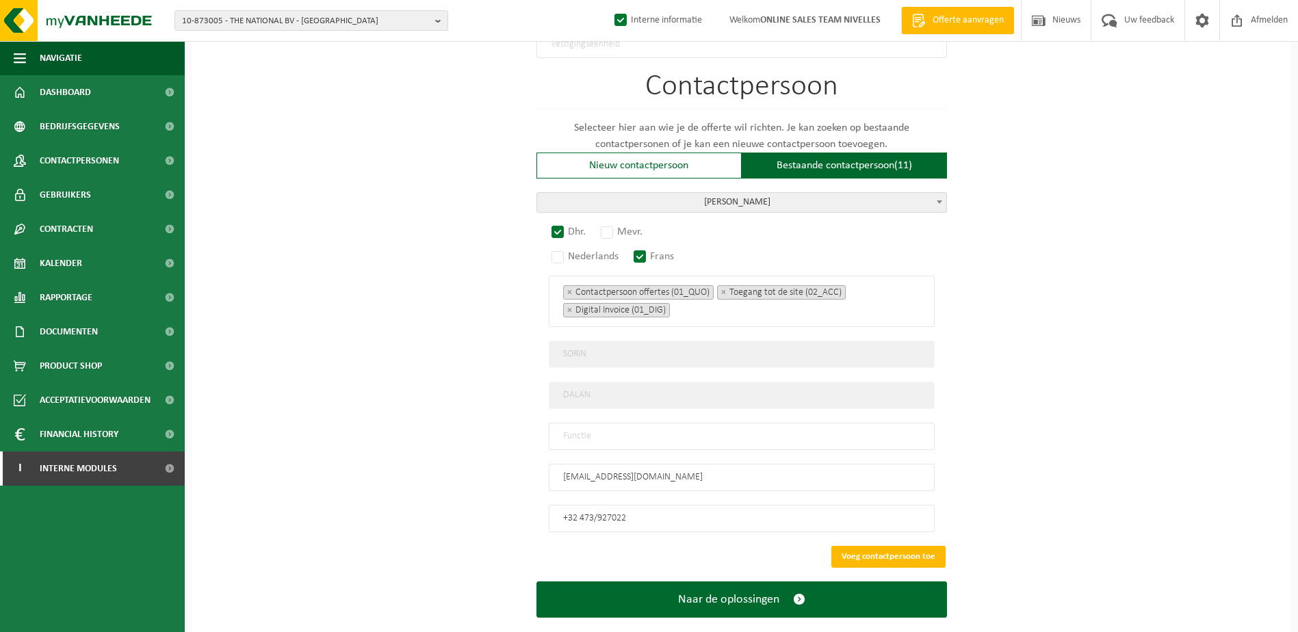
scroll to position [887, 0]
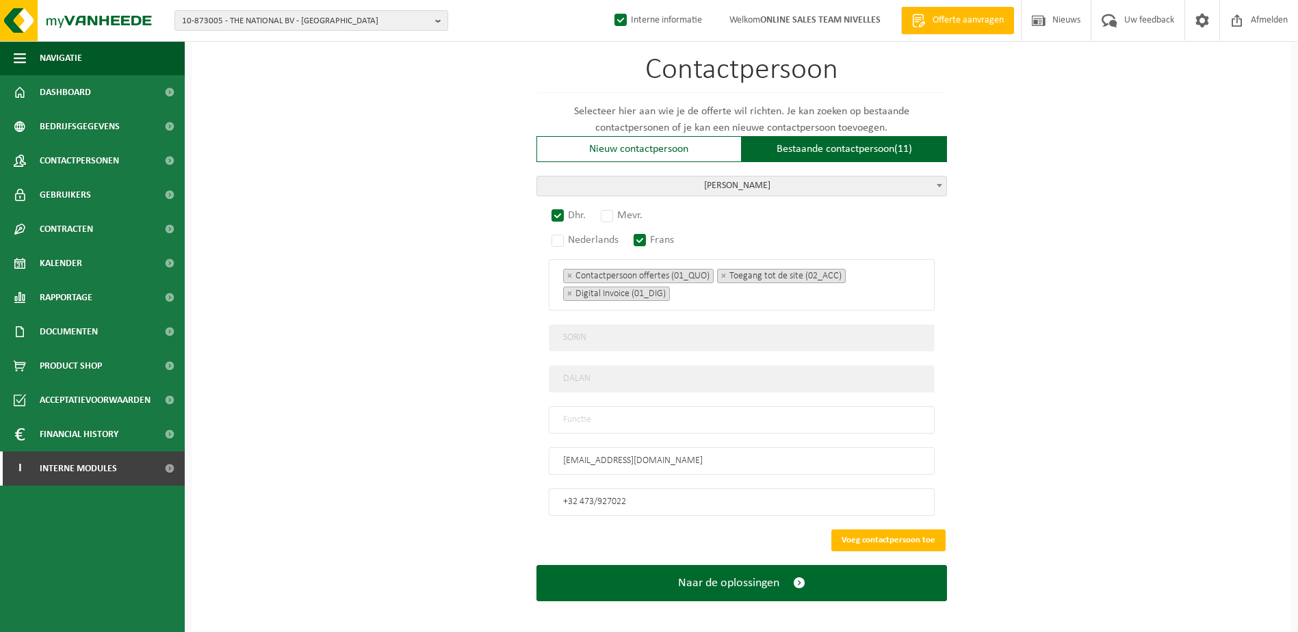
click at [679, 406] on input "text" at bounding box center [742, 419] width 386 height 27
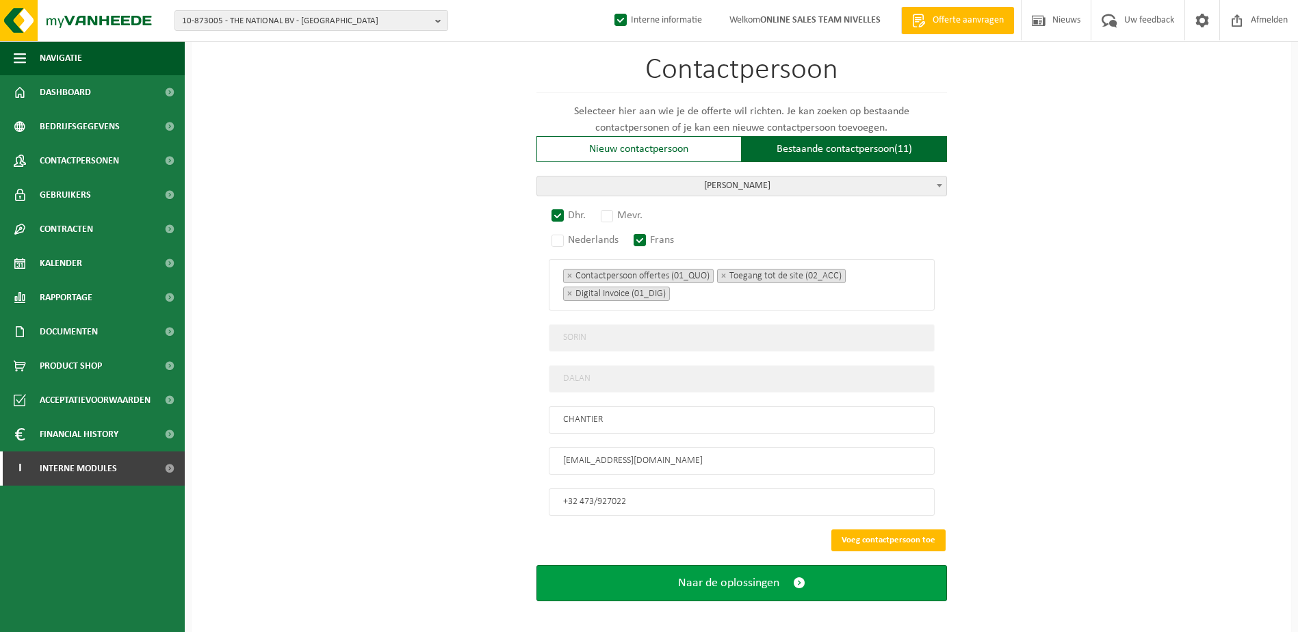
type input "CHANTIER"
click at [750, 576] on span "Naar de oplossingen" at bounding box center [728, 583] width 101 height 14
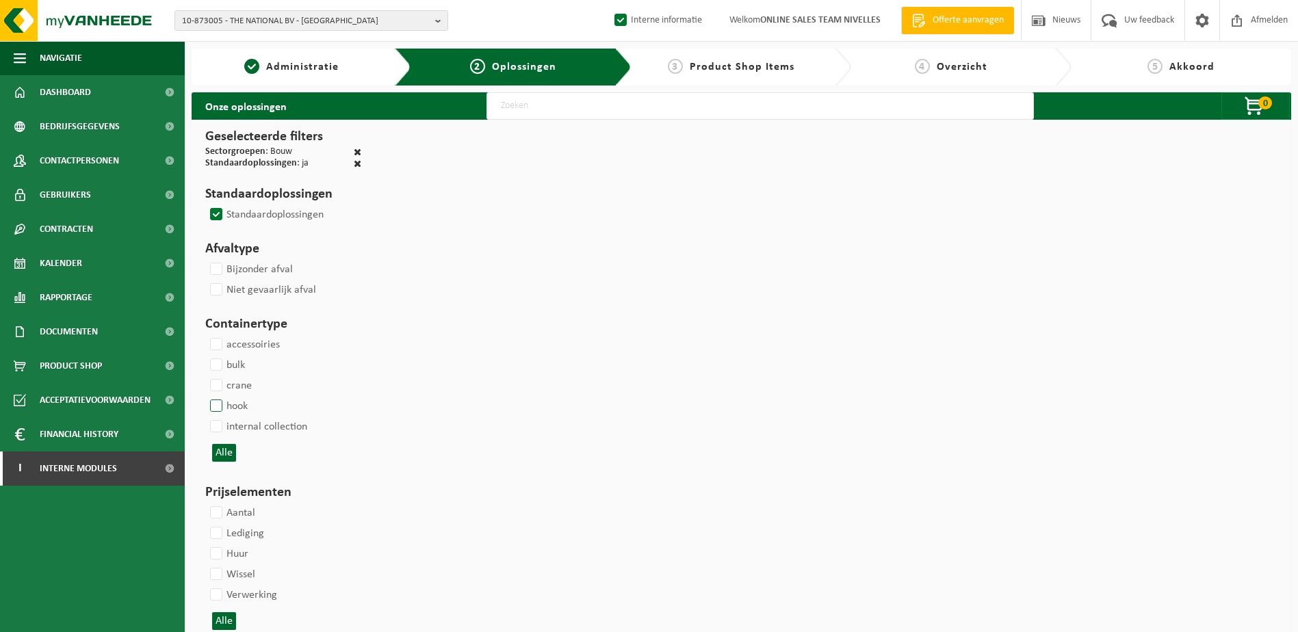
click at [216, 402] on label "hook" at bounding box center [227, 406] width 40 height 21
click at [205, 396] on input "hook" at bounding box center [205, 395] width 1 height 1
checkbox input "true"
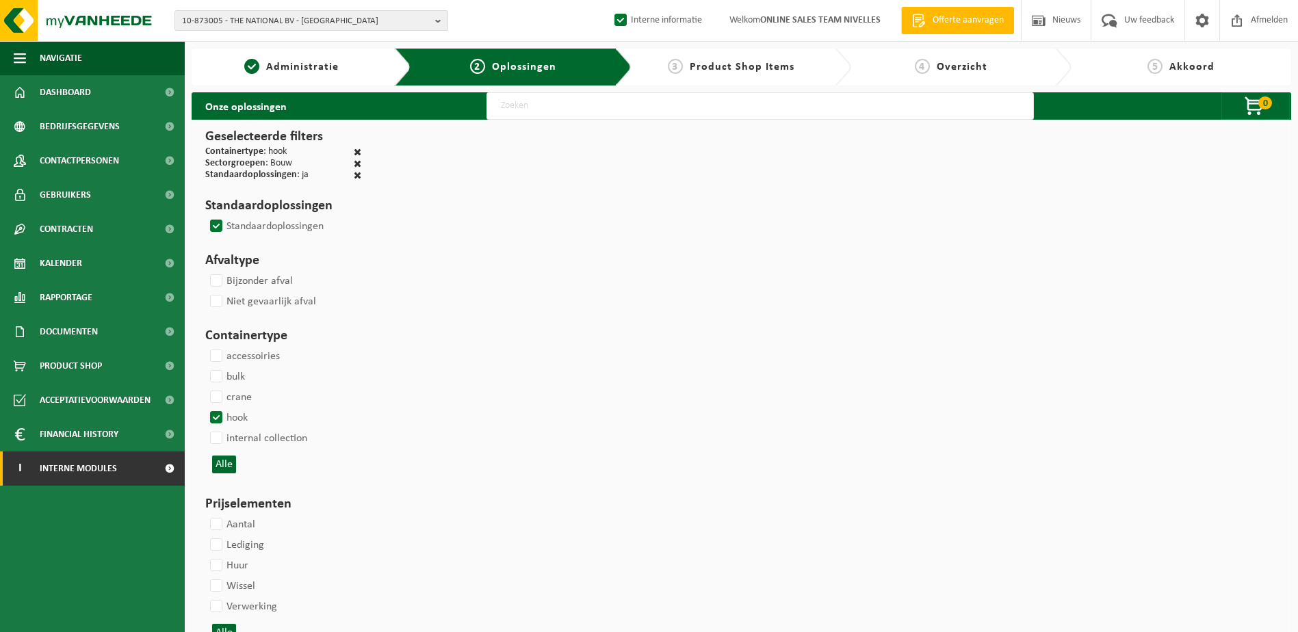
select select
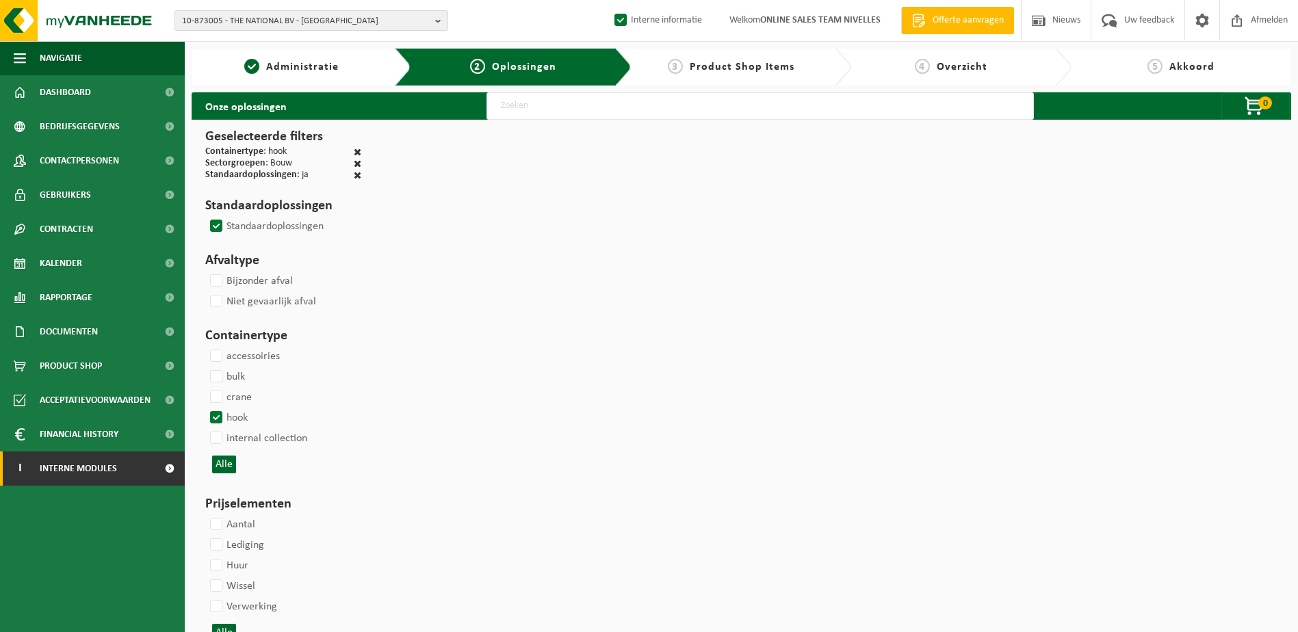
select select
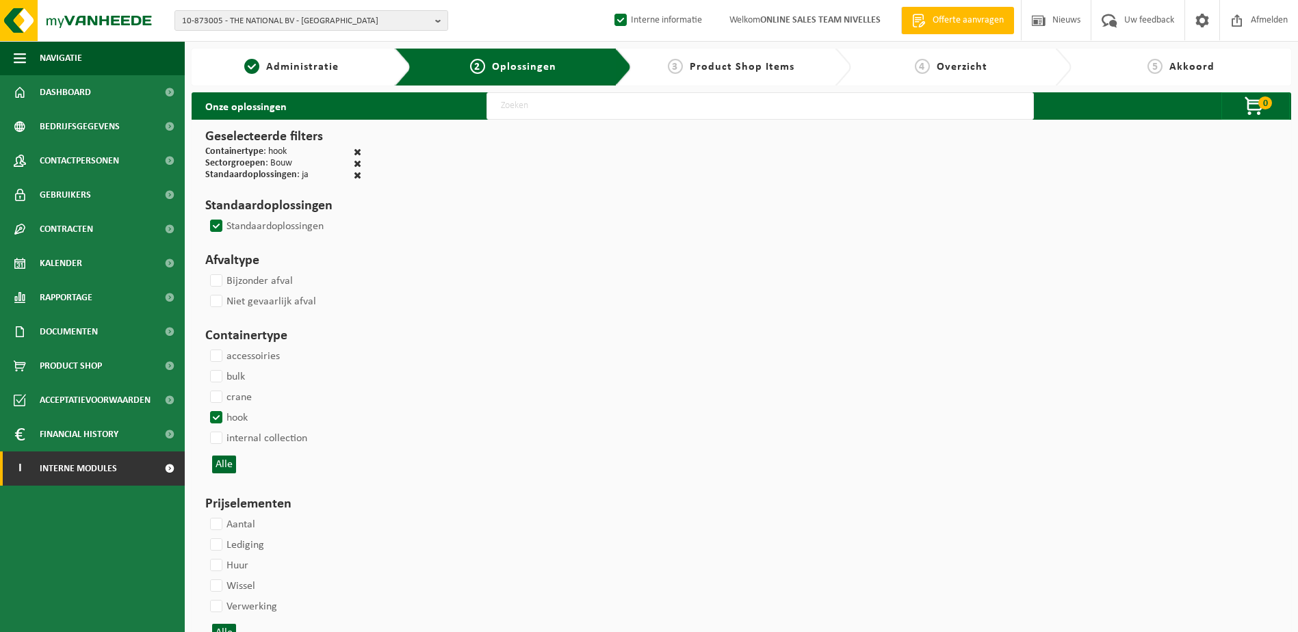
select select
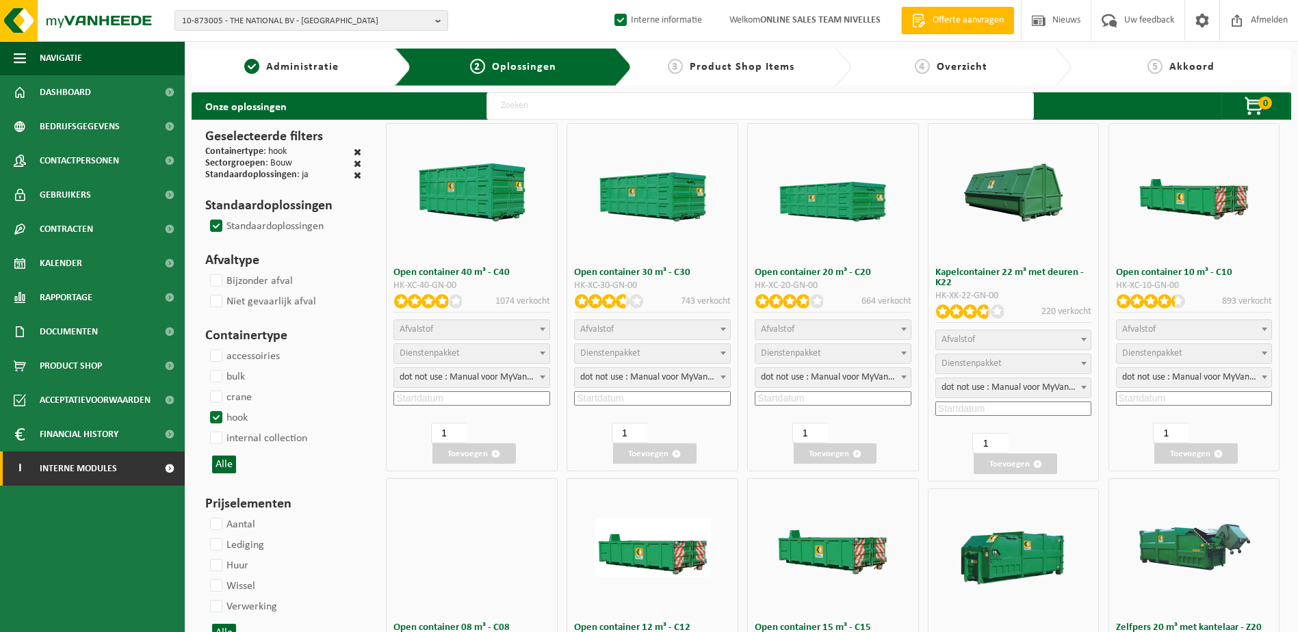
select select "25"
select select
select select "197"
select select
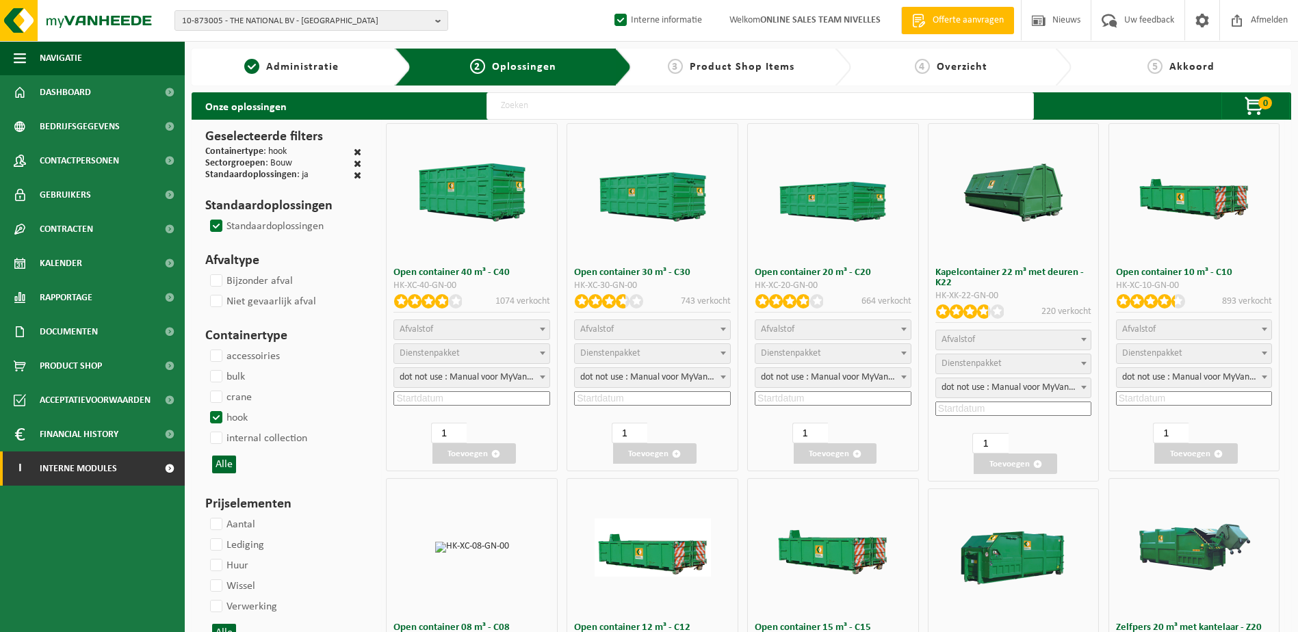
select select "8"
select select
select select "7"
select select
select select "7"
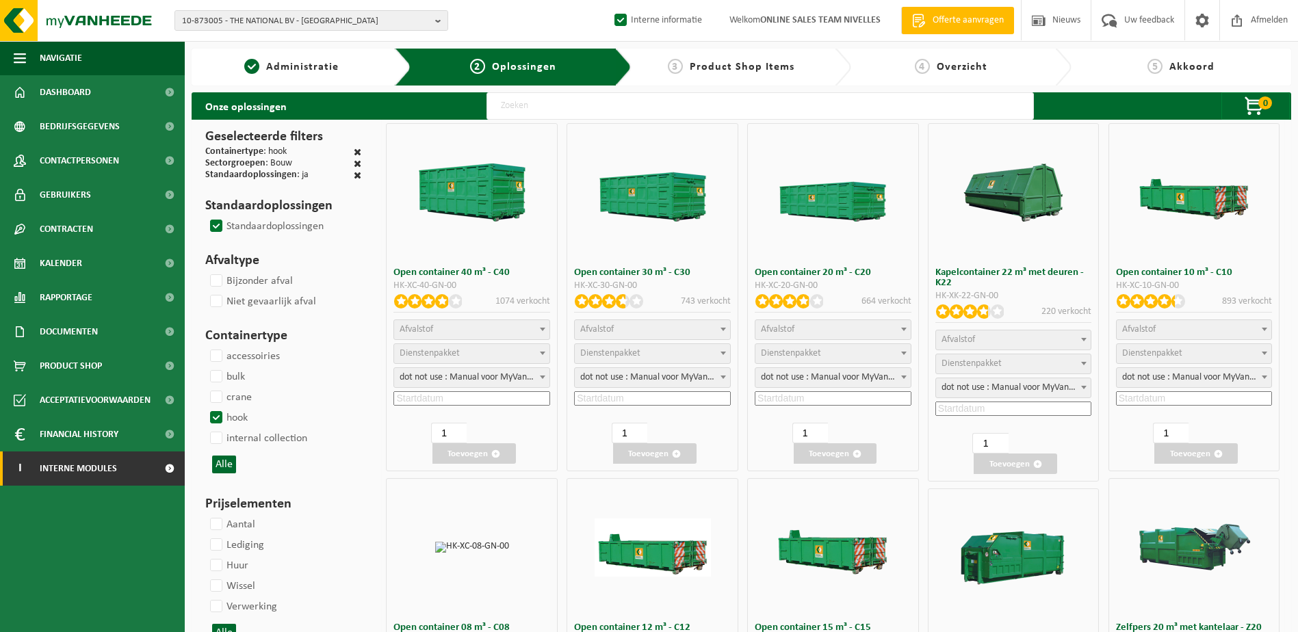
select select
select select "25"
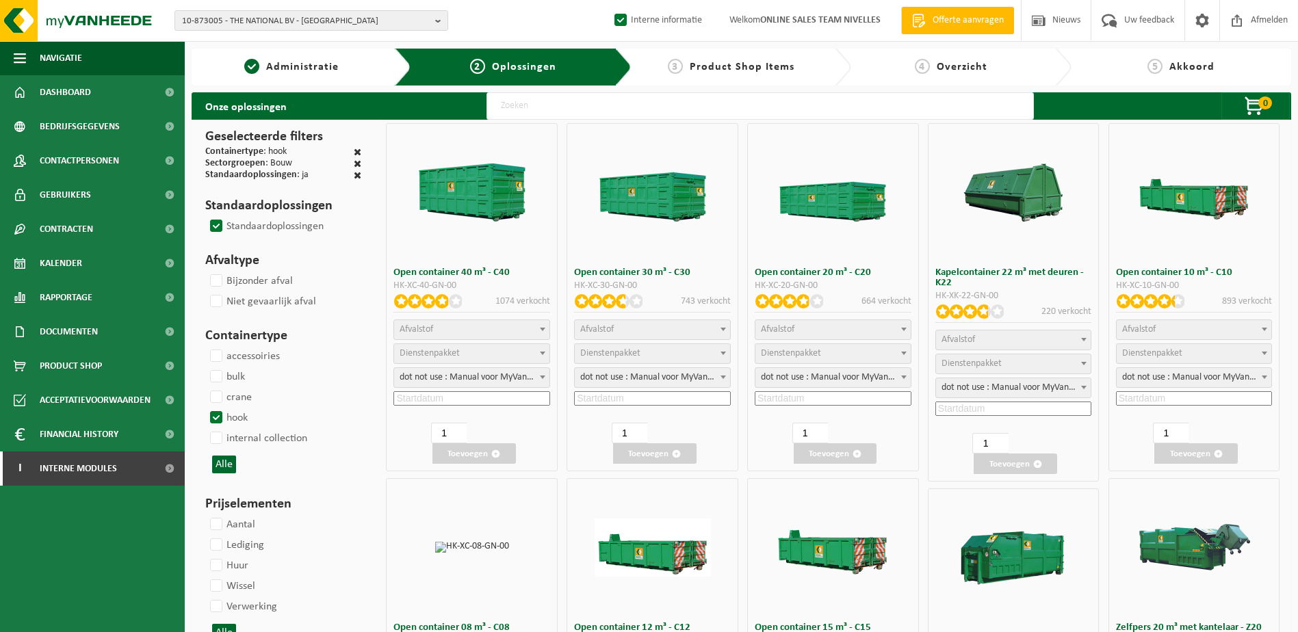
click at [722, 331] on span at bounding box center [723, 329] width 14 height 18
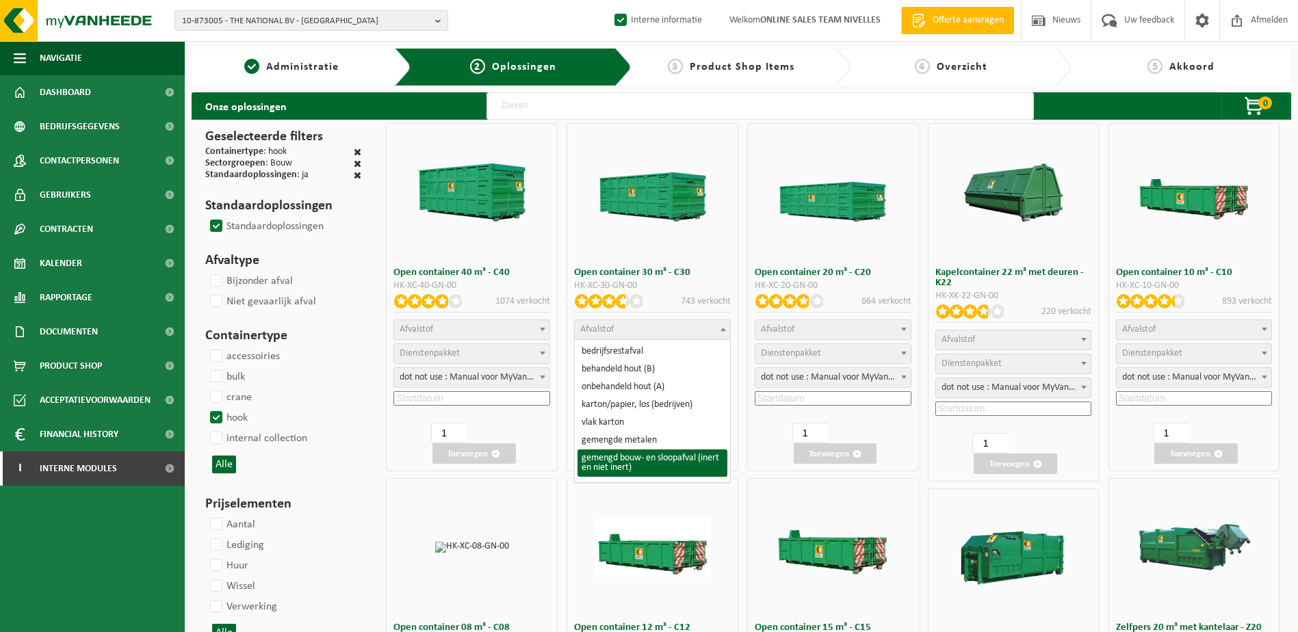
select select "31"
select select
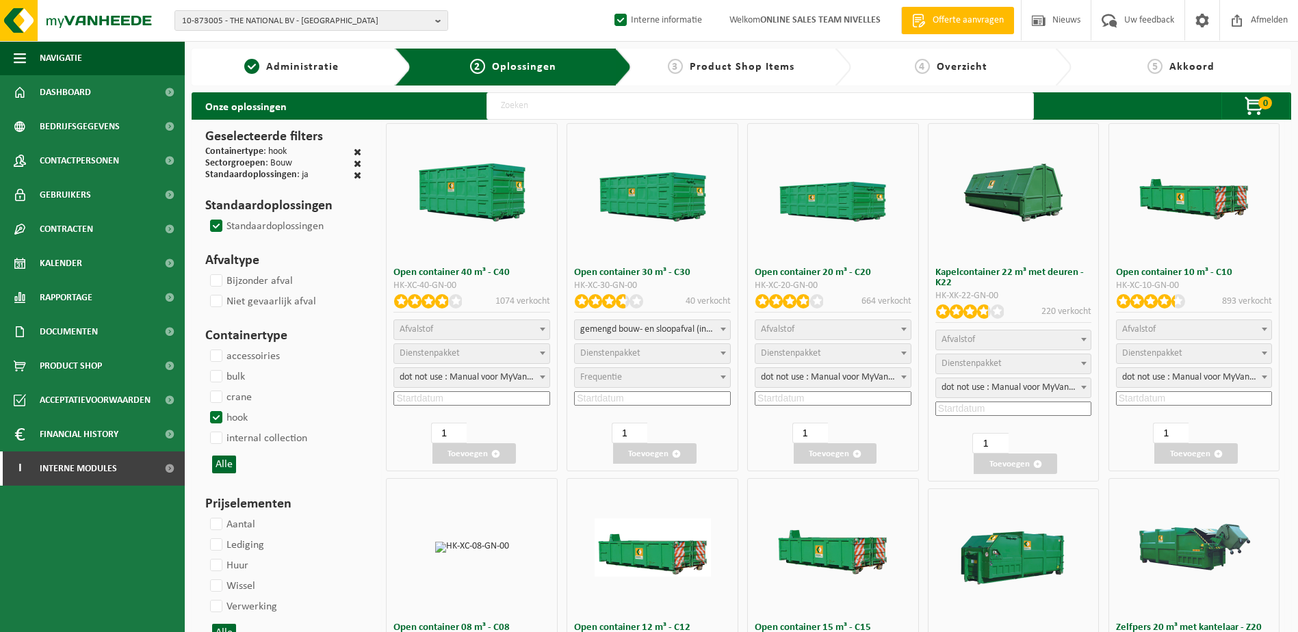
select select "197"
select select "25"
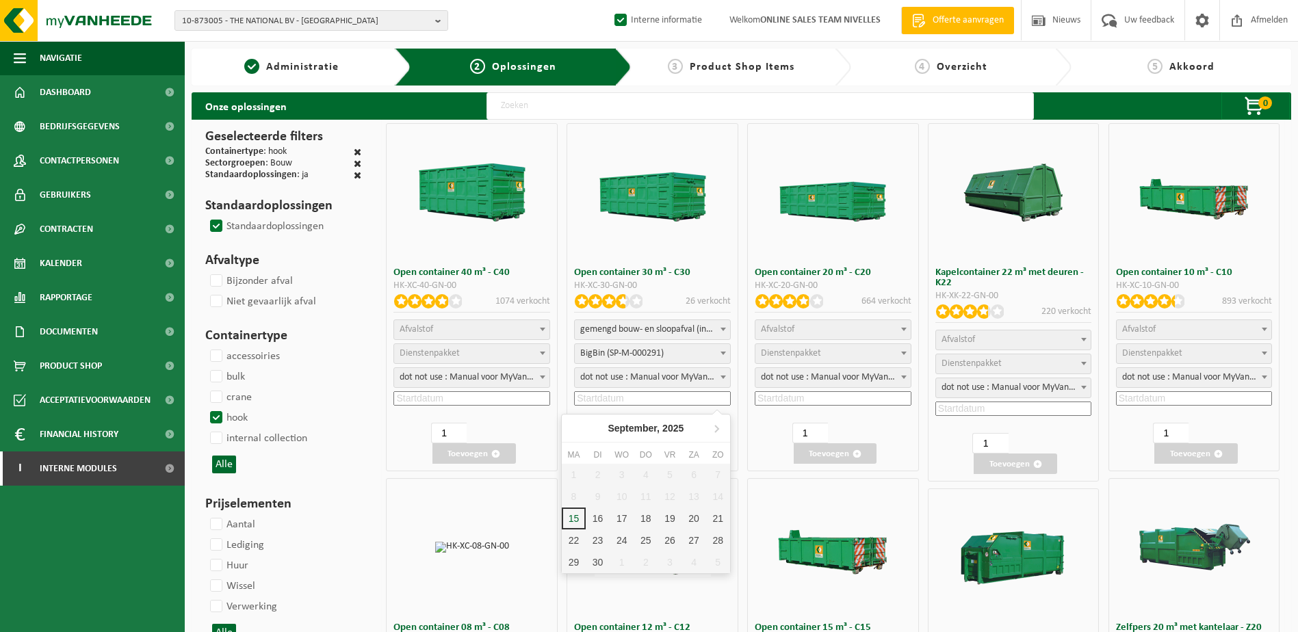
click at [702, 401] on input at bounding box center [652, 398] width 157 height 14
click at [594, 512] on div "16" at bounding box center [598, 519] width 24 height 22
type input "2025-09-16"
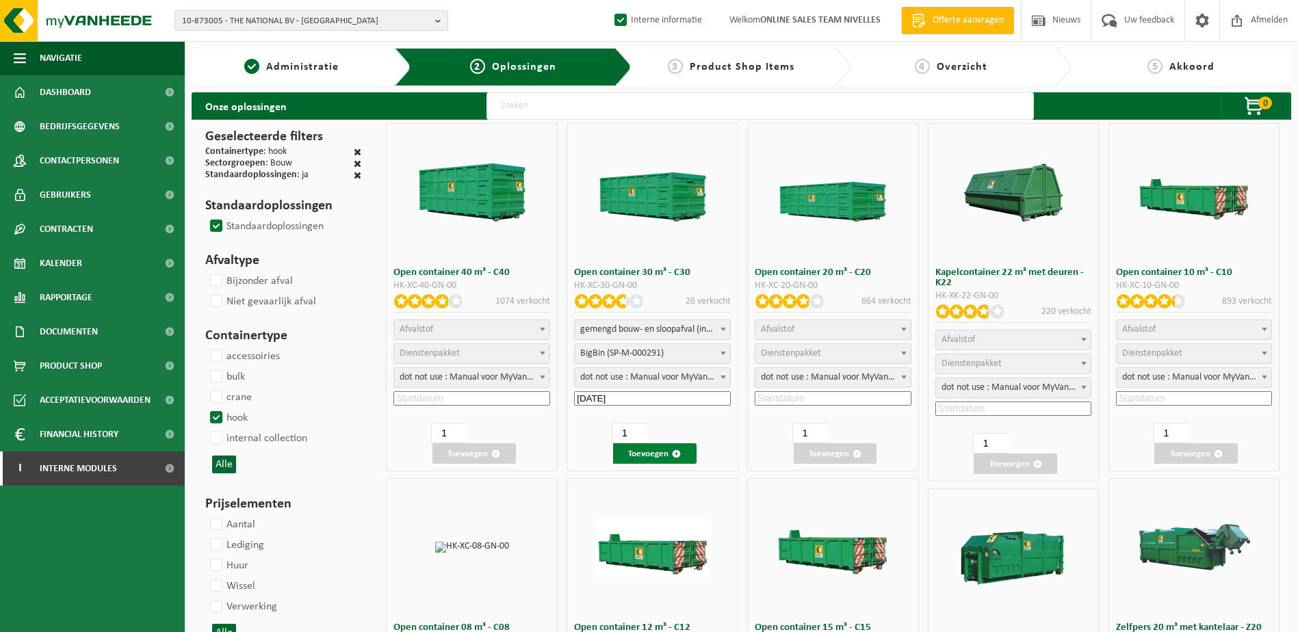
click at [666, 458] on button "Toevoegen" at bounding box center [654, 453] width 83 height 21
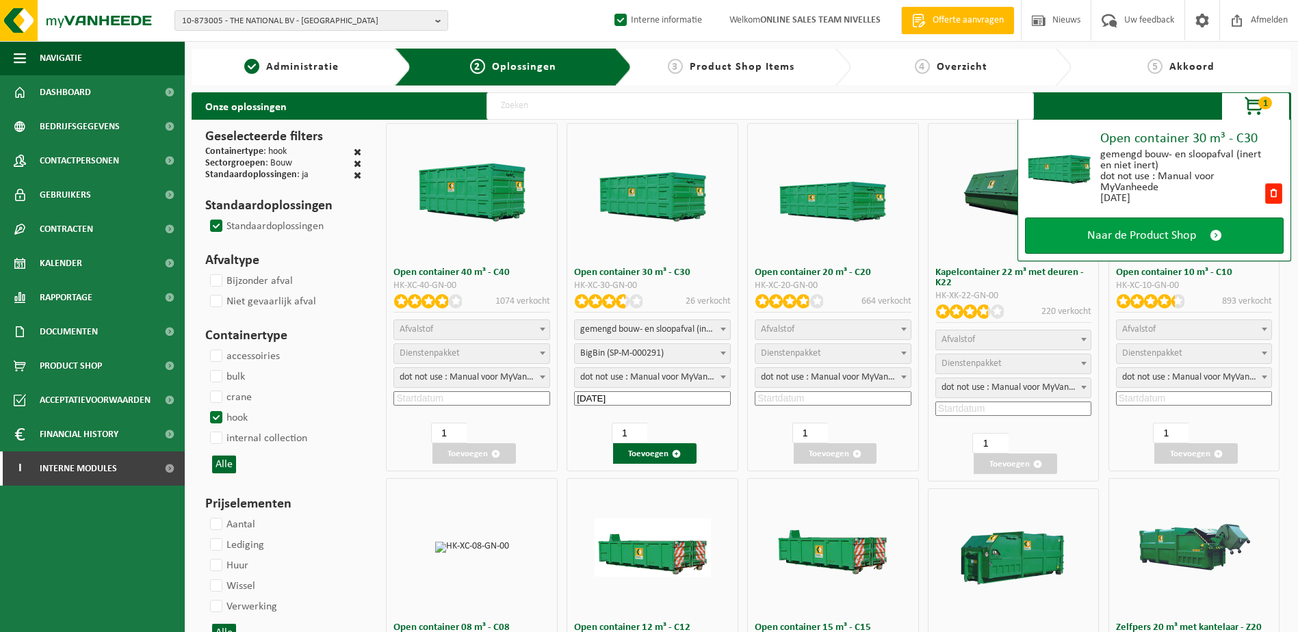
click at [1250, 240] on link "Naar de Product Shop" at bounding box center [1154, 236] width 259 height 36
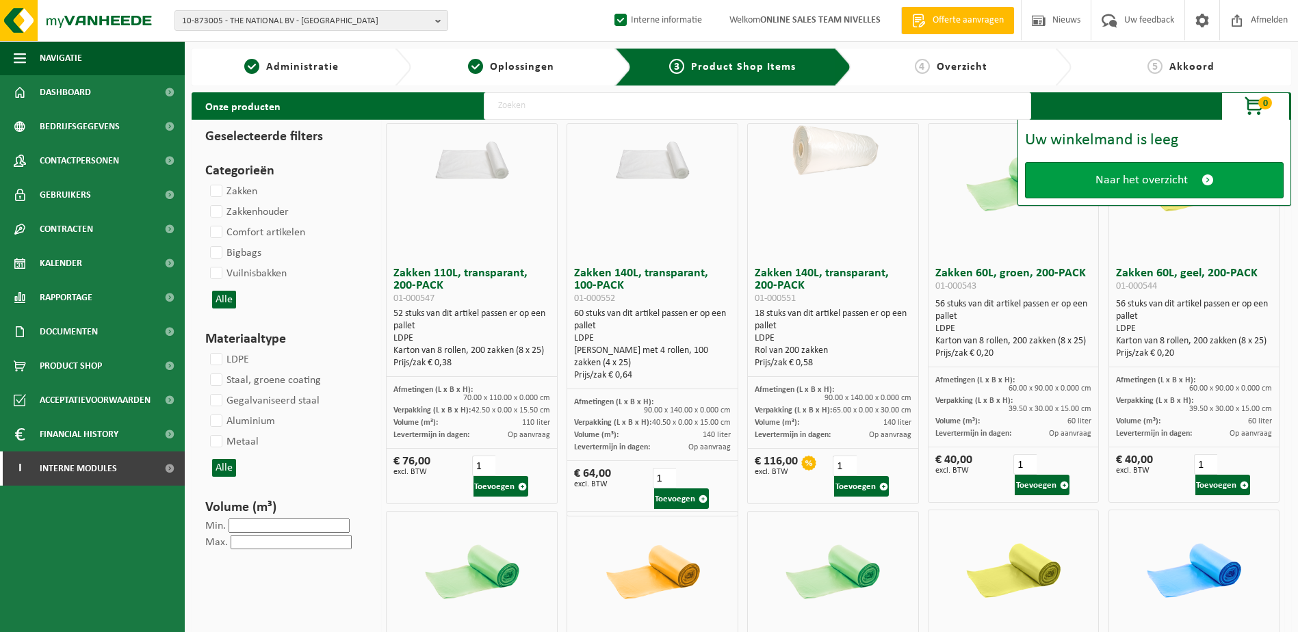
click at [1208, 189] on link "Naar het overzicht" at bounding box center [1154, 180] width 259 height 36
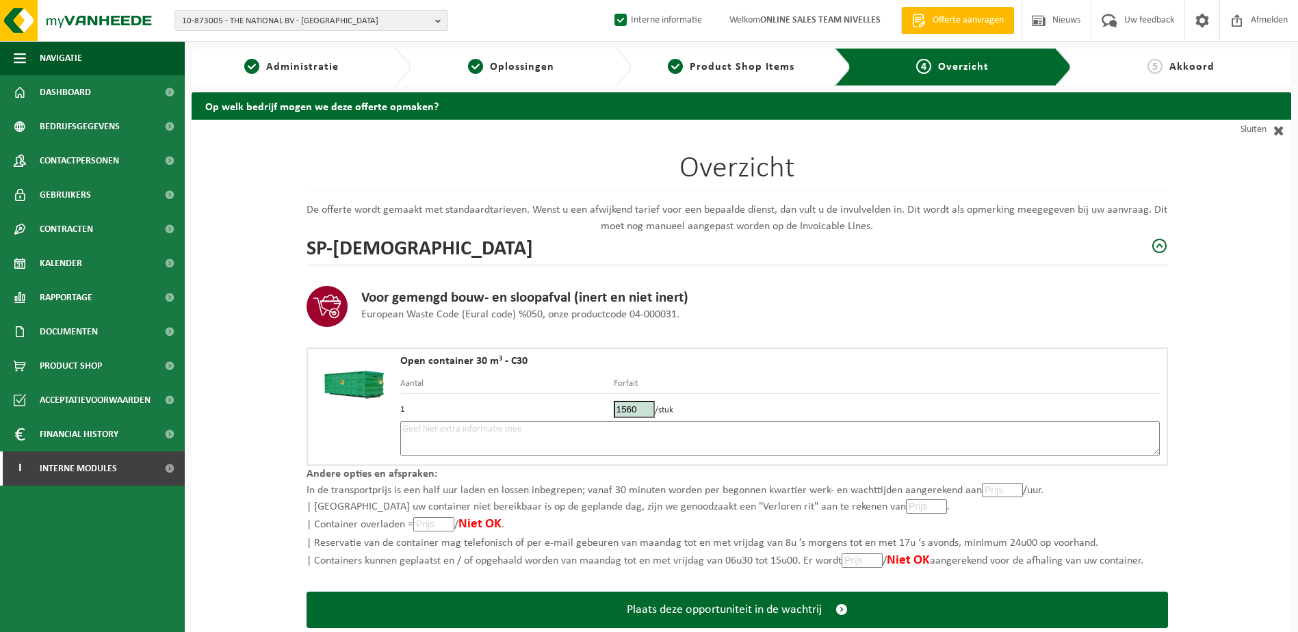
click at [523, 432] on textarea at bounding box center [779, 438] width 759 height 34
paste textarea "Placement 30m3 tt venant le 16/09. ok 15/09"
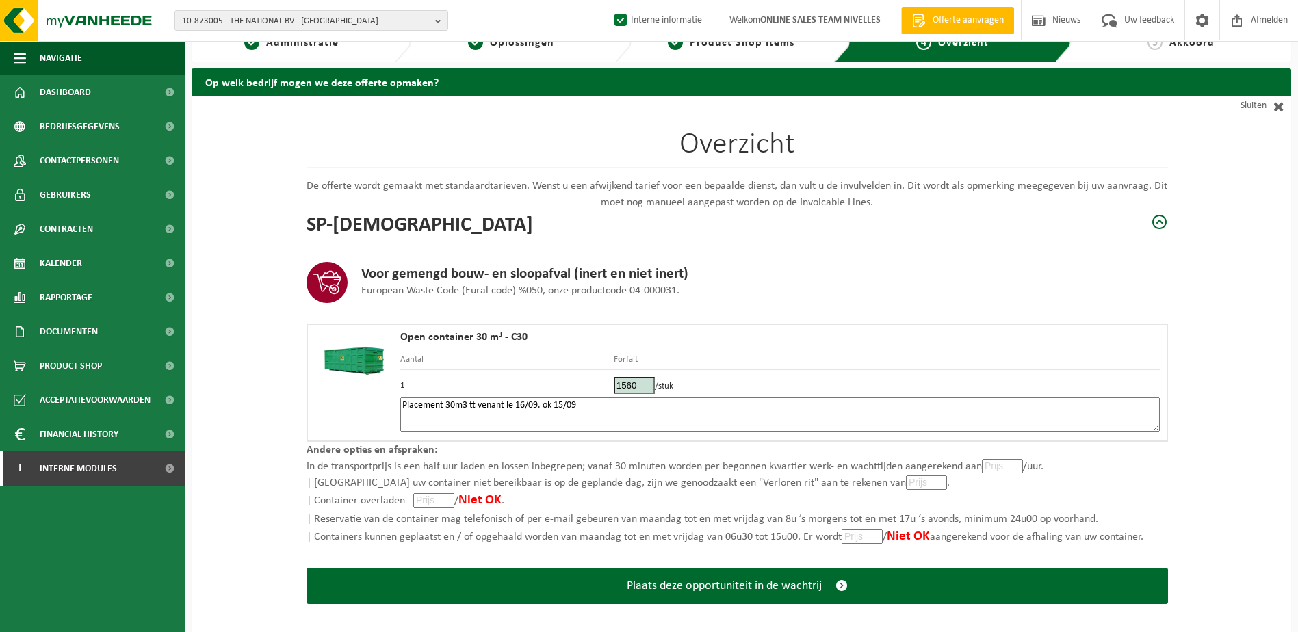
scroll to position [36, 0]
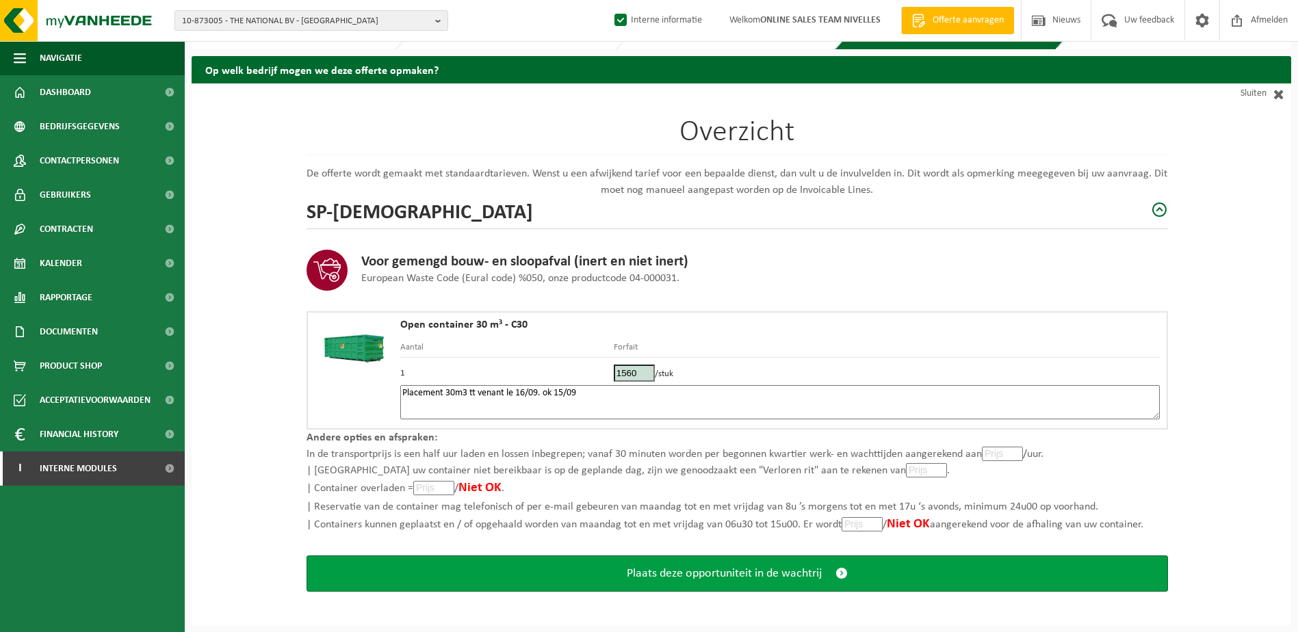
type textarea "Placement 30m3 tt venant le 16/09. ok 15/09"
click at [670, 585] on button "Plaats deze opportuniteit in de wachtrij" at bounding box center [736, 573] width 861 height 36
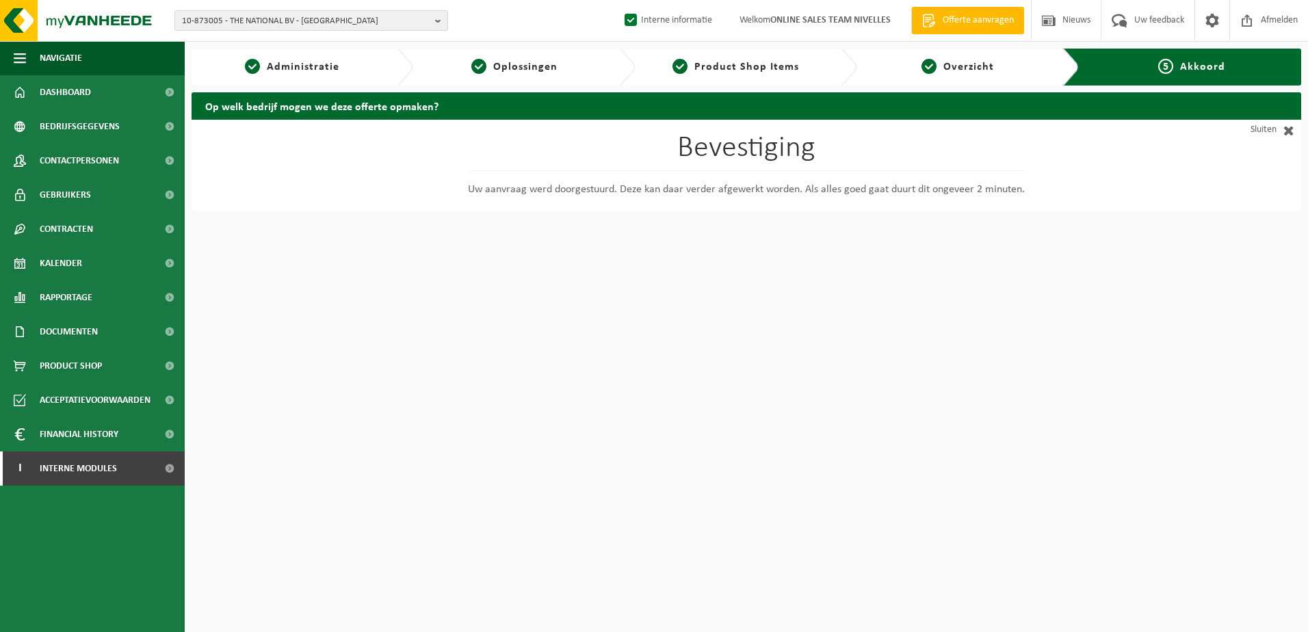
drag, startPoint x: 1289, startPoint y: 129, endPoint x: 1137, endPoint y: 202, distance: 168.6
click at [1289, 130] on span at bounding box center [1285, 130] width 18 height 14
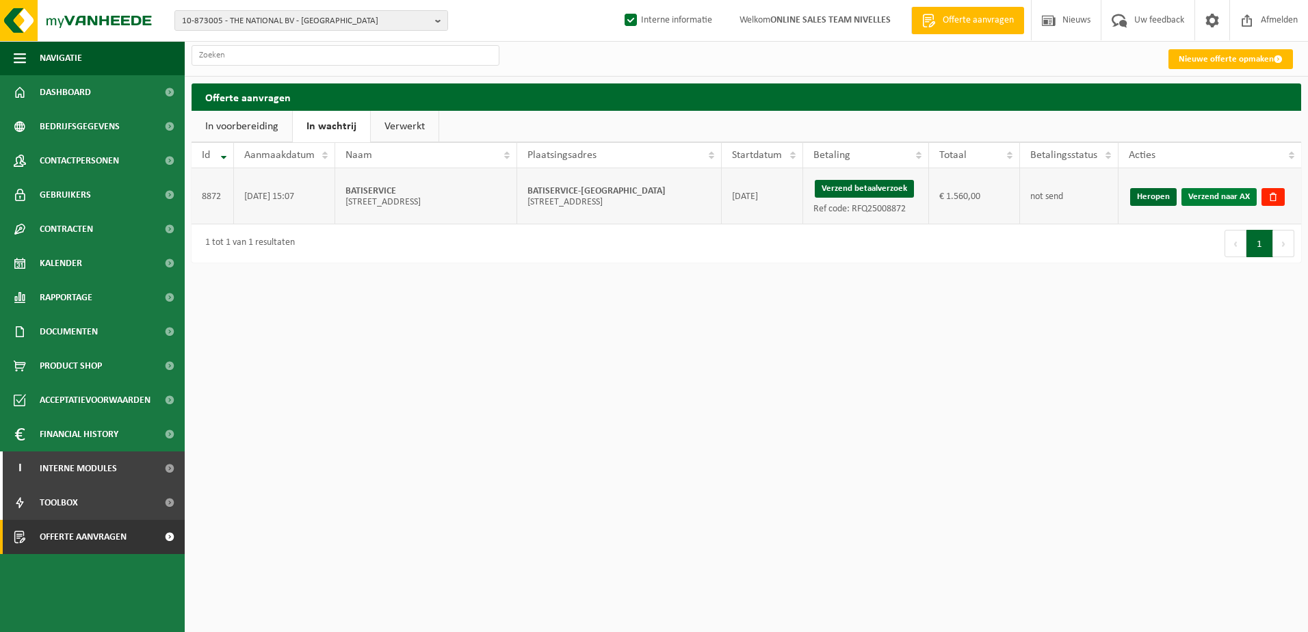
click at [1230, 200] on link "Verzend naar AX" at bounding box center [1218, 197] width 75 height 18
